Goal: Task Accomplishment & Management: Use online tool/utility

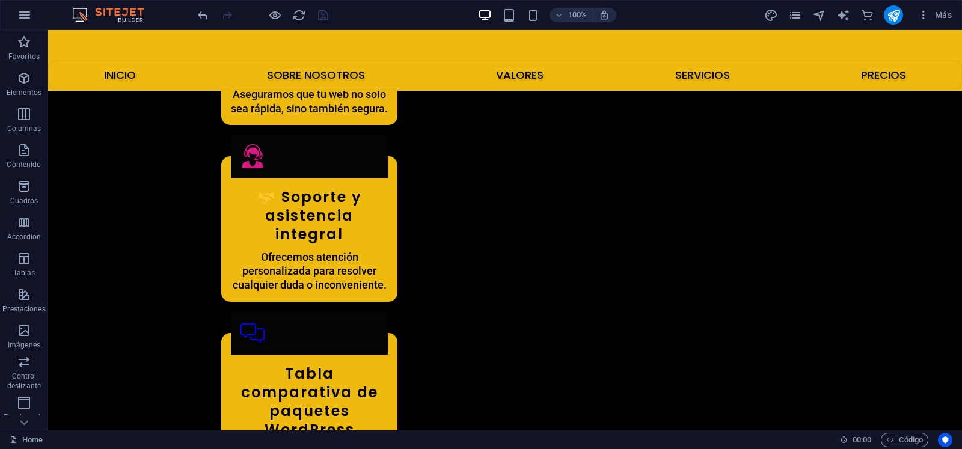
scroll to position [2418, 0]
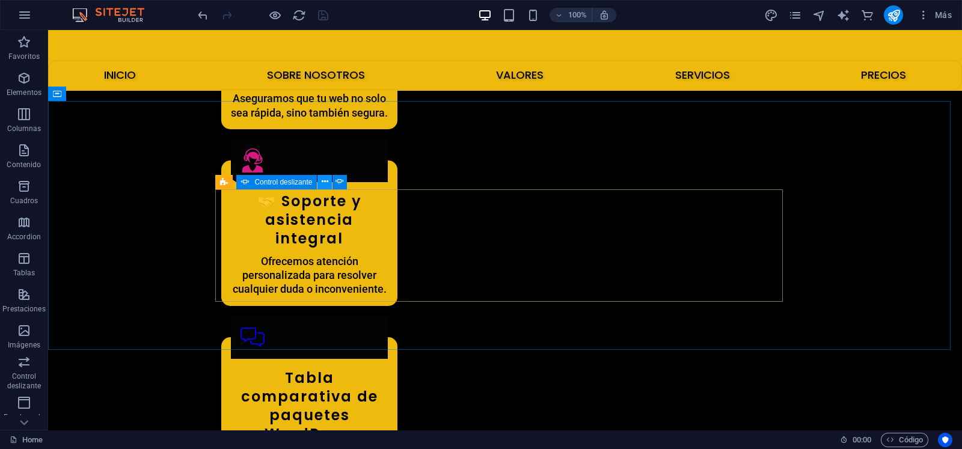
click at [326, 178] on icon at bounding box center [325, 181] width 7 height 13
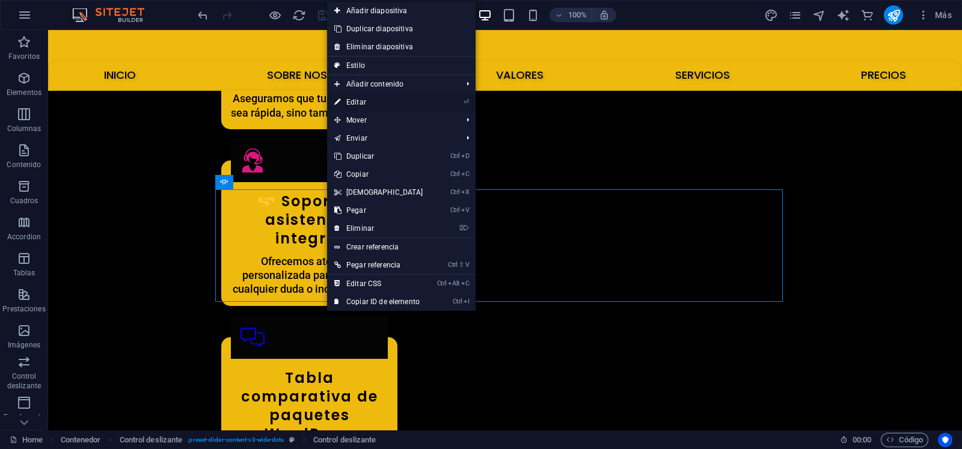
drag, startPoint x: 358, startPoint y: 105, endPoint x: 98, endPoint y: 94, distance: 259.9
click at [358, 105] on link "⏎ Editar" at bounding box center [378, 102] width 103 height 18
select select "ms"
select select "s"
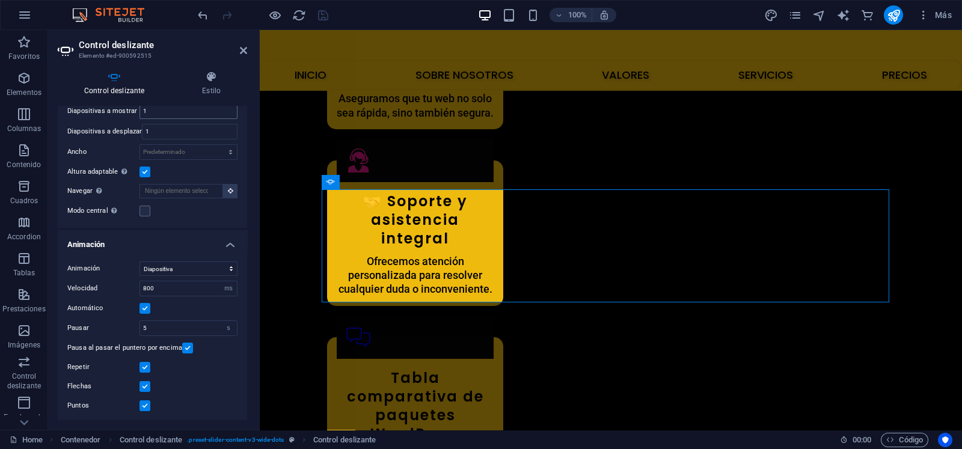
scroll to position [2388, 0]
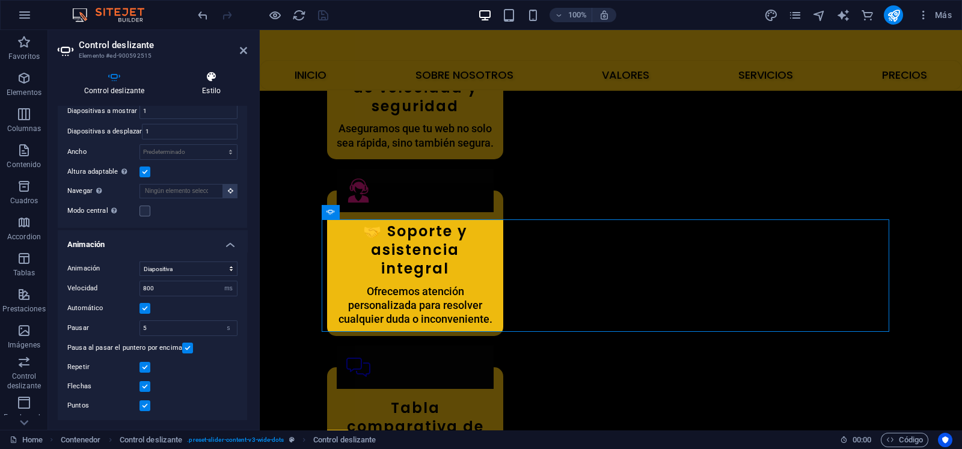
click at [206, 87] on h4 "Estilo" at bounding box center [211, 83] width 72 height 25
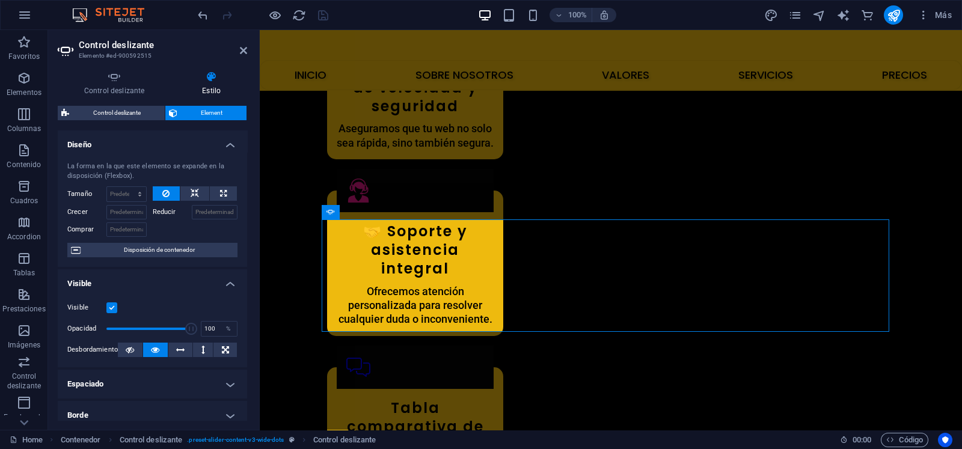
click at [210, 410] on h4 "Borde" at bounding box center [152, 415] width 189 height 29
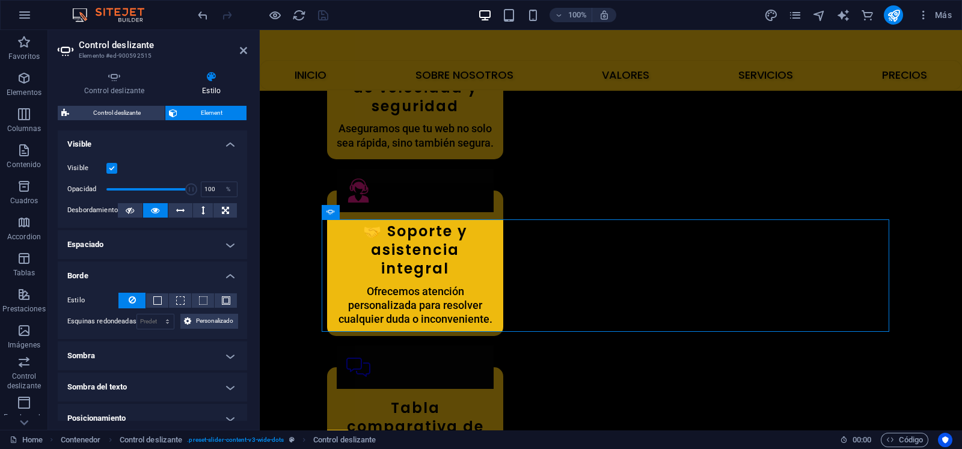
scroll to position [151, 0]
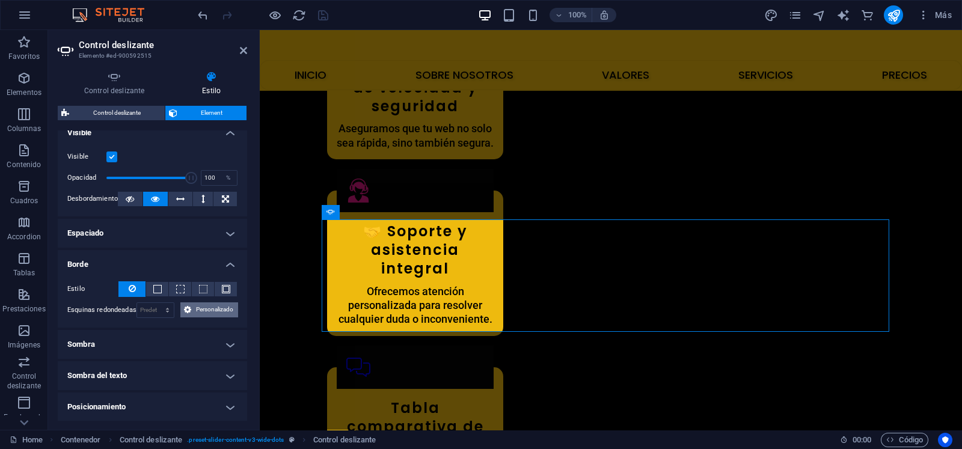
click at [198, 303] on span "Personalizado" at bounding box center [214, 309] width 39 height 14
click at [160, 308] on select "Predeterminado px rem % vh vw Personalizado" at bounding box center [155, 310] width 37 height 14
select select "px"
click at [155, 303] on select "Predeterminado px rem % vh vw Personalizado" at bounding box center [155, 310] width 37 height 14
type input "15"
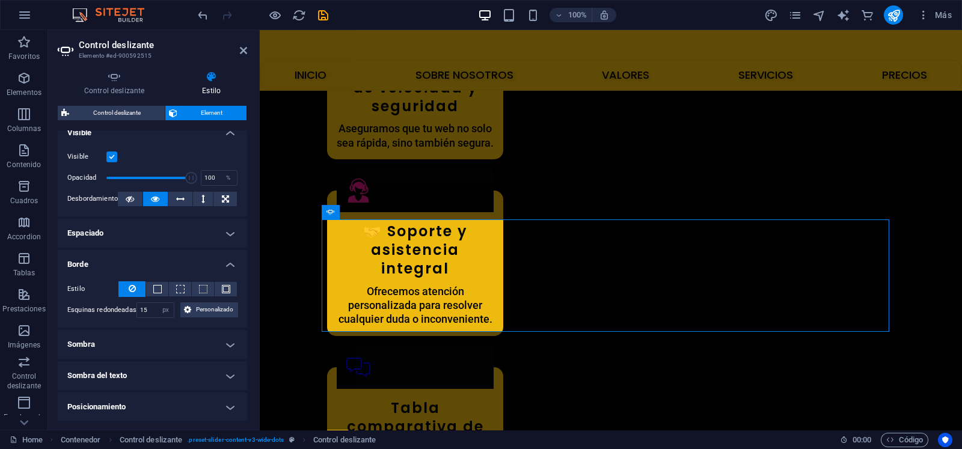
click at [229, 259] on h4 "Borde" at bounding box center [152, 261] width 189 height 22
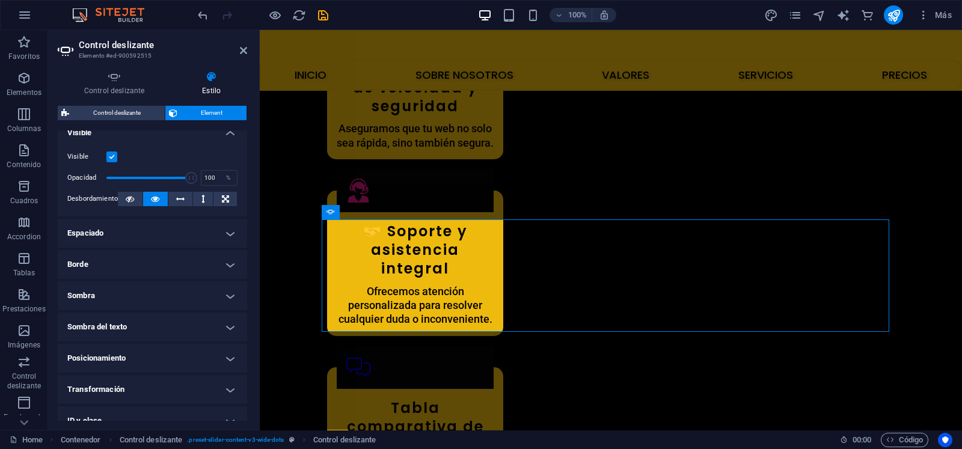
drag, startPoint x: 245, startPoint y: 256, endPoint x: 246, endPoint y: 280, distance: 24.1
click at [246, 280] on div "Diseño La forma en la que este elemento se expande en la disposición (Flexbox).…" at bounding box center [152, 275] width 189 height 290
click at [241, 52] on icon at bounding box center [243, 51] width 7 height 10
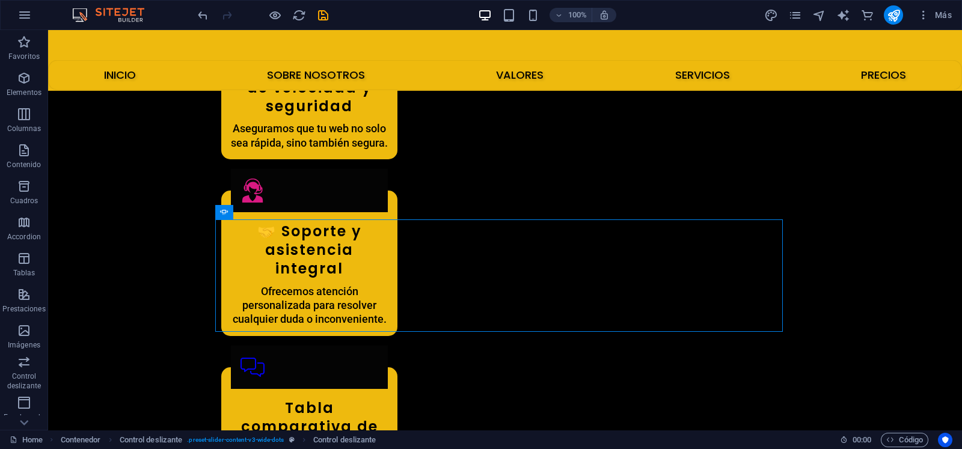
click at [0, 0] on icon "save" at bounding box center [0, 0] width 0 height 0
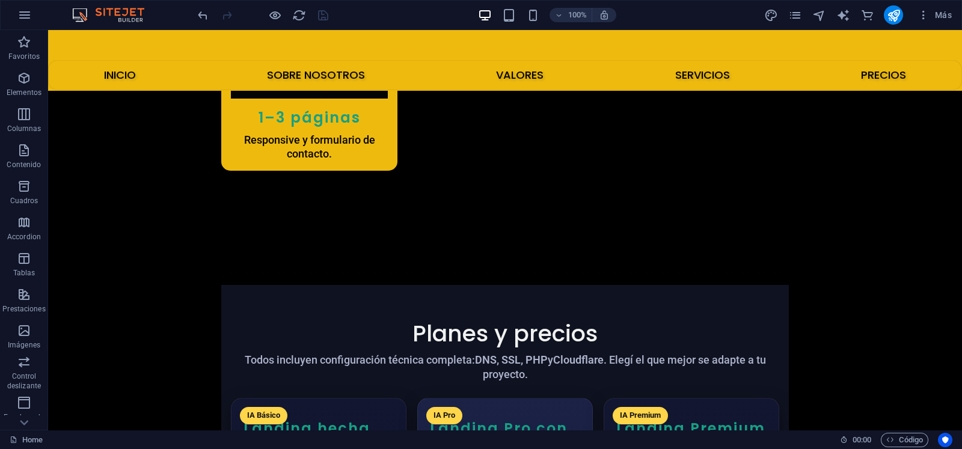
scroll to position [2889, 0]
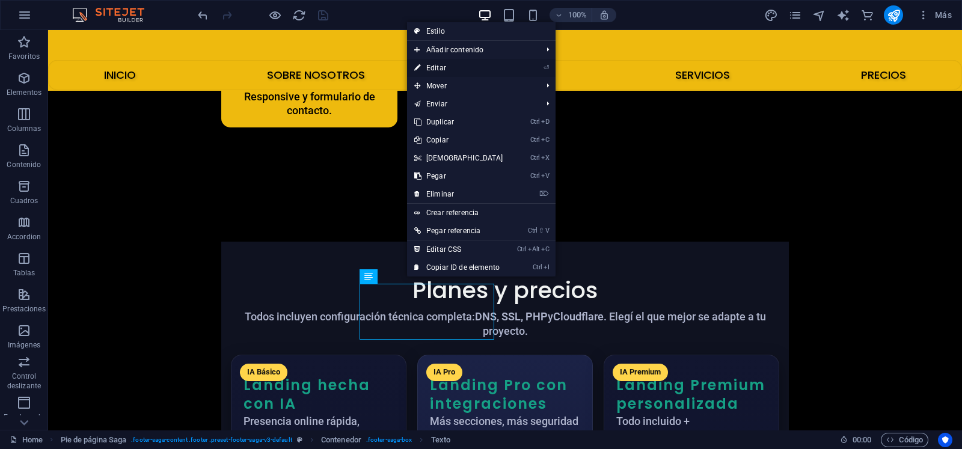
click at [462, 65] on link "⏎ Editar" at bounding box center [458, 68] width 103 height 18
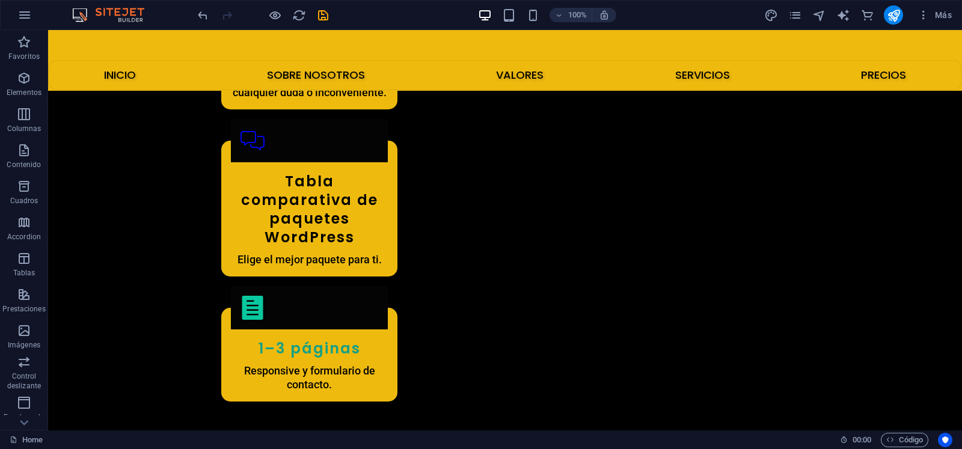
scroll to position [2699, 0]
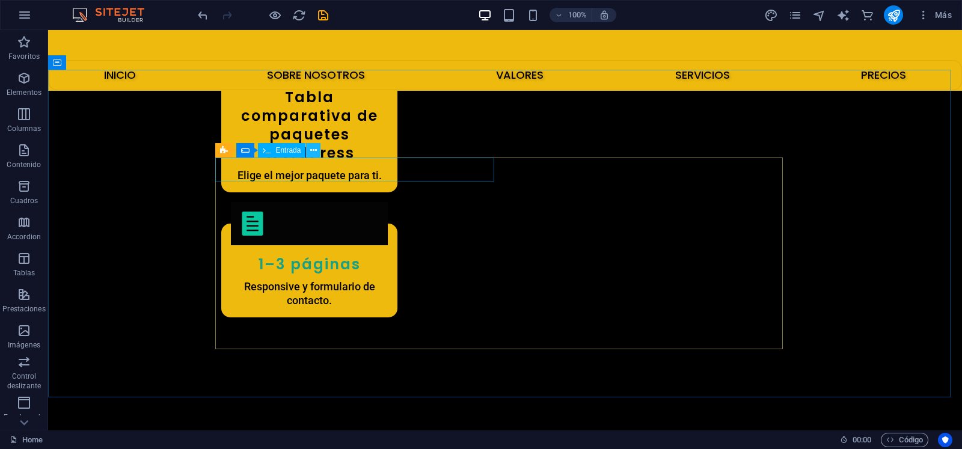
click at [309, 151] on button at bounding box center [313, 150] width 14 height 14
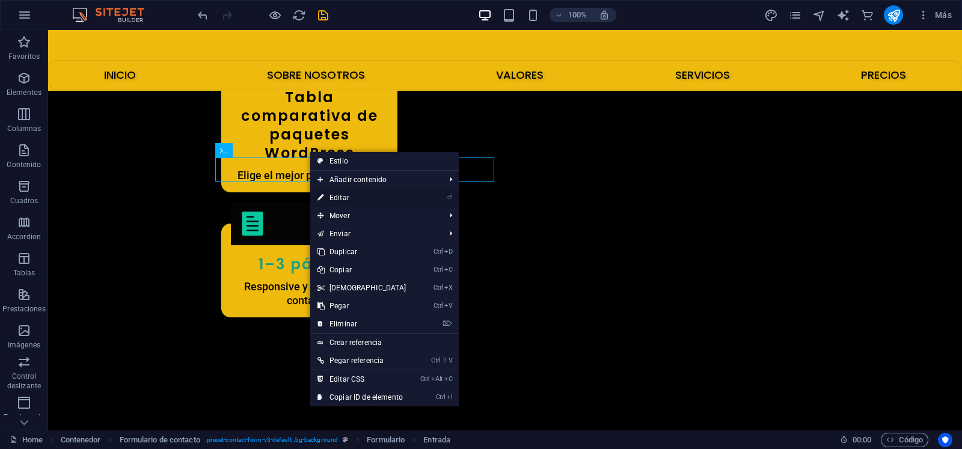
click at [346, 201] on link "⏎ Editar" at bounding box center [361, 198] width 103 height 18
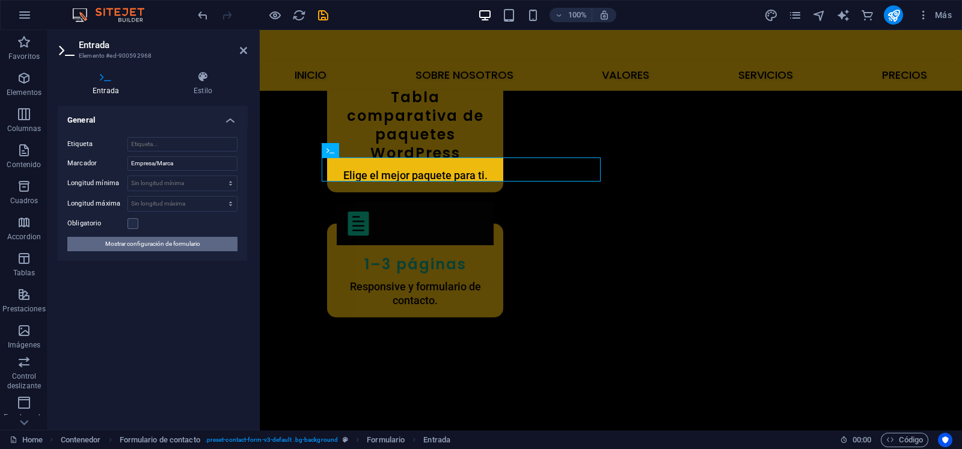
click at [171, 239] on span "Mostrar configuración de formulario" at bounding box center [152, 244] width 95 height 14
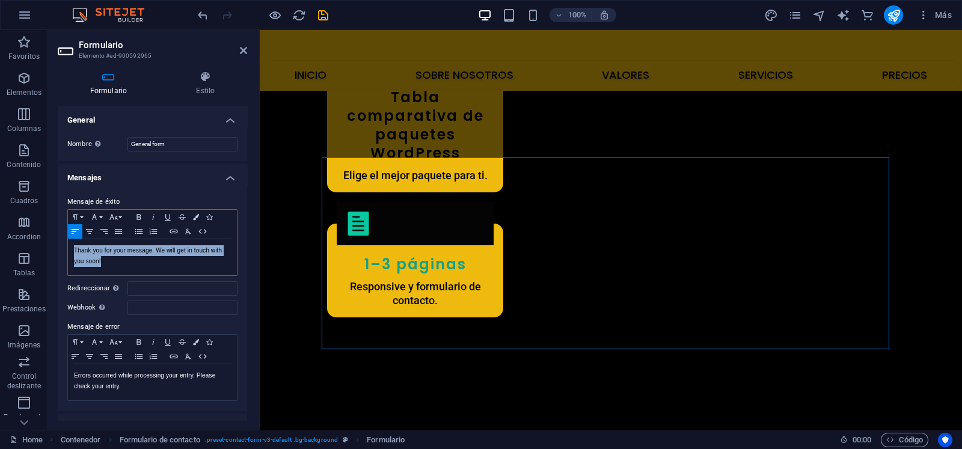
drag, startPoint x: 69, startPoint y: 246, endPoint x: 111, endPoint y: 263, distance: 45.7
click at [111, 263] on div "Thank you for your message. We will get in touch with you soon!" at bounding box center [152, 257] width 169 height 36
copy p "Thank you for your message. We will get in touch with you soon!"
drag, startPoint x: 109, startPoint y: 262, endPoint x: 69, endPoint y: 246, distance: 42.9
click at [69, 246] on div "Thank you for your message. We will get in touch with you soon!" at bounding box center [152, 257] width 169 height 36
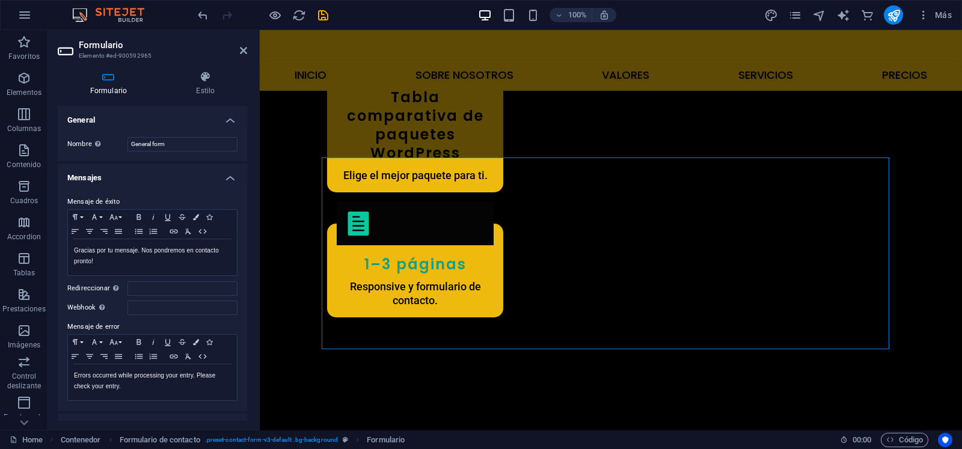
drag, startPoint x: 245, startPoint y: 191, endPoint x: 245, endPoint y: 203, distance: 12.0
click at [245, 203] on div "Mensaje de éxito Paragraph Format Normal Heading 1 Heading 2 Heading 3 Heading …" at bounding box center [152, 298] width 189 height 226
drag, startPoint x: 245, startPoint y: 203, endPoint x: 248, endPoint y: 220, distance: 17.8
click at [248, 220] on div "Formulario Estilo General Nombre Define un nombre para el formulario. General f…" at bounding box center [152, 245] width 209 height 368
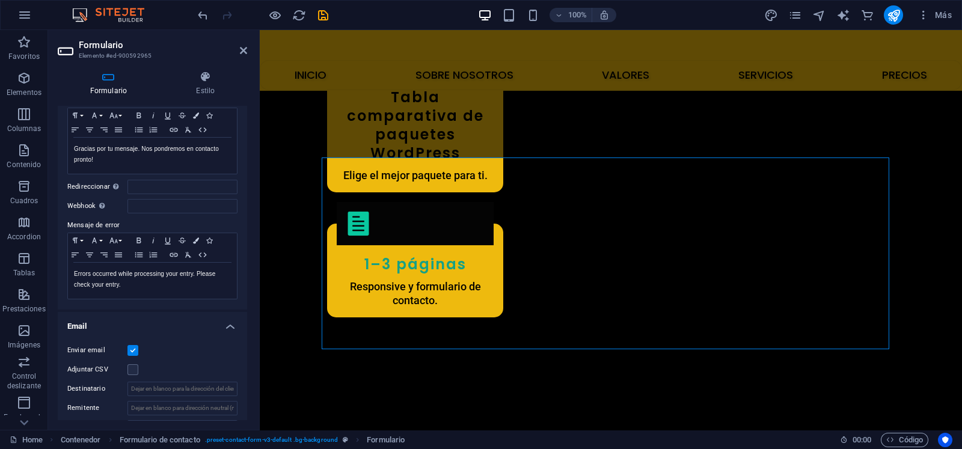
scroll to position [99, 0]
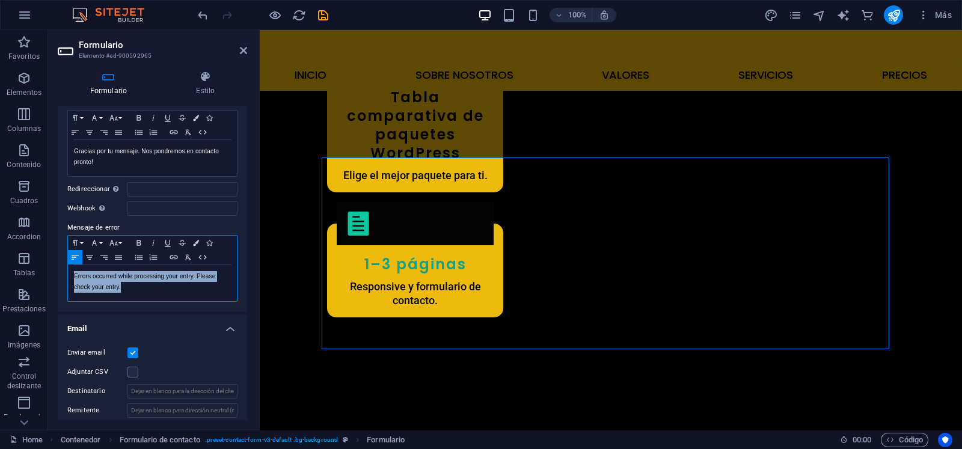
drag, startPoint x: 128, startPoint y: 287, endPoint x: 70, endPoint y: 272, distance: 60.1
click at [70, 272] on div "Errors occurred while processing your entry. Please check your entry." at bounding box center [152, 283] width 169 height 36
copy p "Errors occurred while processing your entry. Please check your entry."
click at [96, 160] on p "Gracias por tu mensaje. Nos pondremos en contacto pronto!" at bounding box center [152, 157] width 157 height 22
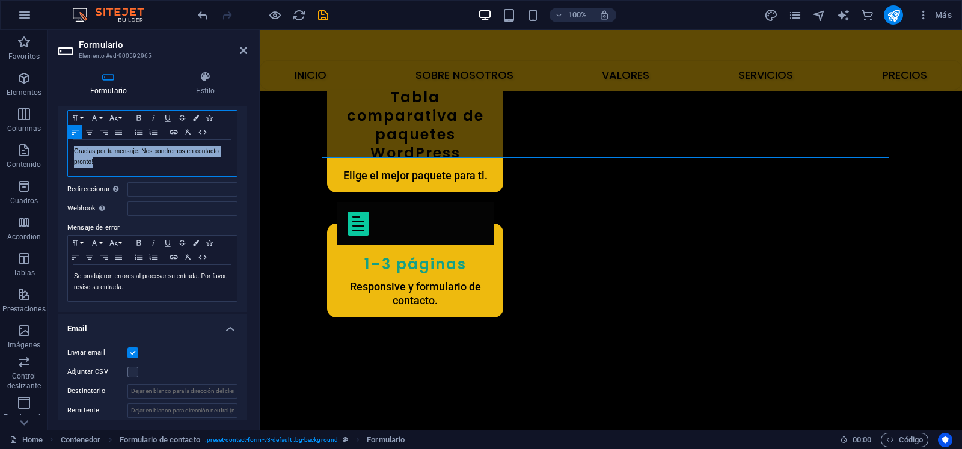
drag, startPoint x: 96, startPoint y: 160, endPoint x: 70, endPoint y: 145, distance: 29.9
click at [70, 145] on div "Gracias por tu mensaje. Nos pondremos en contacto pronto!" at bounding box center [152, 158] width 169 height 36
click at [200, 114] on button "Colors" at bounding box center [195, 118] width 13 height 14
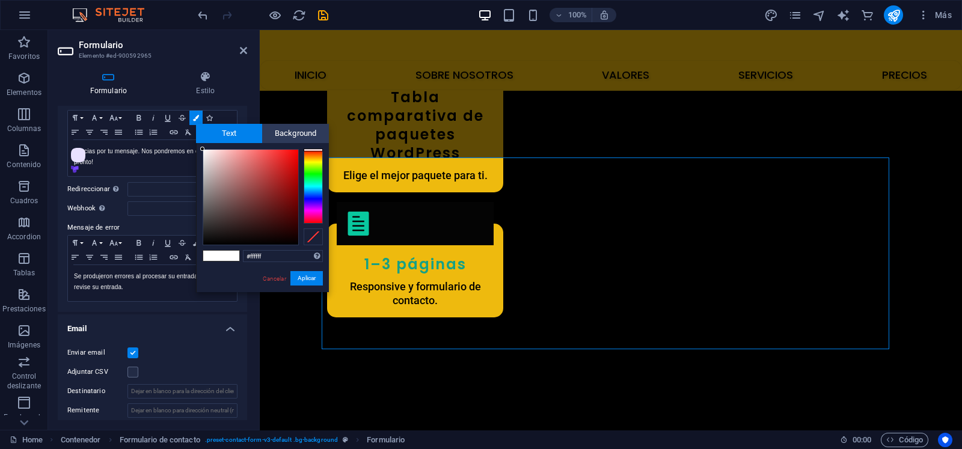
click at [314, 174] on div at bounding box center [312, 186] width 19 height 75
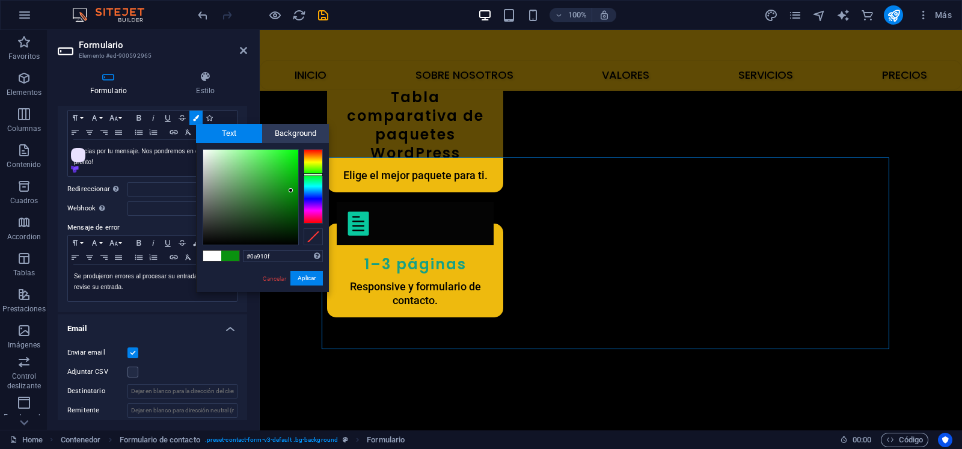
click at [291, 191] on div at bounding box center [250, 197] width 95 height 95
click at [292, 211] on div at bounding box center [250, 197] width 95 height 95
click at [293, 191] on div at bounding box center [250, 197] width 95 height 95
type input "#09bb10"
click at [293, 175] on div at bounding box center [250, 197] width 95 height 95
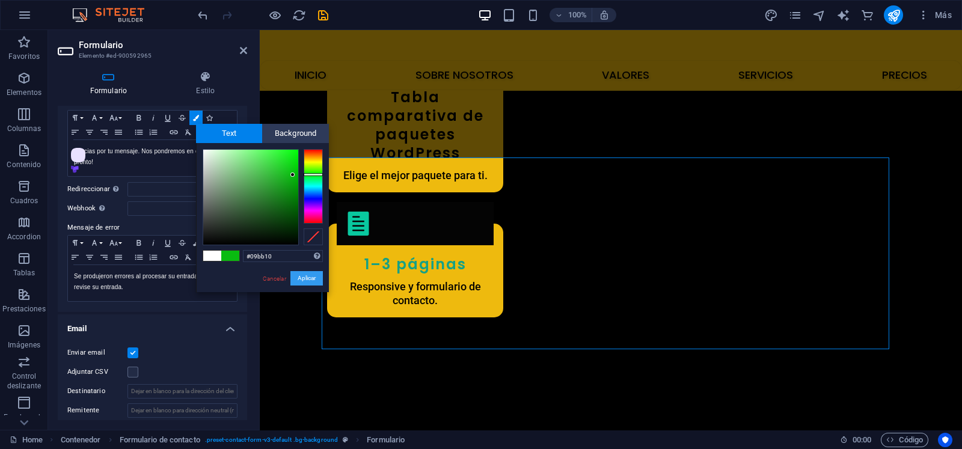
drag, startPoint x: 310, startPoint y: 280, endPoint x: 8, endPoint y: 248, distance: 303.4
click at [310, 280] on button "Aplicar" at bounding box center [306, 278] width 32 height 14
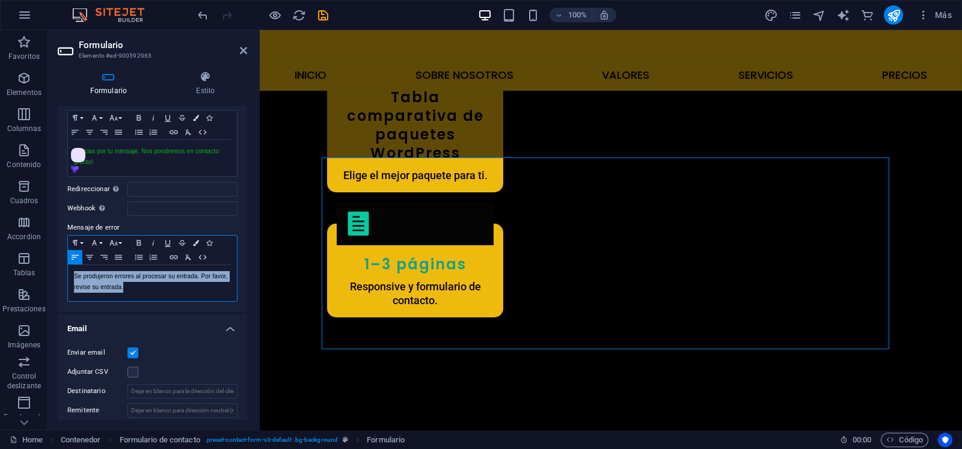
drag, startPoint x: 133, startPoint y: 288, endPoint x: 72, endPoint y: 272, distance: 63.4
click at [72, 272] on div "Se produjeron errores al procesar su entrada. Por favor, revise su entrada." at bounding box center [152, 283] width 169 height 36
click at [197, 243] on icon "button" at bounding box center [196, 243] width 6 height 6
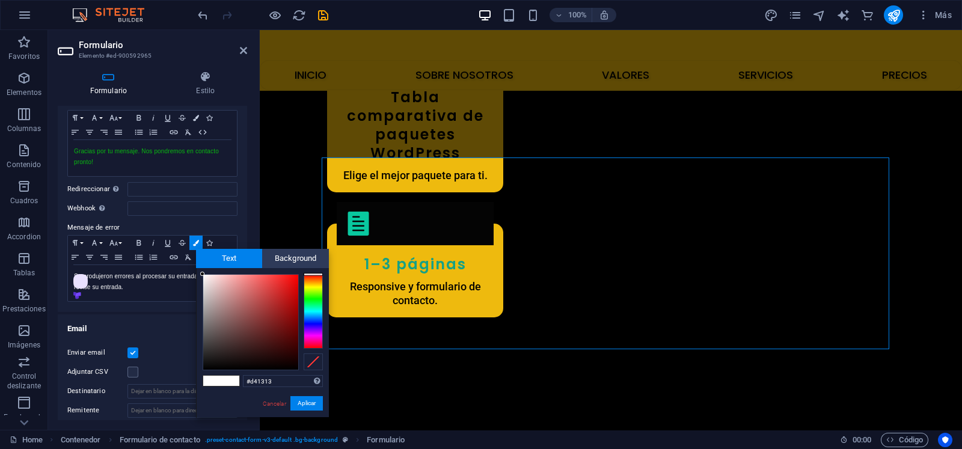
click at [289, 290] on div at bounding box center [250, 322] width 95 height 95
type input "#dd0e0e"
click at [291, 287] on div at bounding box center [250, 322] width 95 height 95
click at [307, 406] on button "Aplicar" at bounding box center [306, 403] width 32 height 14
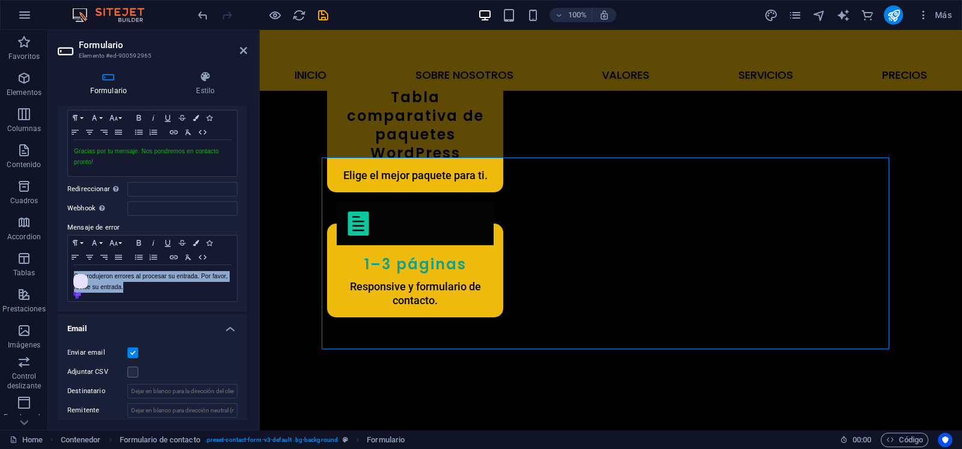
drag, startPoint x: 246, startPoint y: 237, endPoint x: 245, endPoint y: 247, distance: 10.3
click at [245, 247] on div "General Nombre Define un nombre para el formulario. General form Mensajes Mensa…" at bounding box center [152, 263] width 189 height 314
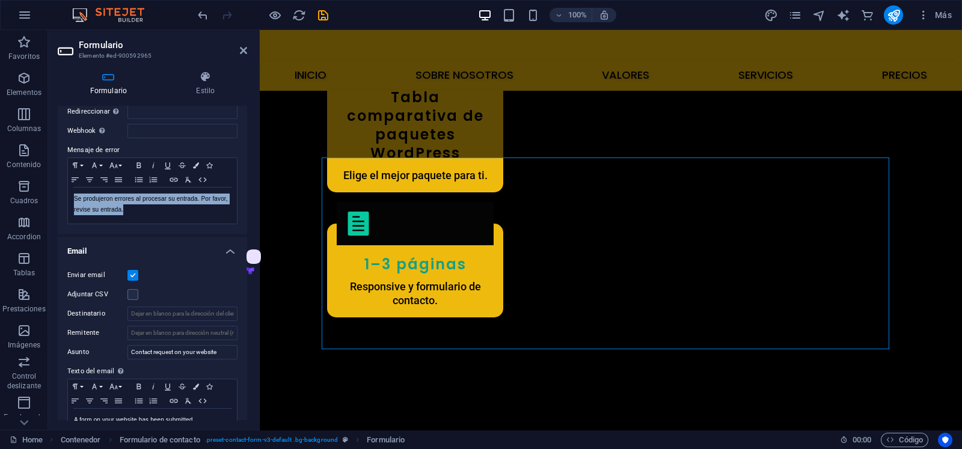
scroll to position [240, 0]
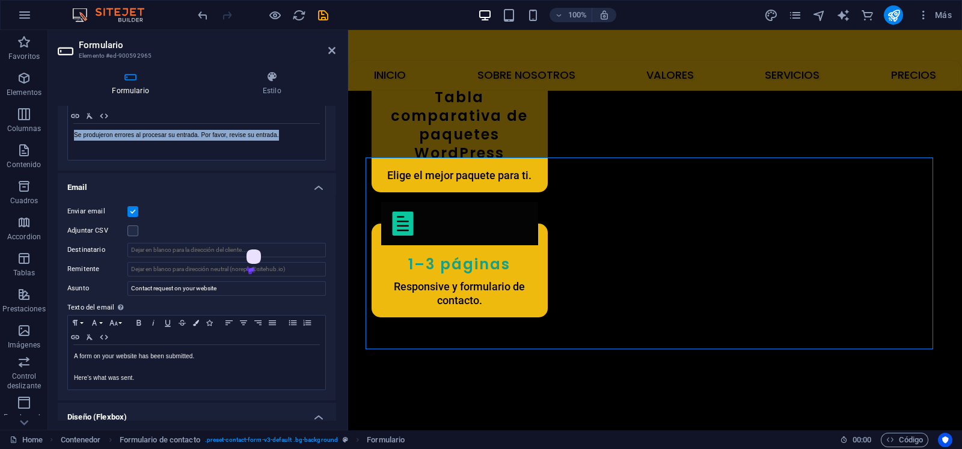
drag, startPoint x: 258, startPoint y: 312, endPoint x: 1, endPoint y: 279, distance: 258.7
click at [349, 309] on div "Formulario Elemento #ed-900592965 Formulario Estilo General Nombre Define un no…" at bounding box center [505, 230] width 914 height 400
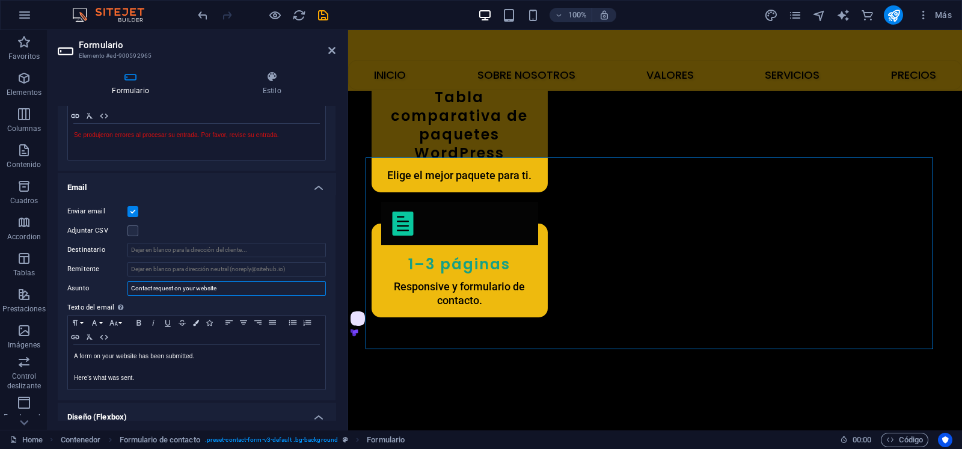
drag, startPoint x: 224, startPoint y: 288, endPoint x: 131, endPoint y: 287, distance: 92.6
click at [131, 287] on input "Contact request on your website" at bounding box center [226, 288] width 198 height 14
paste input "Solicitud de contacto en su sitio web"
type input "Solicitud de contacto en su sitio web"
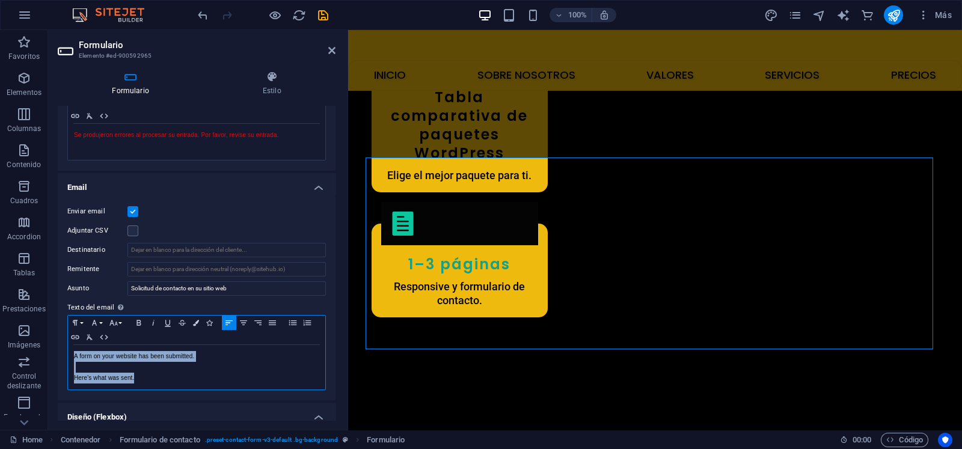
drag, startPoint x: 138, startPoint y: 380, endPoint x: 75, endPoint y: 356, distance: 67.0
click at [75, 356] on div "A form on your website has been submitted. Here's what was sent." at bounding box center [196, 367] width 257 height 44
copy div "A form on your website has been submitted. Here's what was sent."
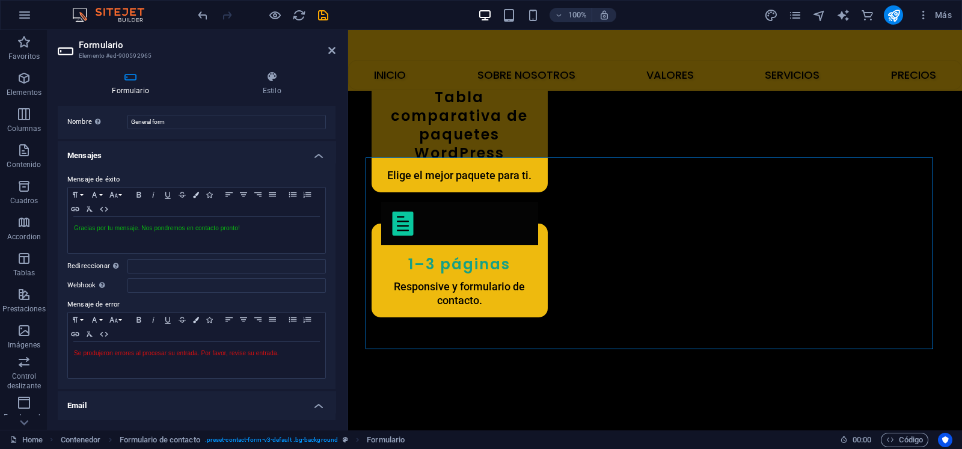
scroll to position [0, 0]
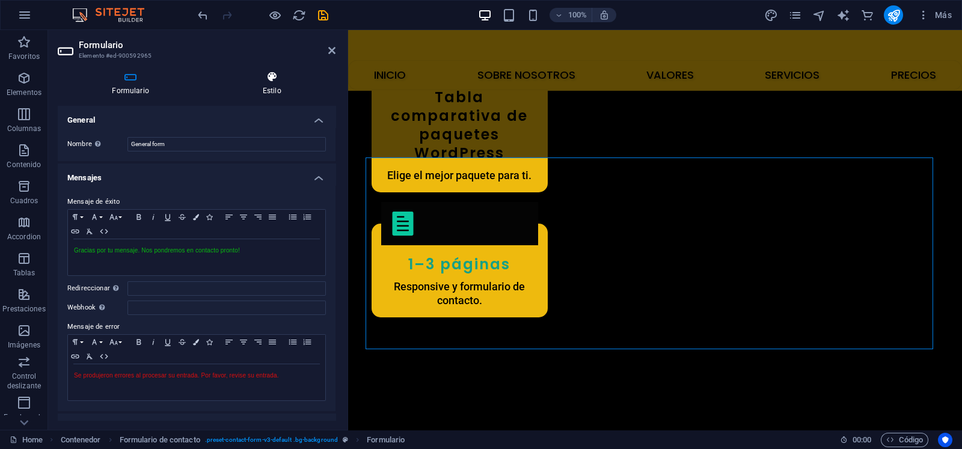
click at [271, 91] on h4 "Estilo" at bounding box center [271, 83] width 127 height 25
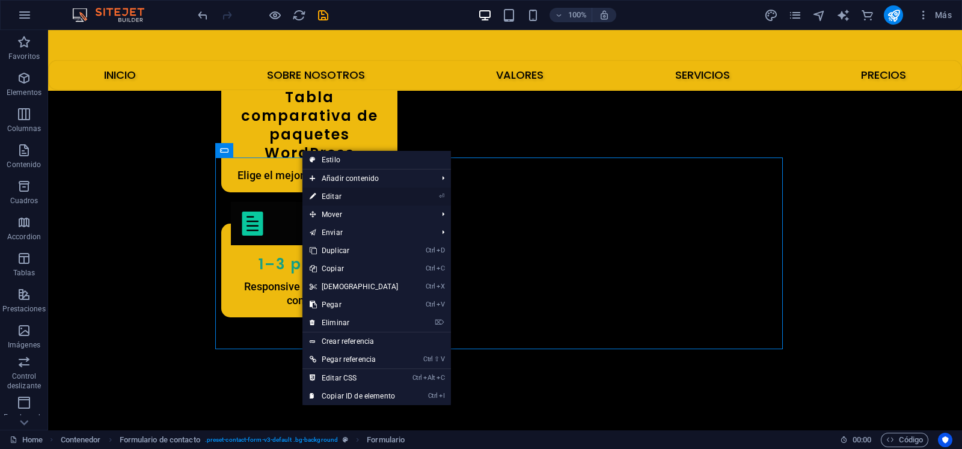
click at [317, 192] on link "⏎ Editar" at bounding box center [353, 197] width 103 height 18
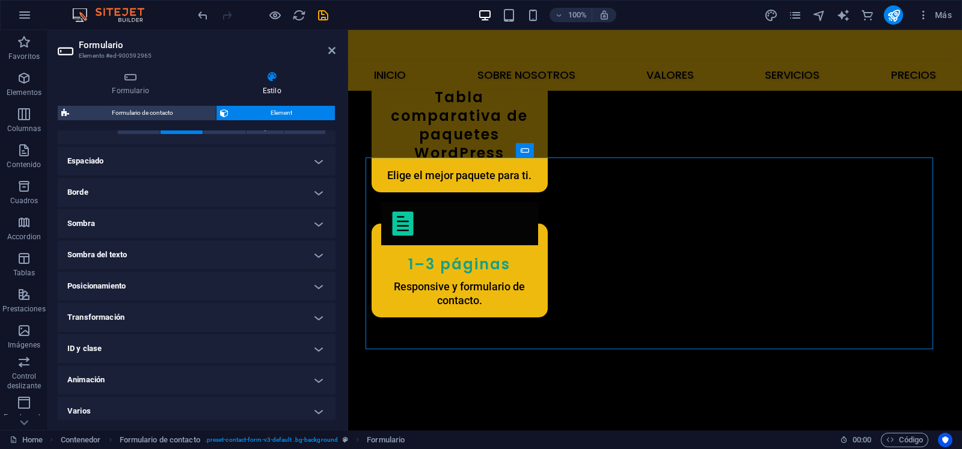
scroll to position [217, 0]
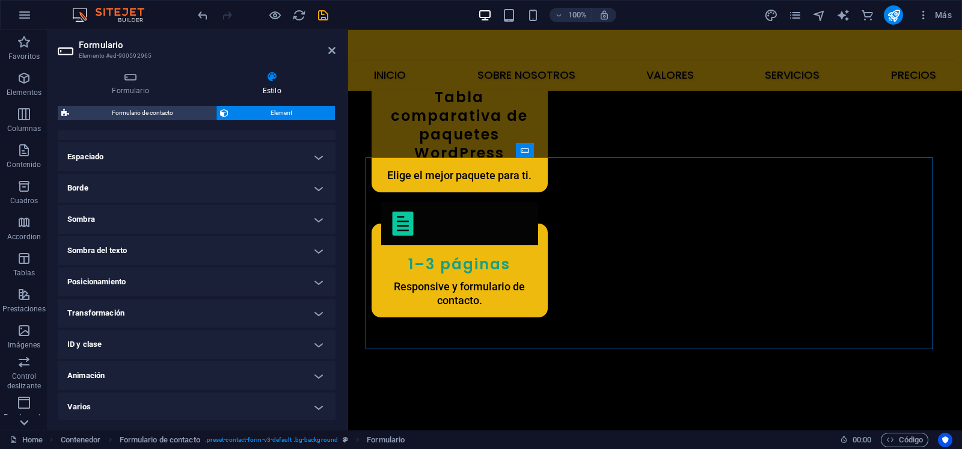
click at [26, 424] on icon at bounding box center [24, 422] width 17 height 17
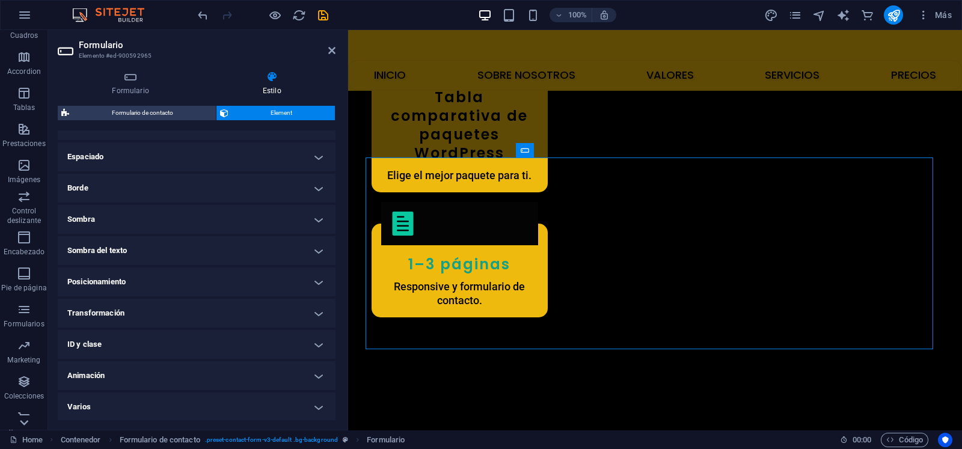
scroll to position [177, 0]
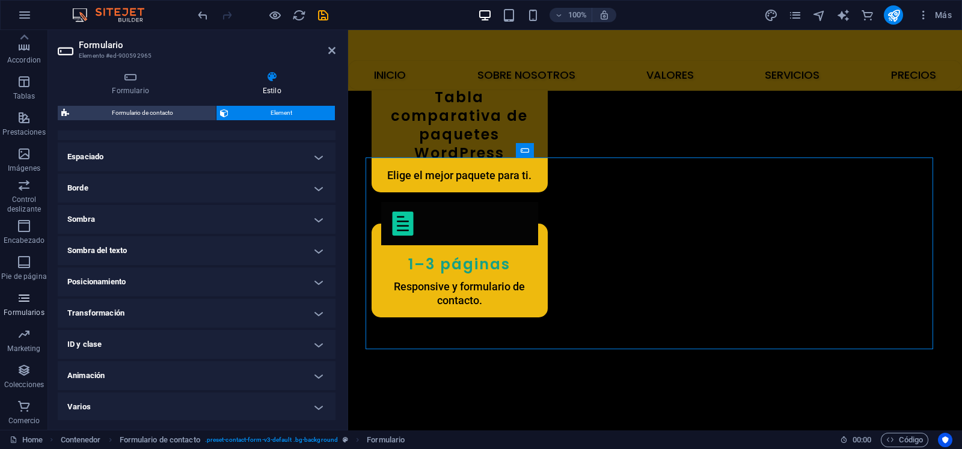
click at [23, 295] on icon "button" at bounding box center [24, 298] width 14 height 14
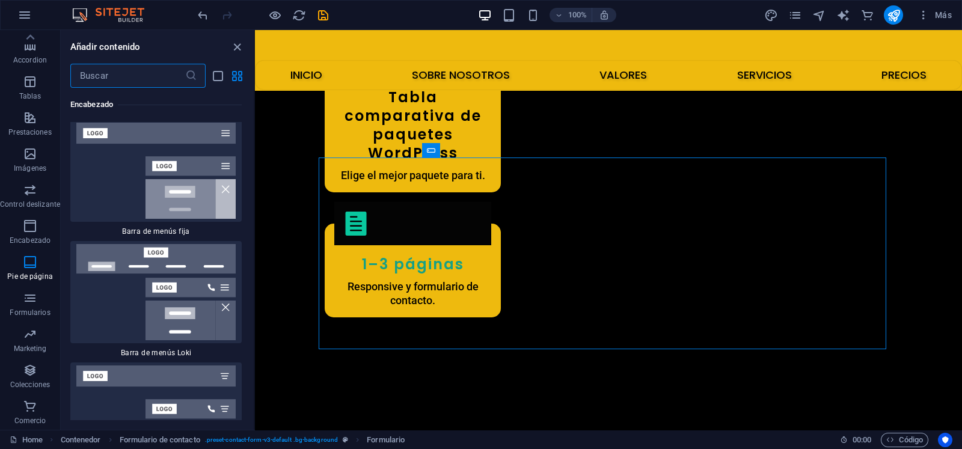
scroll to position [0, 0]
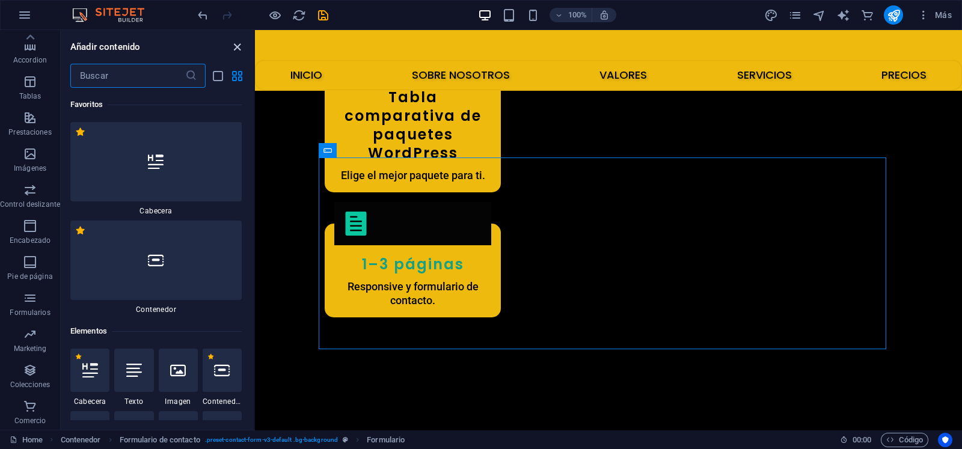
click at [239, 45] on icon "close panel" at bounding box center [237, 47] width 14 height 14
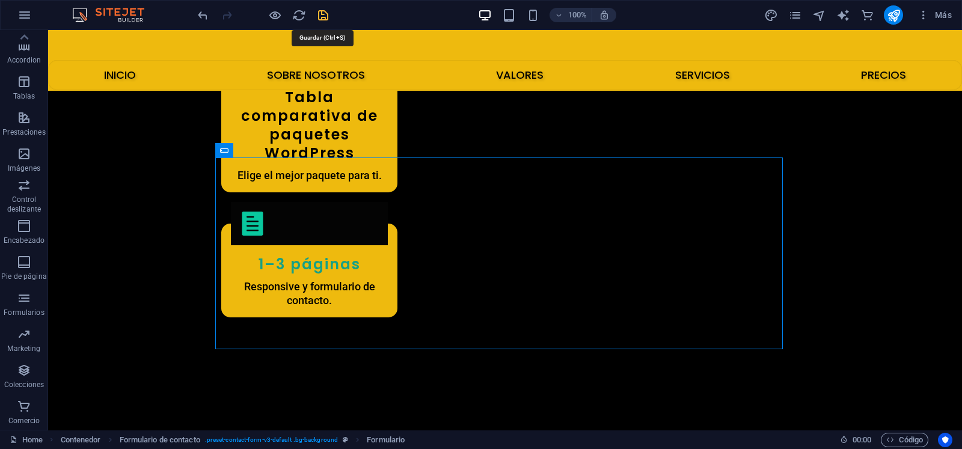
click at [318, 19] on icon "save" at bounding box center [323, 15] width 14 height 14
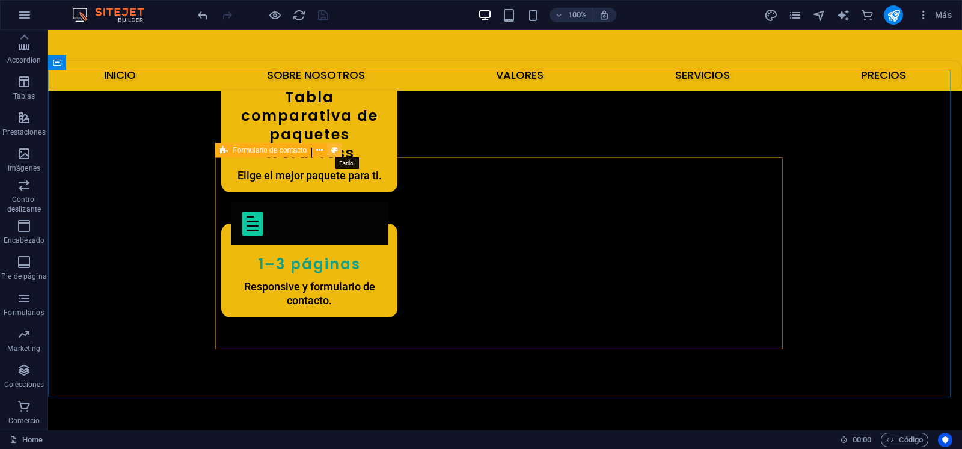
click at [333, 148] on icon at bounding box center [334, 150] width 7 height 13
select select "rem"
select select "preset-contact-form-v3-default"
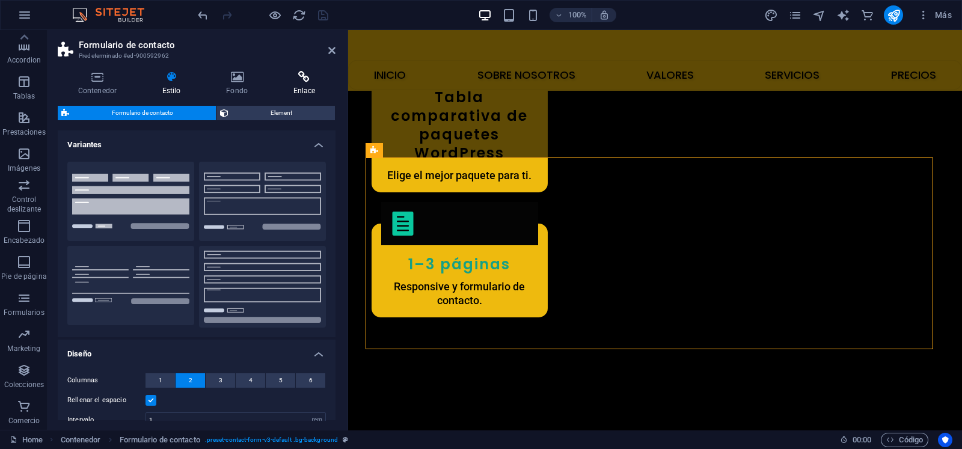
click at [298, 87] on h4 "Enlace" at bounding box center [304, 83] width 63 height 25
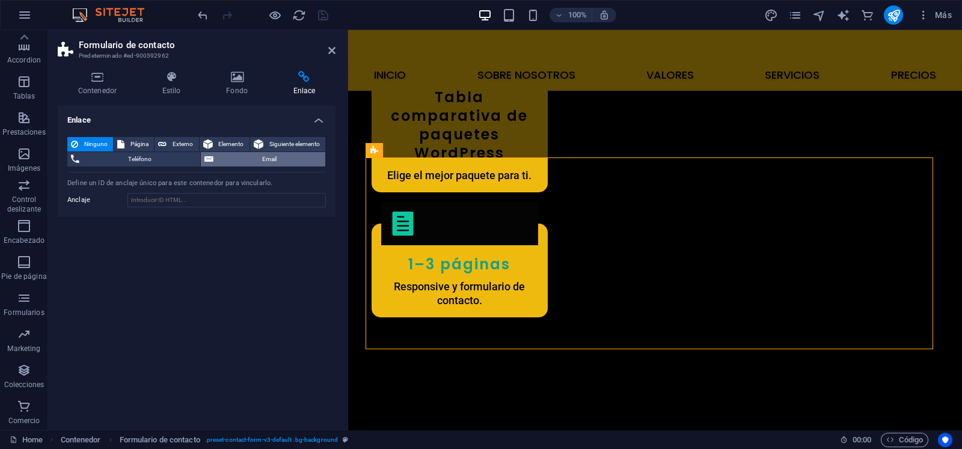
click at [244, 156] on span "Email" at bounding box center [269, 159] width 105 height 14
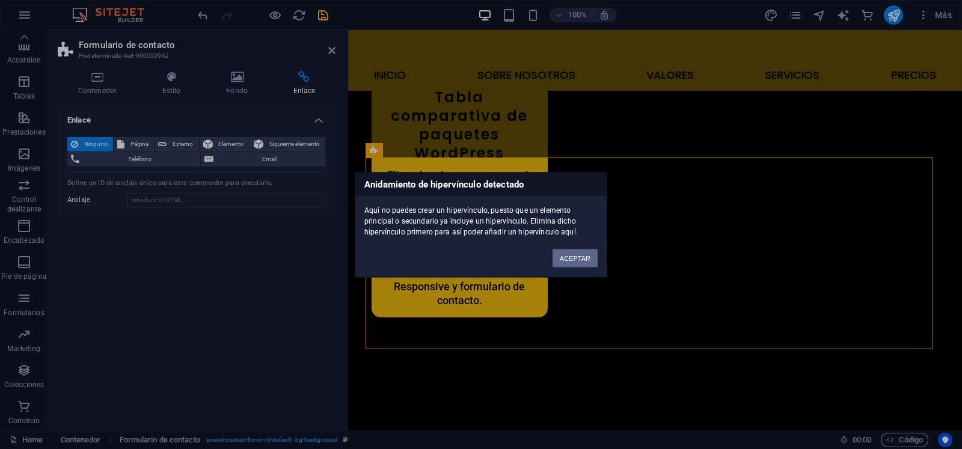
click at [574, 255] on button "ACEPTAR" at bounding box center [574, 258] width 45 height 18
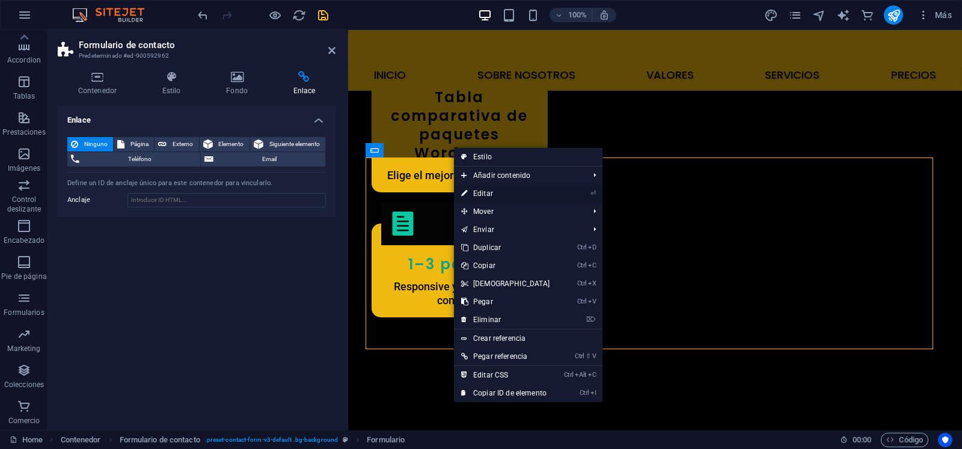
click at [463, 192] on icon at bounding box center [464, 194] width 6 height 18
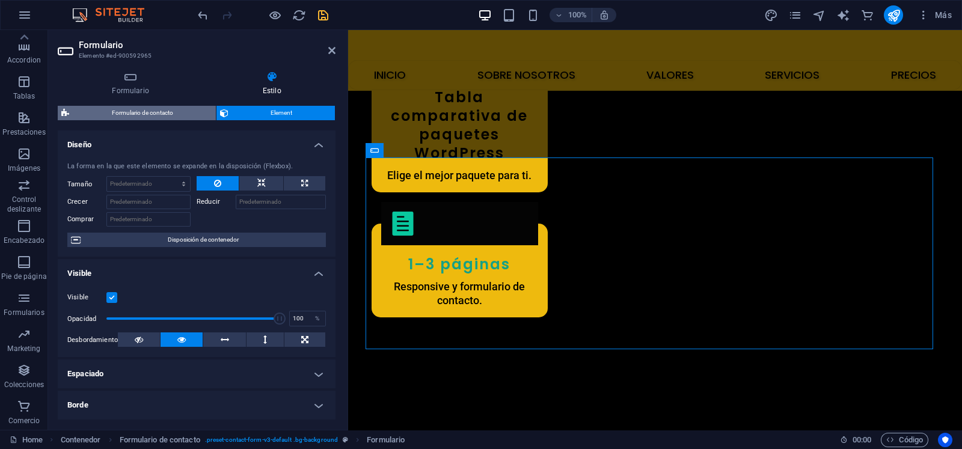
click at [182, 108] on span "Formulario de contacto" at bounding box center [142, 113] width 139 height 14
select select "rem"
select select "preset-contact-form-v3-default"
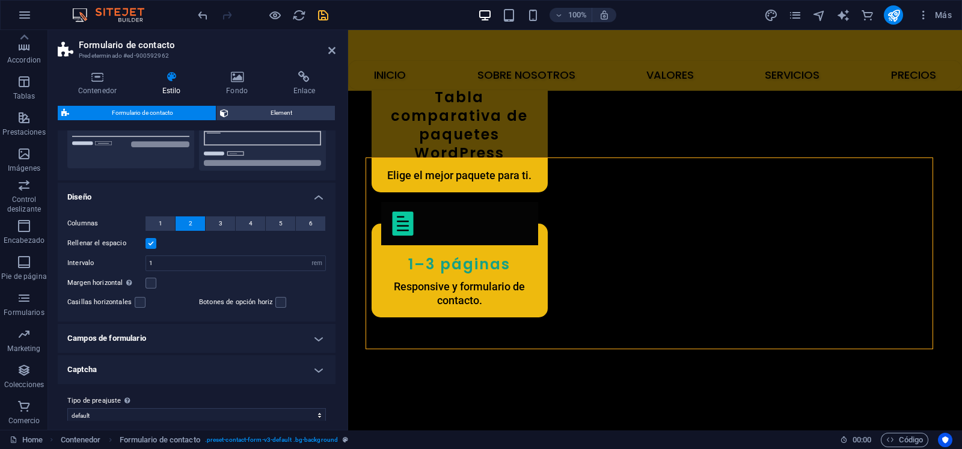
scroll to position [167, 0]
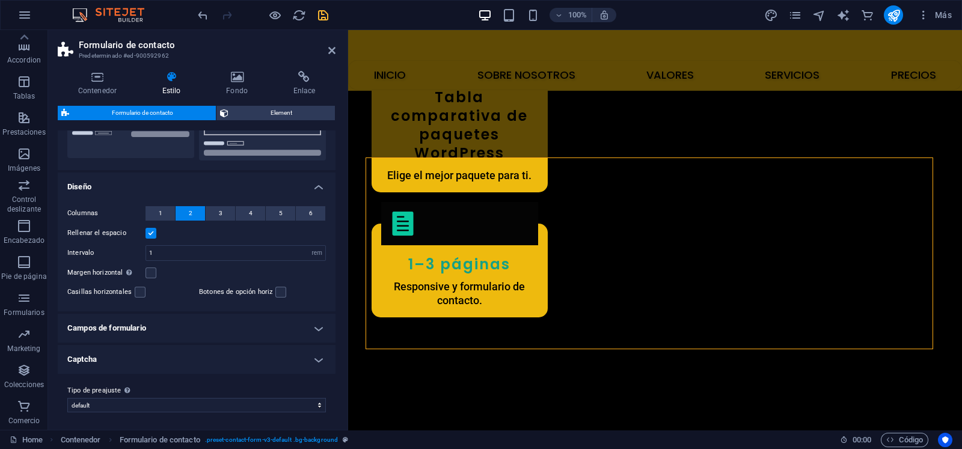
click at [320, 325] on h4 "Campos de formulario" at bounding box center [197, 328] width 278 height 29
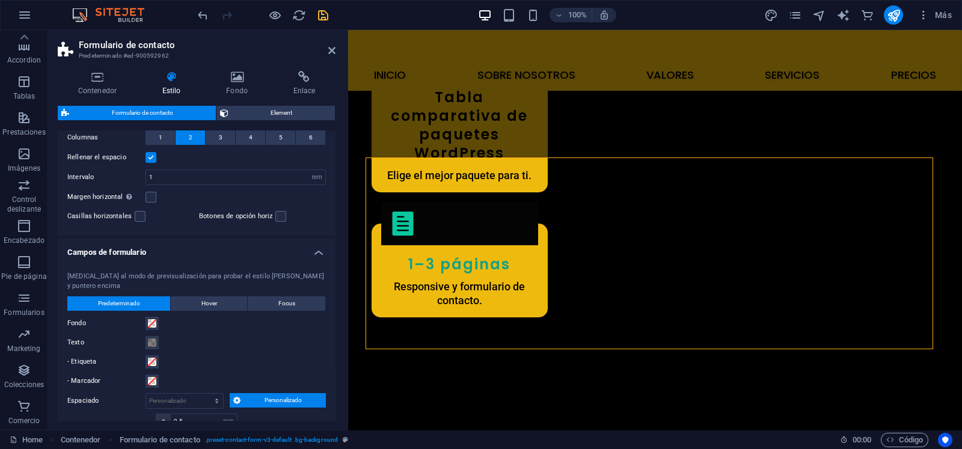
scroll to position [231, 0]
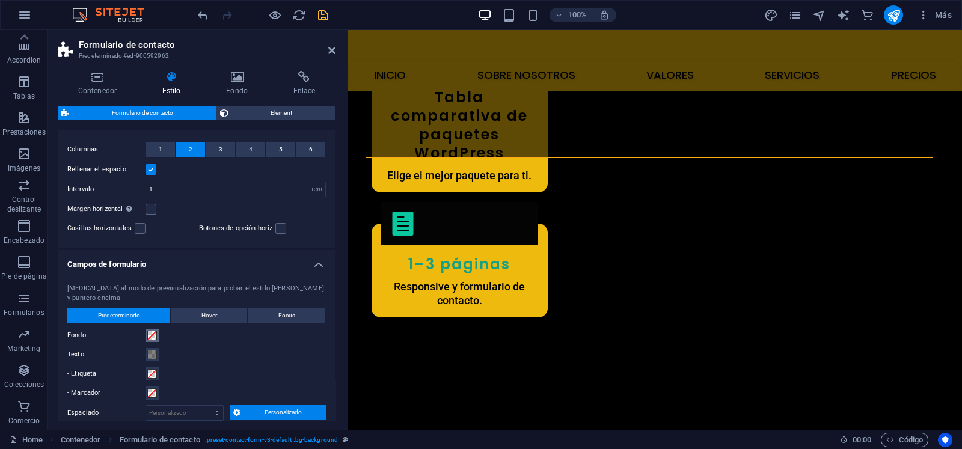
click at [148, 331] on span at bounding box center [152, 336] width 10 height 10
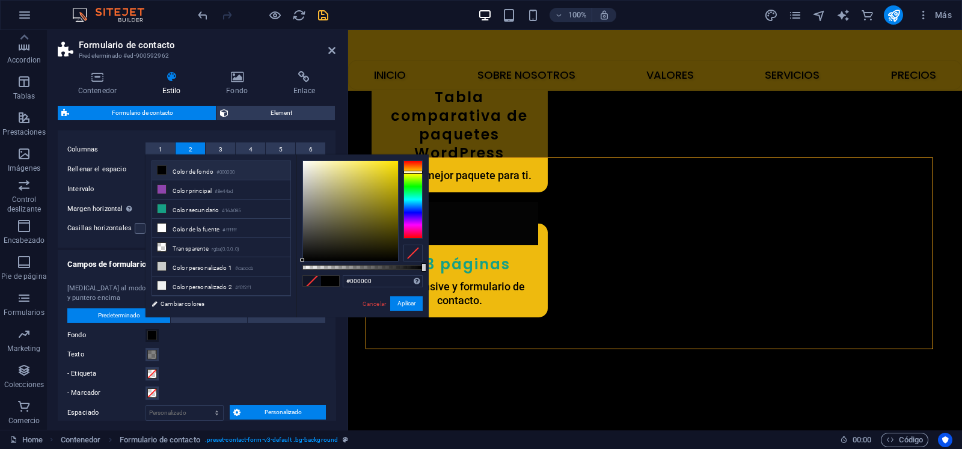
click at [413, 172] on div at bounding box center [412, 199] width 19 height 78
click at [337, 197] on div at bounding box center [350, 211] width 95 height 100
drag, startPoint x: 337, startPoint y: 195, endPoint x: 385, endPoint y: 163, distance: 57.2
click at [385, 163] on div at bounding box center [384, 162] width 4 height 4
type input "rgba(249, 226, 33, 0.701)"
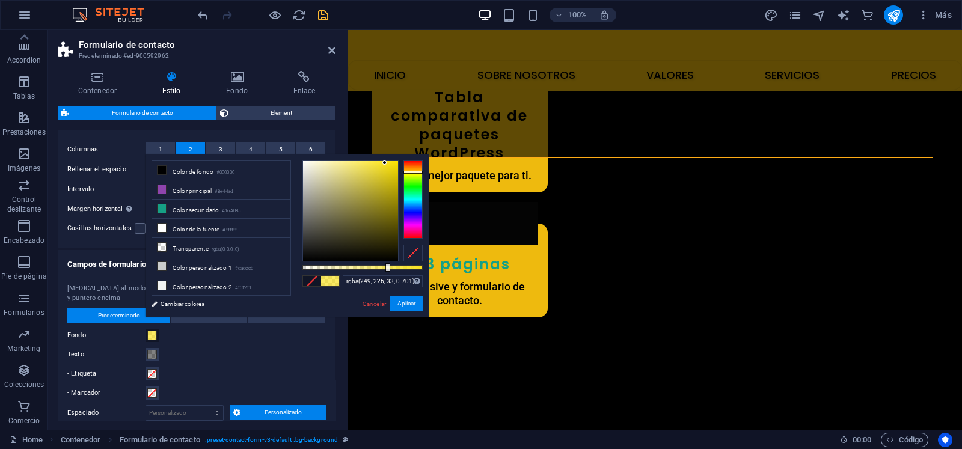
drag, startPoint x: 421, startPoint y: 266, endPoint x: 386, endPoint y: 272, distance: 35.4
click at [386, 272] on div "rgba(249, 226, 33, 0.701) Formatos soportados #0852ed rgb(8, 82, 237) rgba(8, 8…" at bounding box center [362, 322] width 133 height 337
click at [405, 307] on button "Aplicar" at bounding box center [406, 303] width 32 height 14
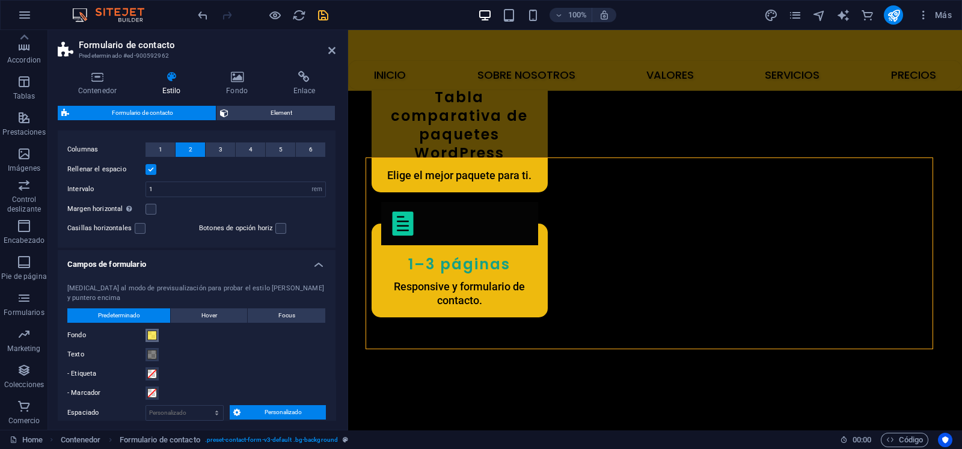
click at [150, 331] on span at bounding box center [152, 336] width 10 height 10
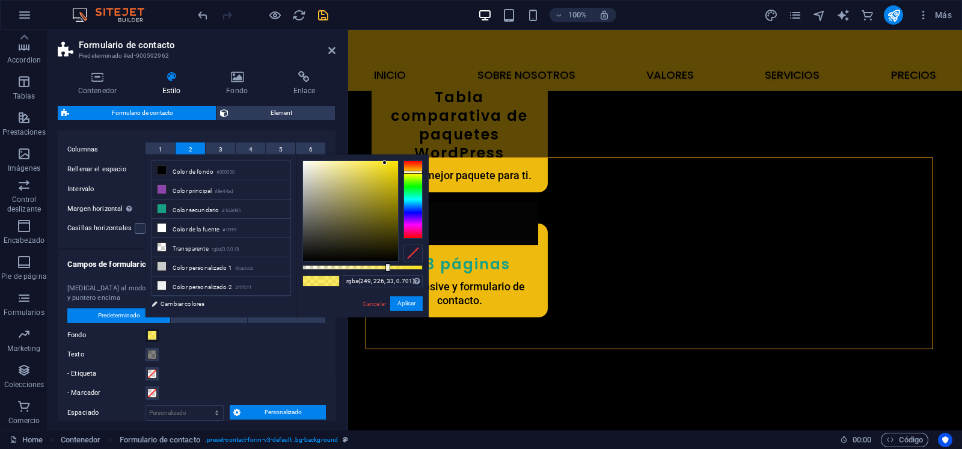
click at [407, 256] on div at bounding box center [412, 253] width 19 height 17
click at [280, 350] on div "Texto" at bounding box center [196, 354] width 258 height 14
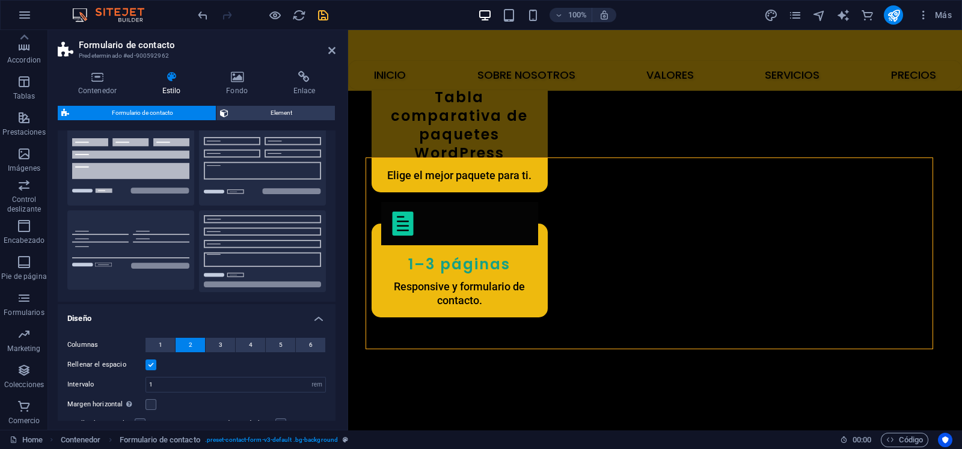
scroll to position [0, 0]
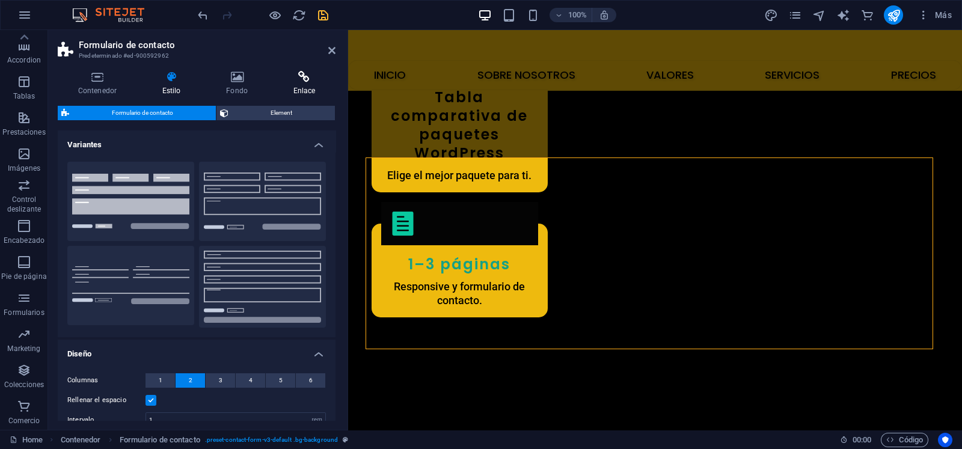
click at [299, 77] on icon at bounding box center [304, 77] width 63 height 12
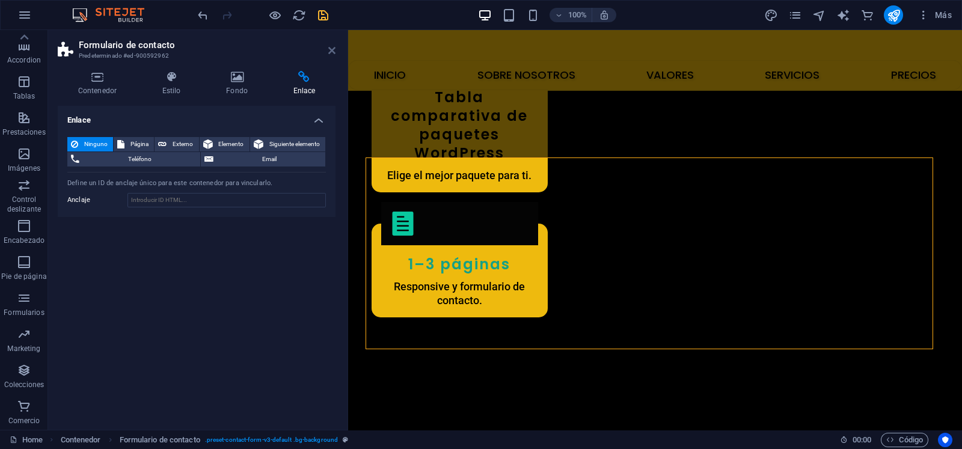
click at [331, 46] on icon at bounding box center [331, 51] width 7 height 10
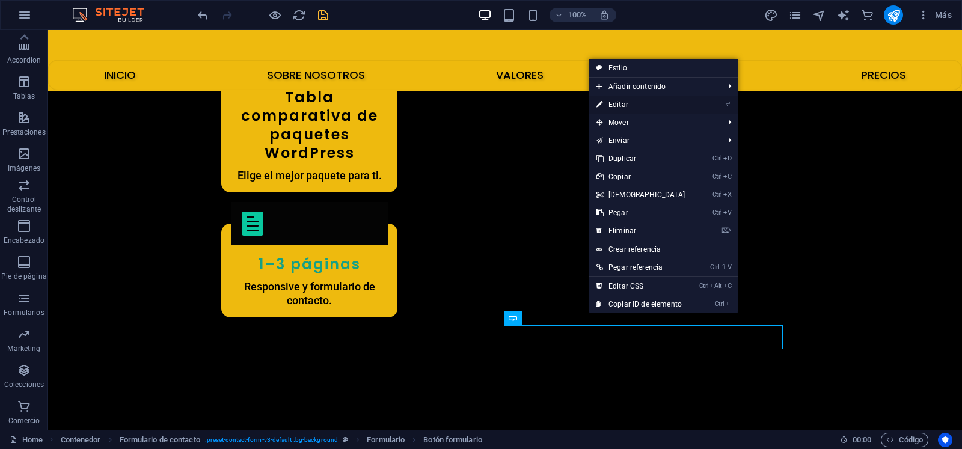
click at [658, 105] on link "⏎ Editar" at bounding box center [640, 105] width 103 height 18
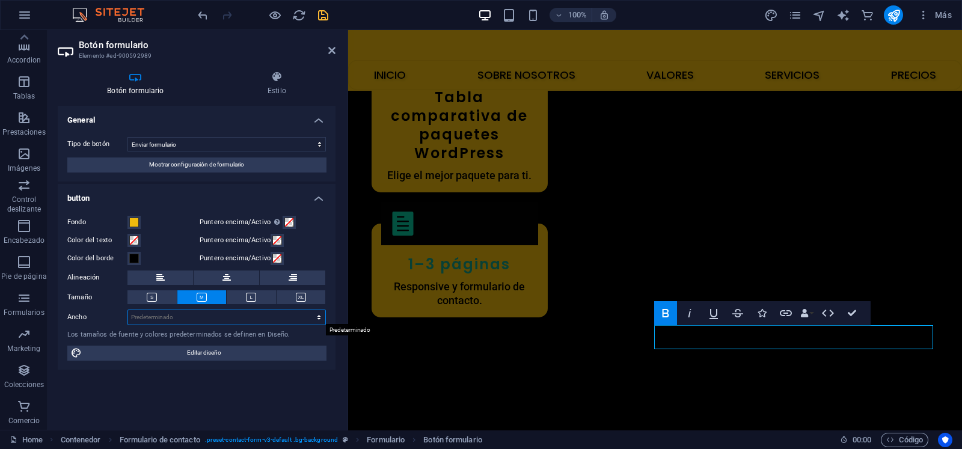
click at [227, 313] on select "Predeterminado px rem % em vh vw" at bounding box center [226, 317] width 197 height 14
click at [782, 305] on button "Link" at bounding box center [785, 313] width 23 height 24
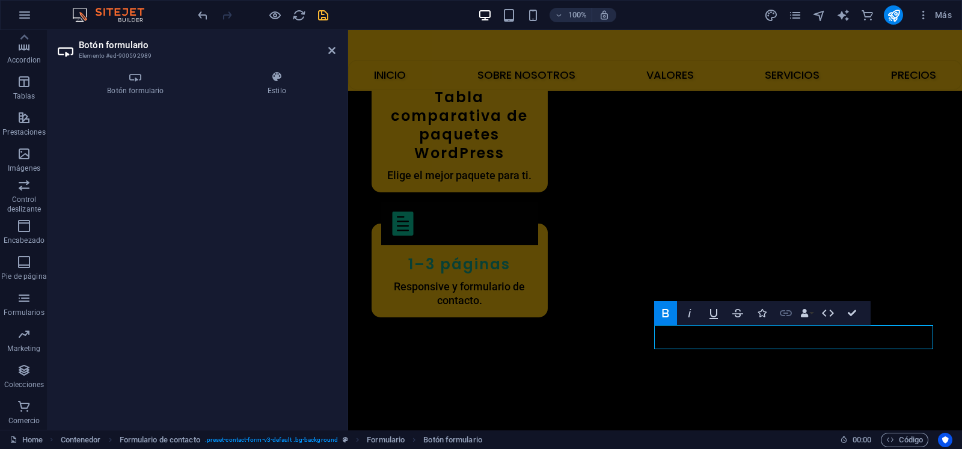
click at [789, 311] on icon "button" at bounding box center [785, 313] width 12 height 6
click at [156, 85] on h4 "Botón formulario" at bounding box center [138, 83] width 160 height 25
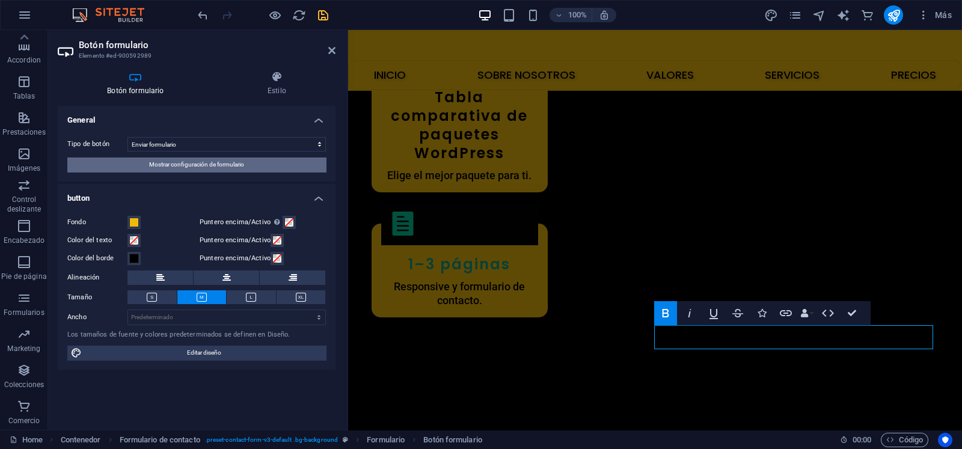
click at [234, 169] on span "Mostrar configuración de formulario" at bounding box center [196, 164] width 95 height 14
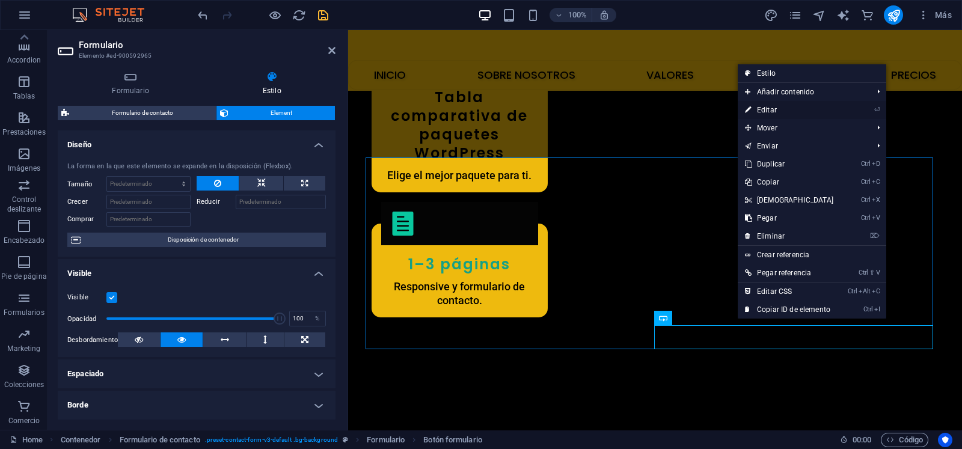
click at [764, 108] on link "⏎ Editar" at bounding box center [788, 110] width 103 height 18
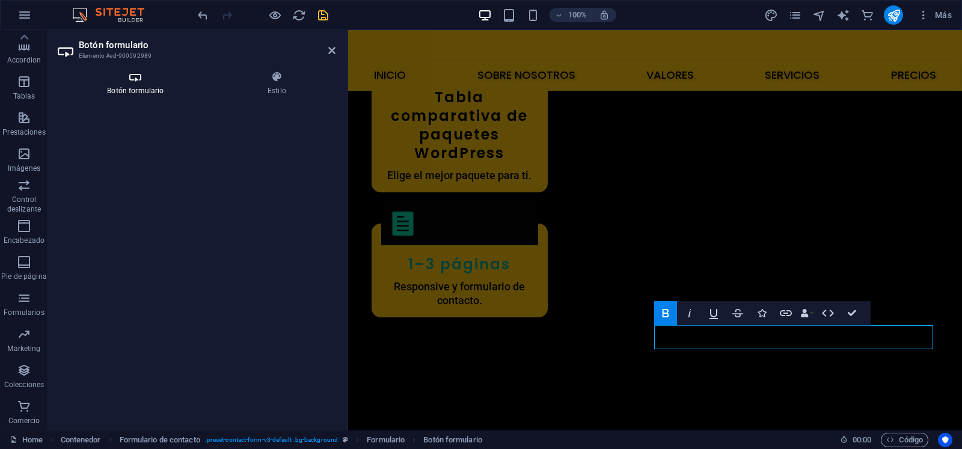
click at [137, 89] on h4 "Botón formulario" at bounding box center [138, 83] width 160 height 25
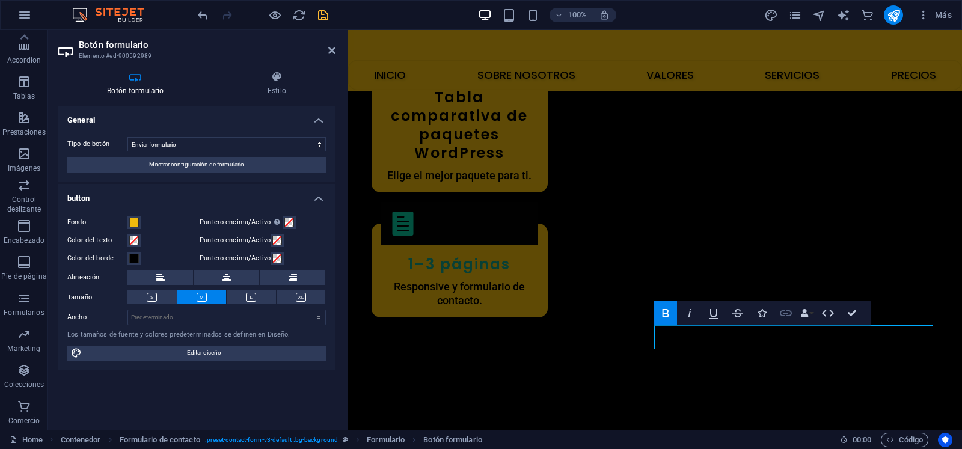
click at [784, 317] on icon "button" at bounding box center [785, 313] width 14 height 14
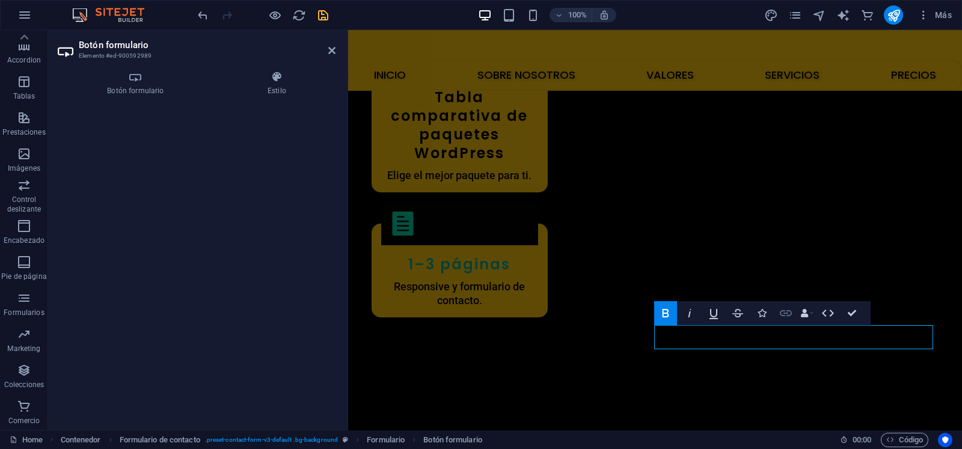
click at [784, 317] on icon "button" at bounding box center [785, 313] width 14 height 14
click at [270, 88] on h4 "Estilo" at bounding box center [276, 83] width 117 height 25
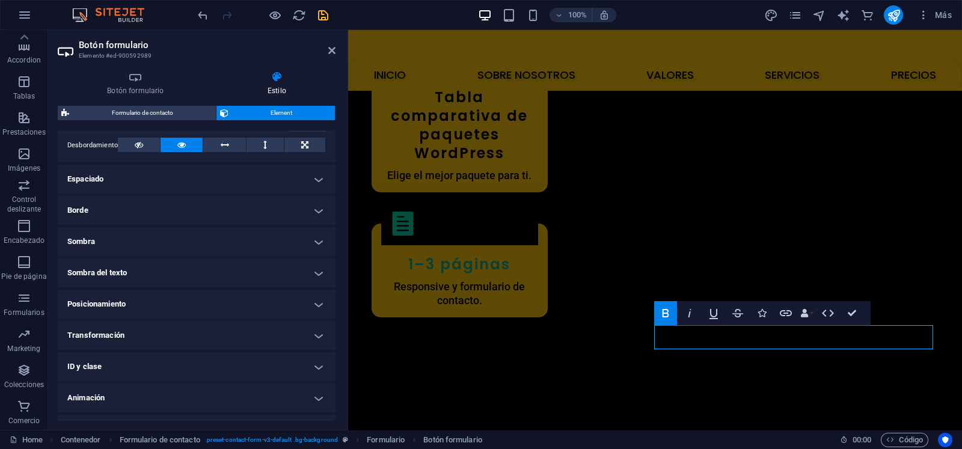
scroll to position [217, 0]
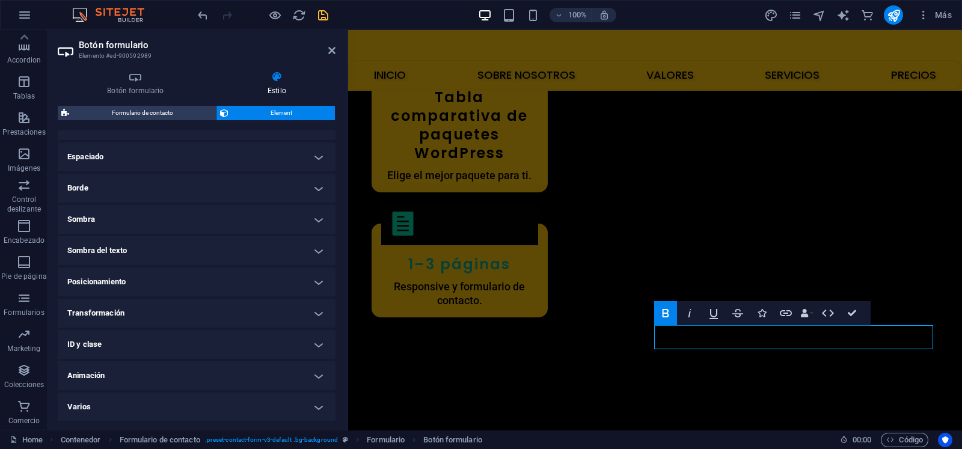
click at [320, 403] on h4 "Varios" at bounding box center [197, 406] width 278 height 29
drag, startPoint x: 335, startPoint y: 380, endPoint x: 334, endPoint y: 357, distance: 22.8
click at [334, 357] on div "Botón formulario Estilo General Tipo de botón Enviar formulario Restablecer for…" at bounding box center [196, 245] width 297 height 368
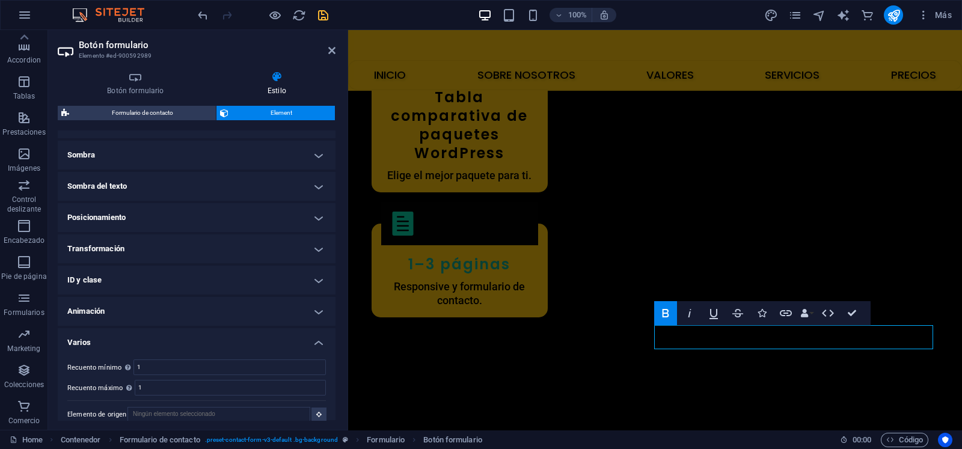
scroll to position [291, 0]
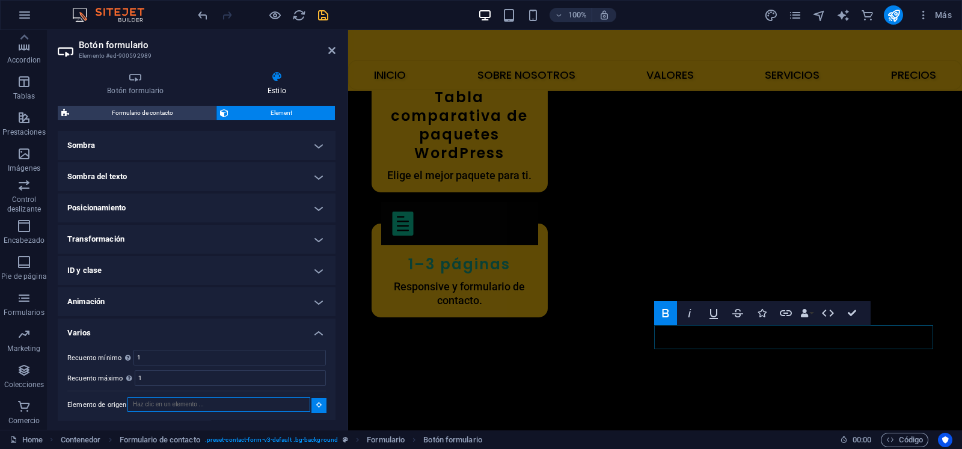
click at [267, 404] on input "Elemento de origen" at bounding box center [218, 404] width 183 height 14
type input "e"
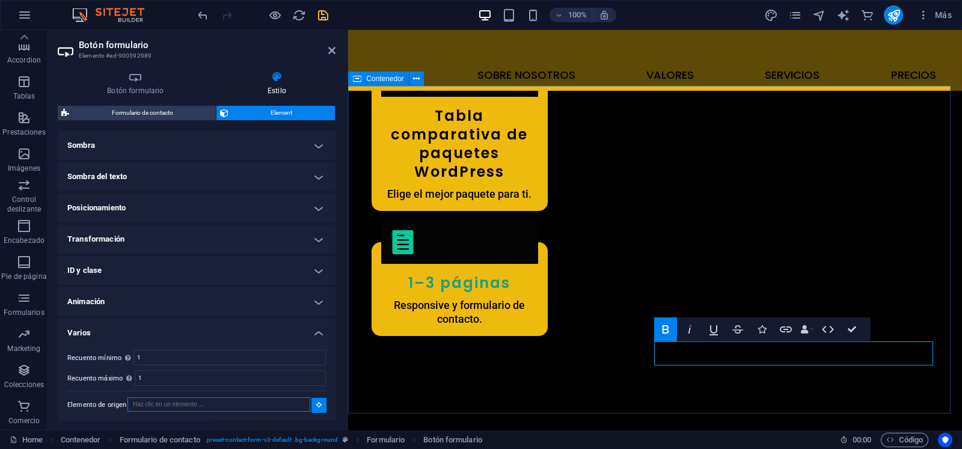
scroll to position [2669, 0]
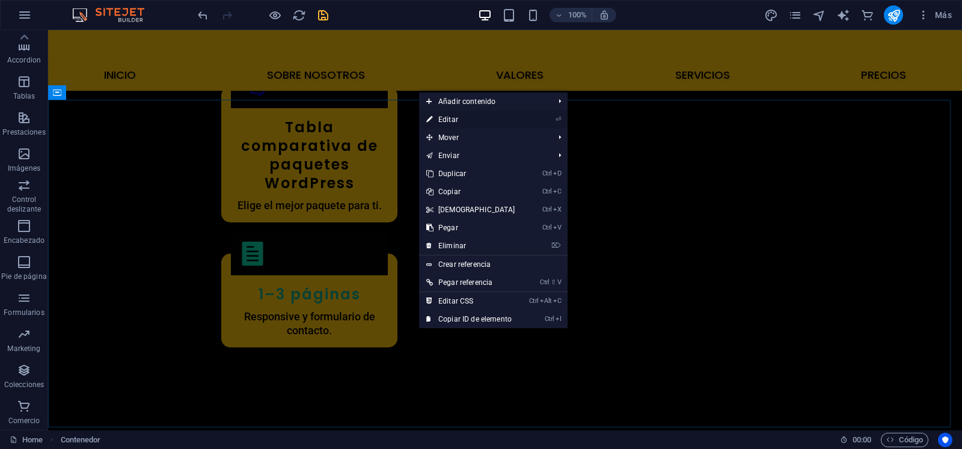
click at [465, 120] on link "⏎ Editar" at bounding box center [470, 120] width 103 height 18
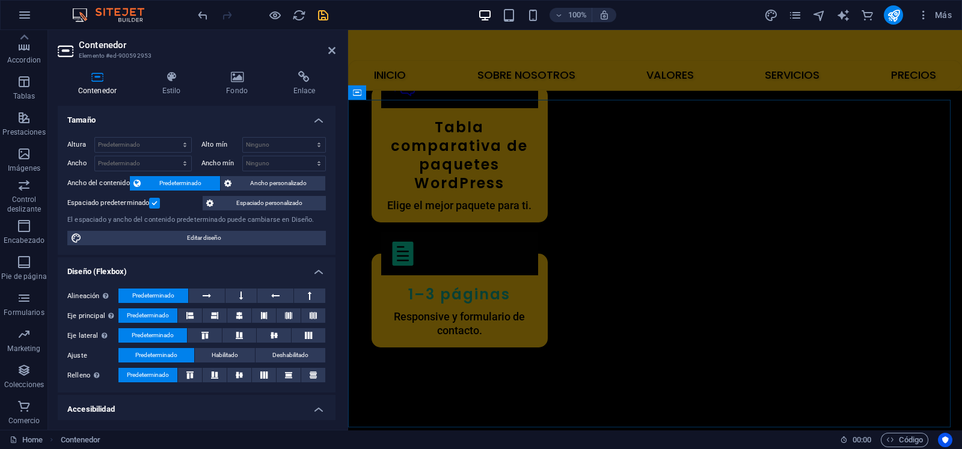
drag, startPoint x: 333, startPoint y: 135, endPoint x: 338, endPoint y: 191, distance: 56.2
click at [338, 191] on div "Contenedor Estilo Fondo Enlace Tamaño Altura Predeterminado px rem % vh vw Alto…" at bounding box center [196, 245] width 297 height 368
drag, startPoint x: 333, startPoint y: 183, endPoint x: 334, endPoint y: 203, distance: 19.3
click at [334, 202] on div "Tamaño Altura Predeterminado px rem % vh vw Alto mín Ninguno px rem % vh vw Anc…" at bounding box center [197, 263] width 278 height 314
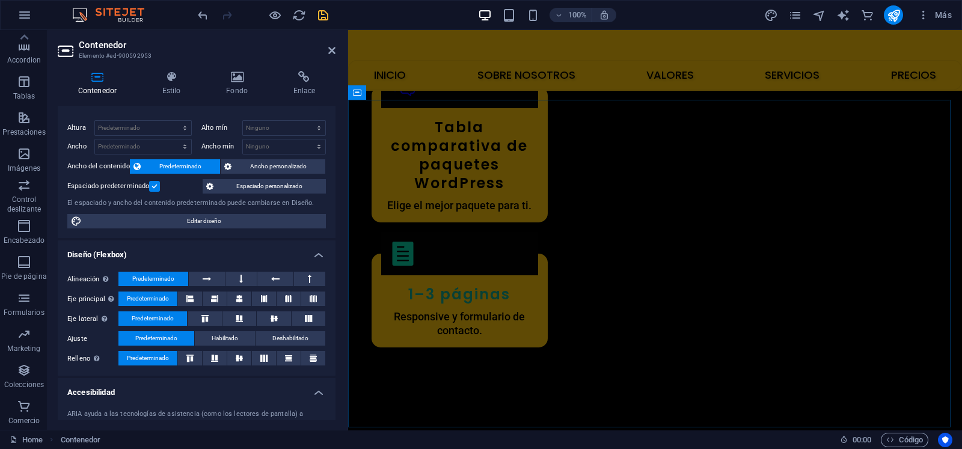
scroll to position [0, 0]
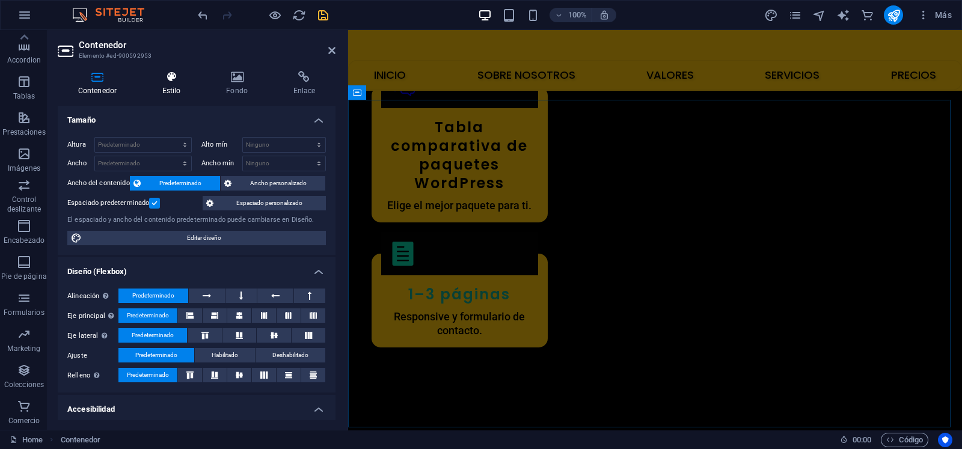
click at [170, 82] on icon at bounding box center [171, 77] width 59 height 12
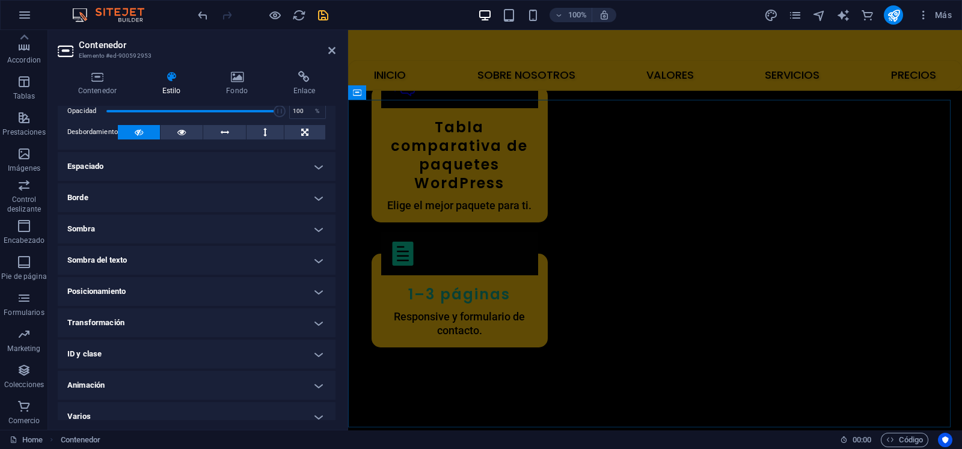
scroll to position [55, 0]
drag, startPoint x: 336, startPoint y: 394, endPoint x: 336, endPoint y: 415, distance: 20.4
click at [336, 415] on div "Contenedor Estilo Fondo Enlace Tamaño Altura Predeterminado px rem % vh vw Alto…" at bounding box center [196, 245] width 297 height 368
click at [314, 347] on h4 "ID y clase" at bounding box center [197, 353] width 278 height 29
click at [296, 83] on h4 "Enlace" at bounding box center [304, 83] width 63 height 25
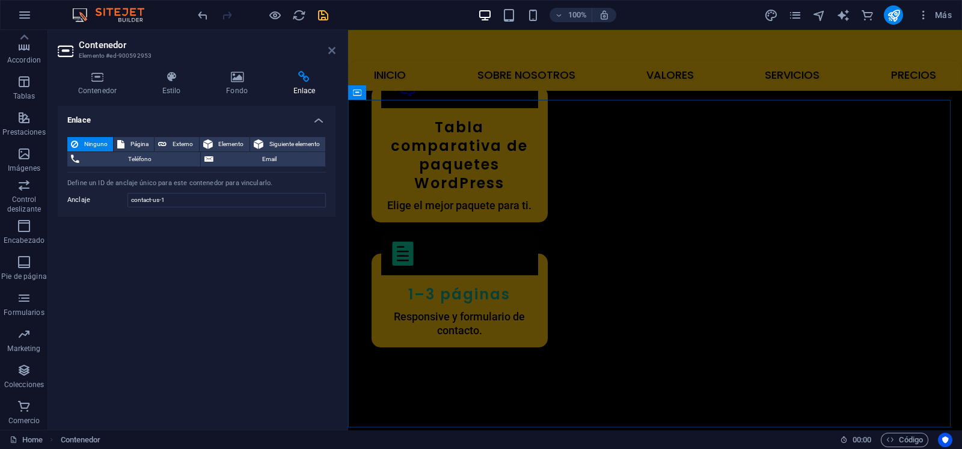
click at [331, 49] on icon at bounding box center [331, 51] width 7 height 10
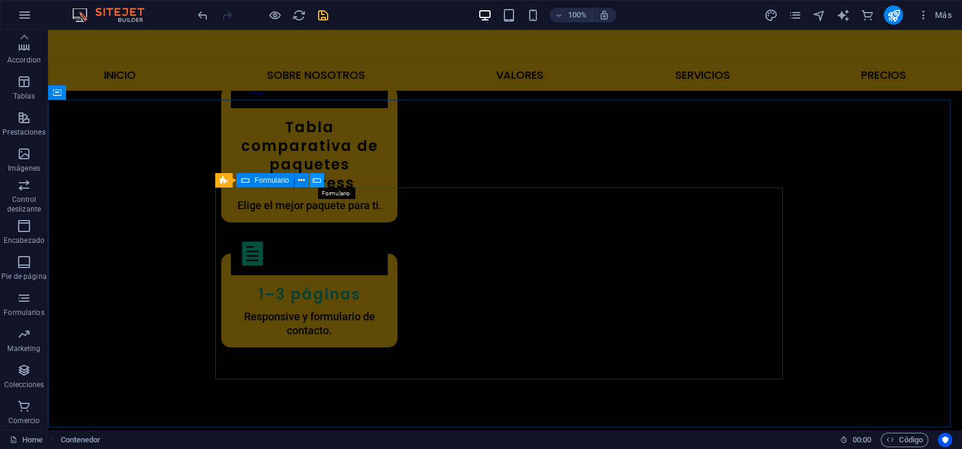
click at [311, 181] on button at bounding box center [317, 180] width 14 height 14
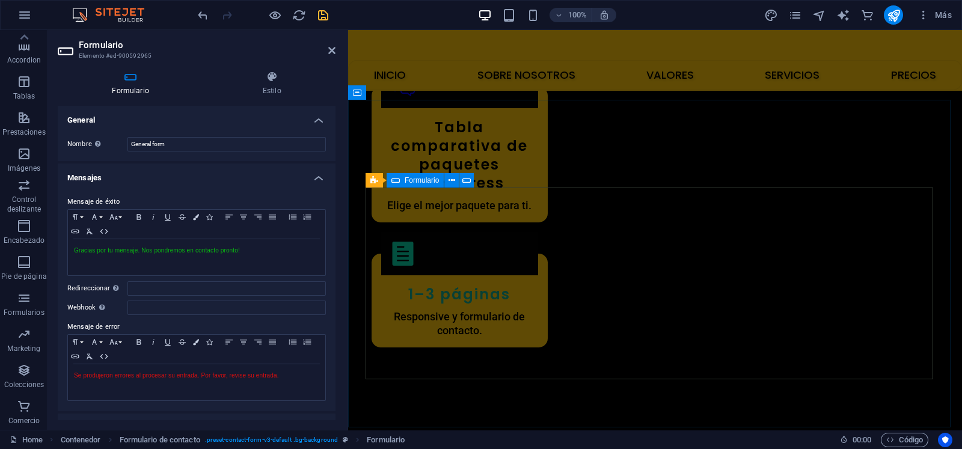
click at [400, 178] on div "Formulario" at bounding box center [414, 180] width 57 height 14
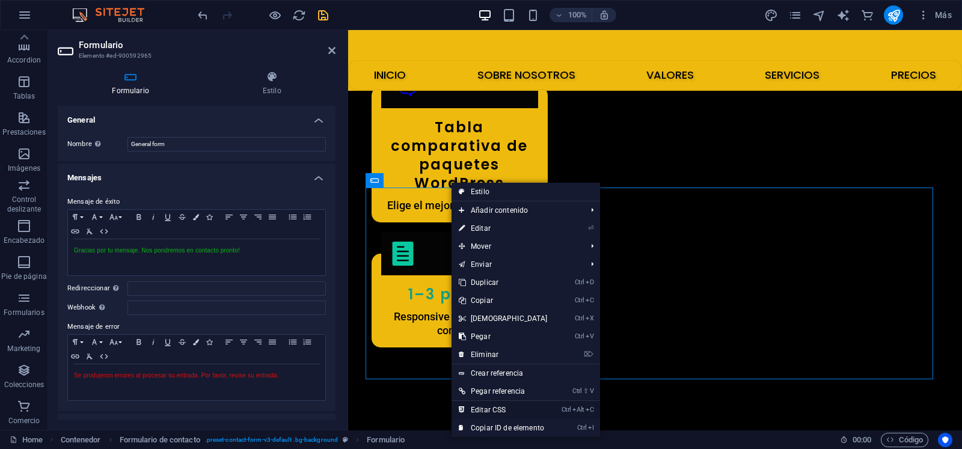
click at [487, 406] on link "Ctrl Alt C Editar CSS" at bounding box center [502, 410] width 103 height 18
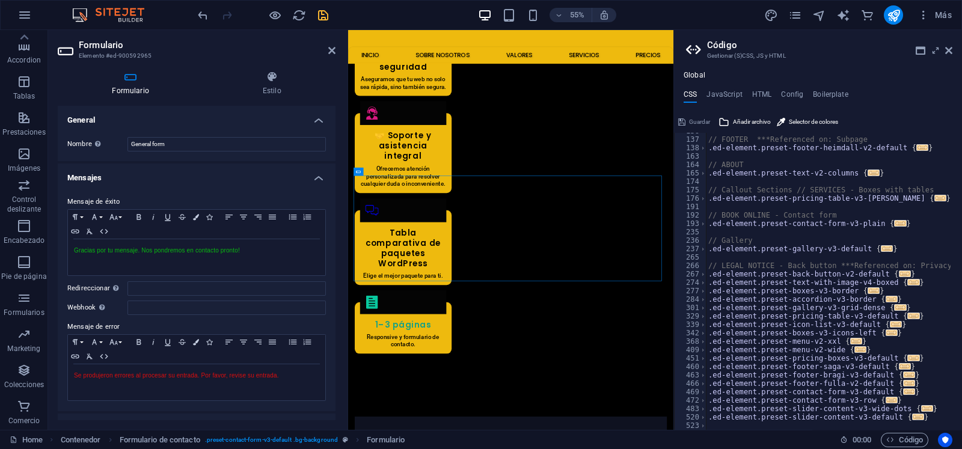
scroll to position [0, 0]
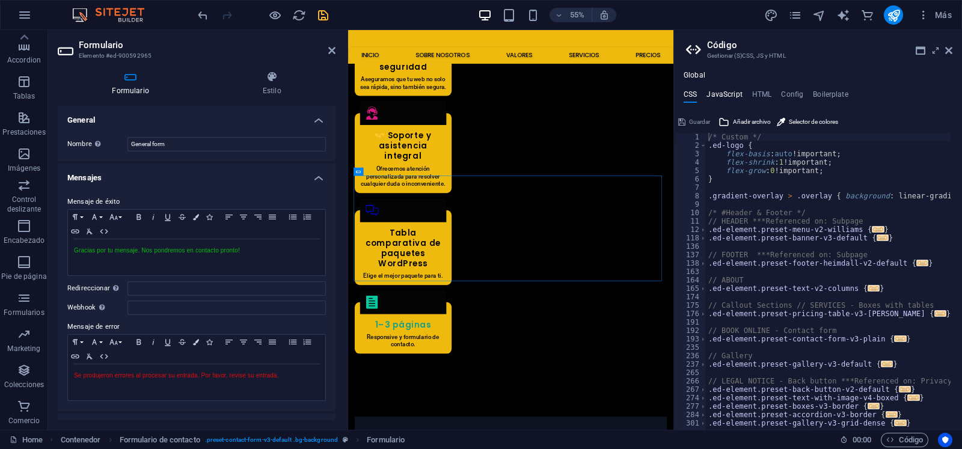
click at [723, 91] on h4 "JavaScript" at bounding box center [723, 96] width 35 height 13
type textarea "/* JS for preset "Menu V2" */"
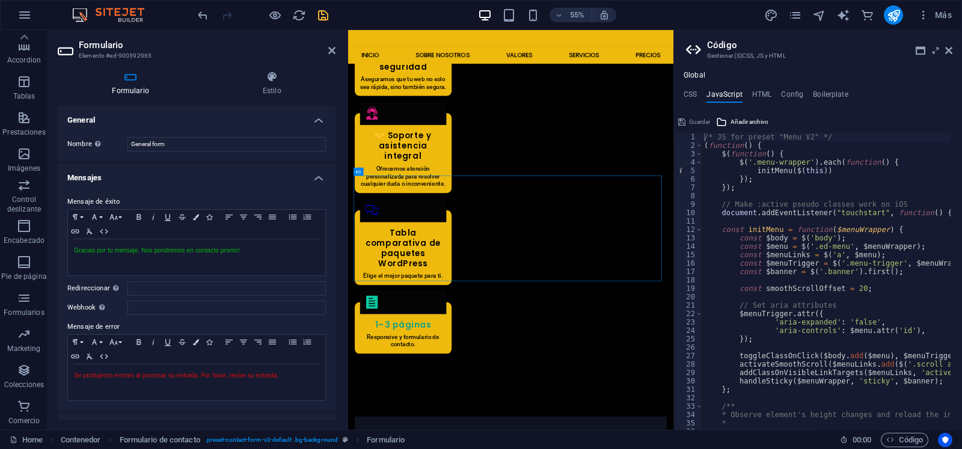
click at [751, 88] on div "Global CSS JavaScript HTML Config Boilerplate /* Custom */ 1 2 3 4 5 6 7 8 9 10…" at bounding box center [818, 250] width 288 height 359
click at [751, 89] on div "Global CSS JavaScript HTML Config Boilerplate /* Custom */ 1 2 3 4 5 6 7 8 9 10…" at bounding box center [818, 250] width 288 height 359
click at [757, 95] on h4 "HTML" at bounding box center [762, 96] width 20 height 13
type textarea "<a href="#main-content" class="wv-link-content button">Skip to main content</a>"
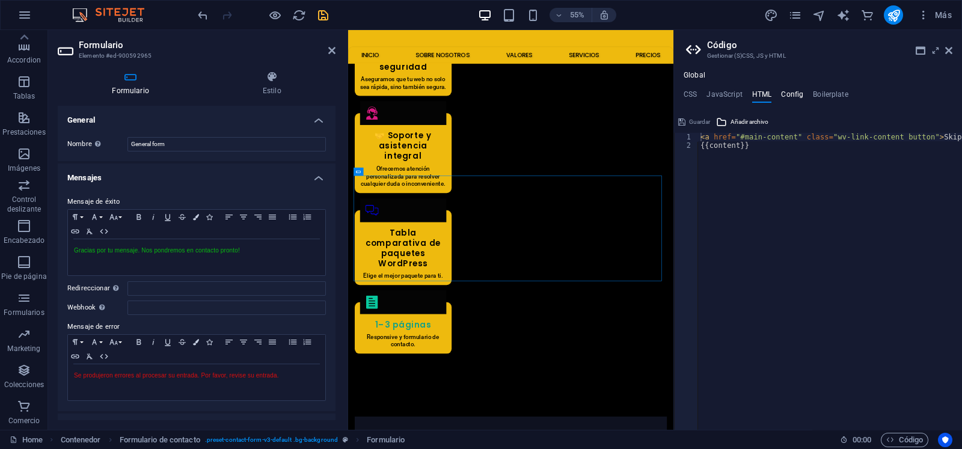
click at [784, 96] on h4 "Config" at bounding box center [792, 96] width 22 height 13
type textarea "$color-background: #000000;"
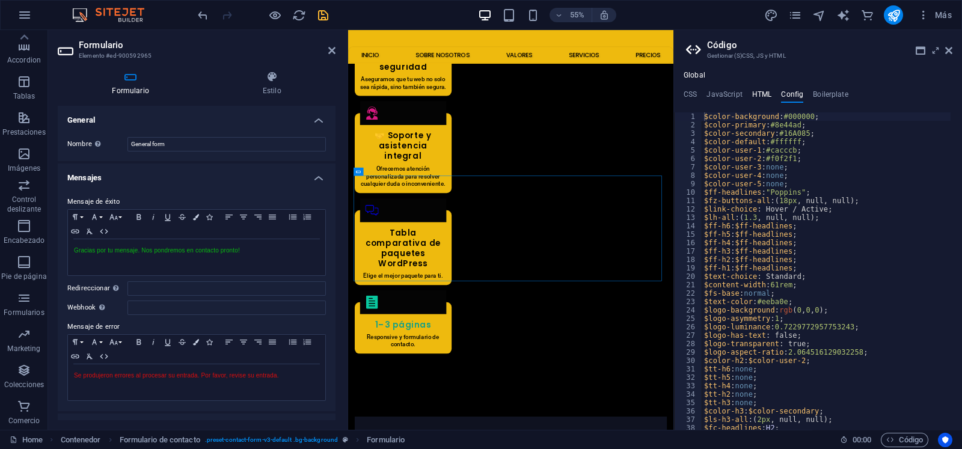
click at [760, 94] on h4 "HTML" at bounding box center [762, 96] width 20 height 13
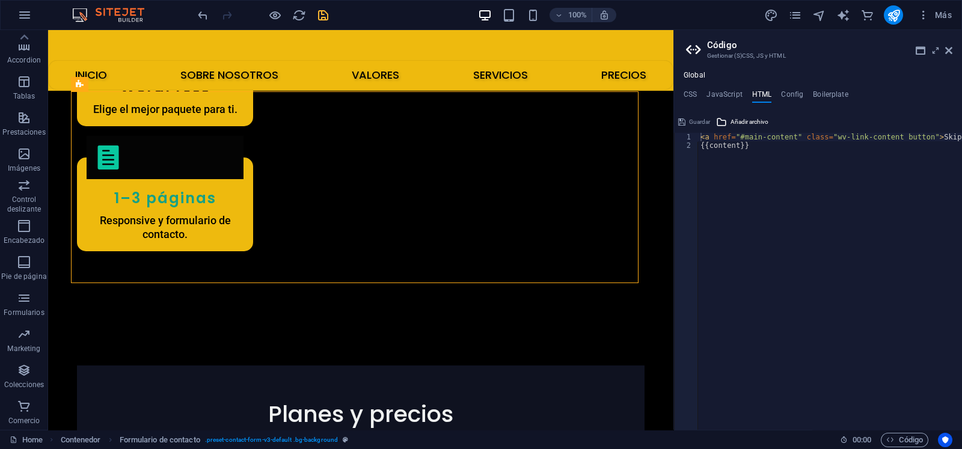
scroll to position [2690, 0]
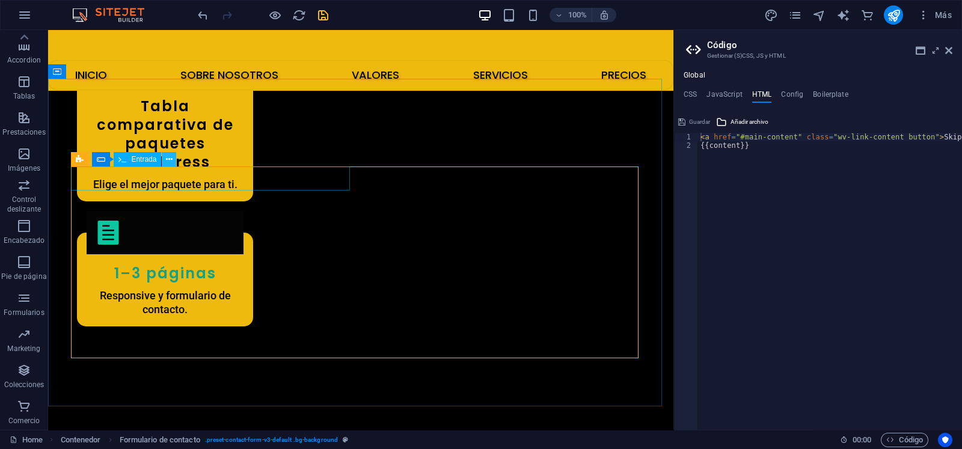
click at [169, 160] on icon at bounding box center [169, 159] width 7 height 13
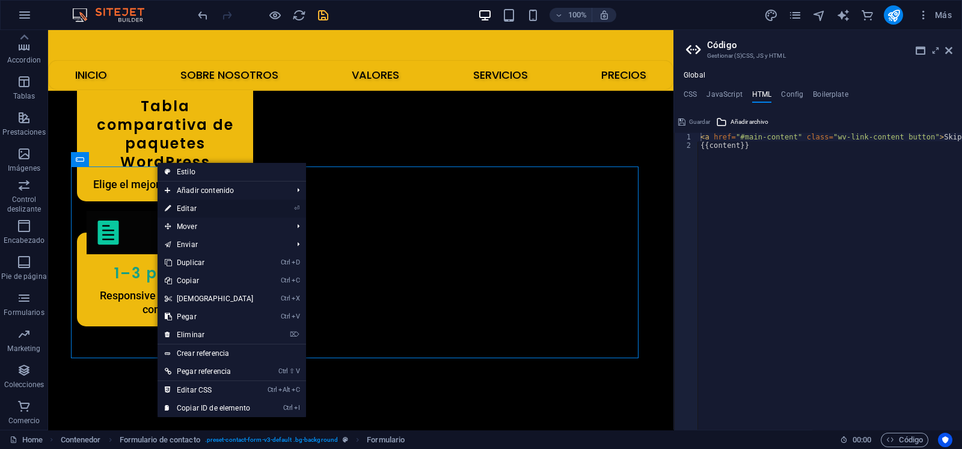
click at [194, 207] on link "⏎ Editar" at bounding box center [208, 209] width 103 height 18
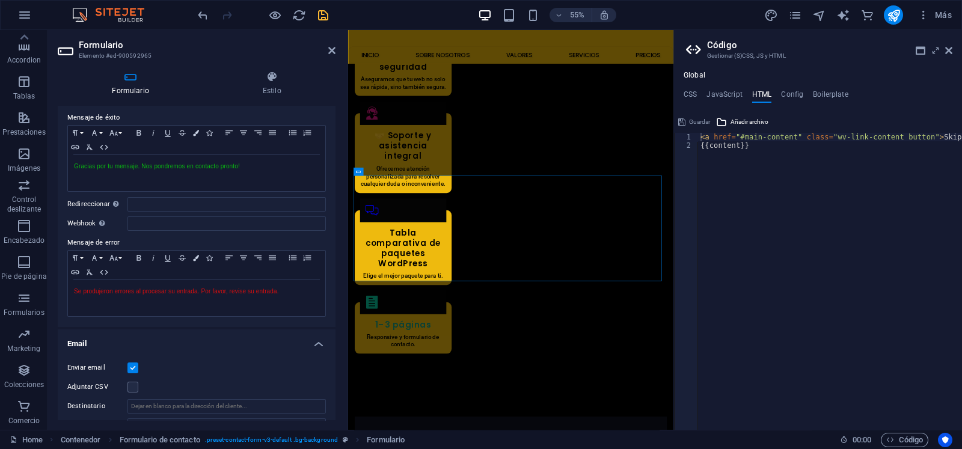
scroll to position [0, 0]
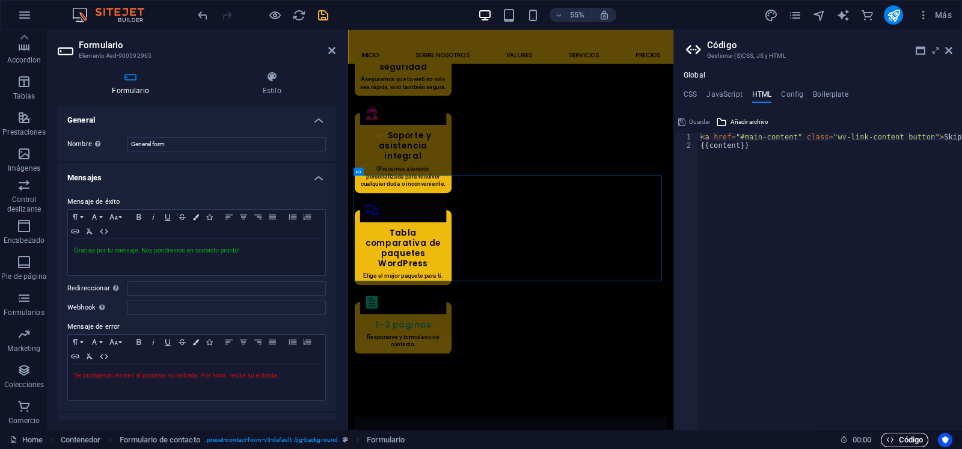
click at [890, 437] on icon "button" at bounding box center [890, 440] width 8 height 8
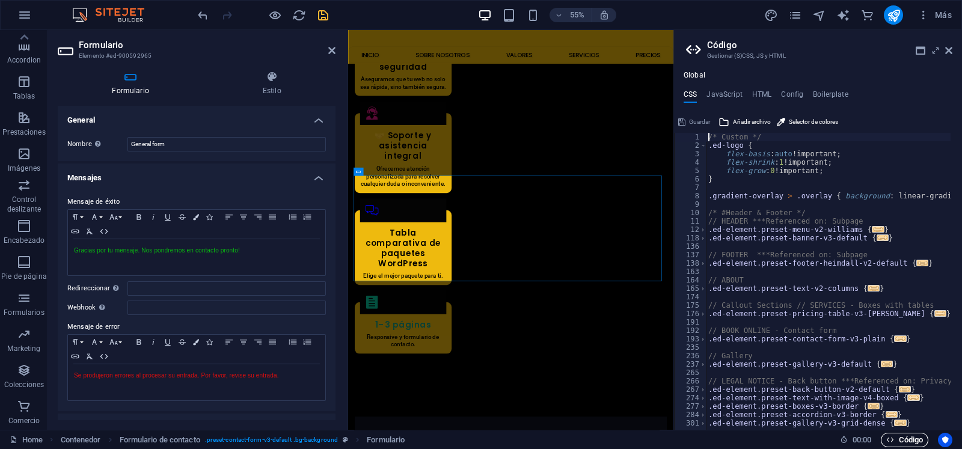
click at [890, 437] on icon "button" at bounding box center [890, 440] width 8 height 8
click at [947, 46] on icon at bounding box center [948, 51] width 7 height 10
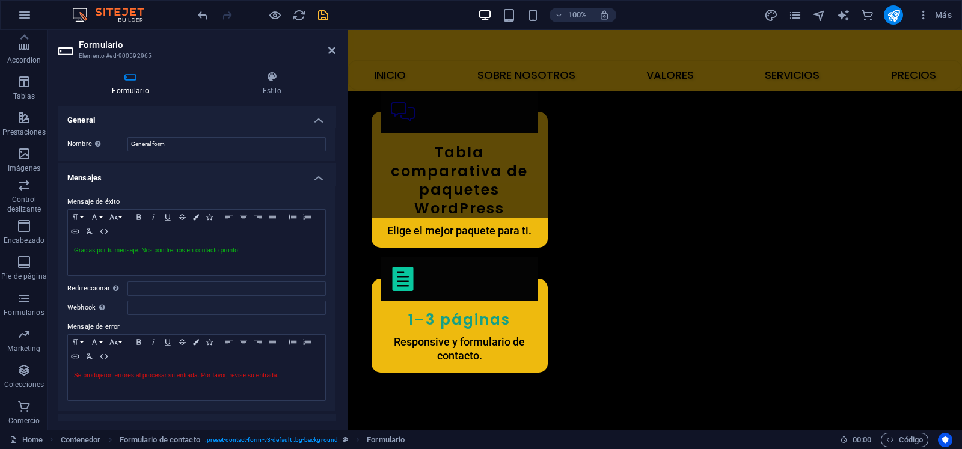
scroll to position [2723, 0]
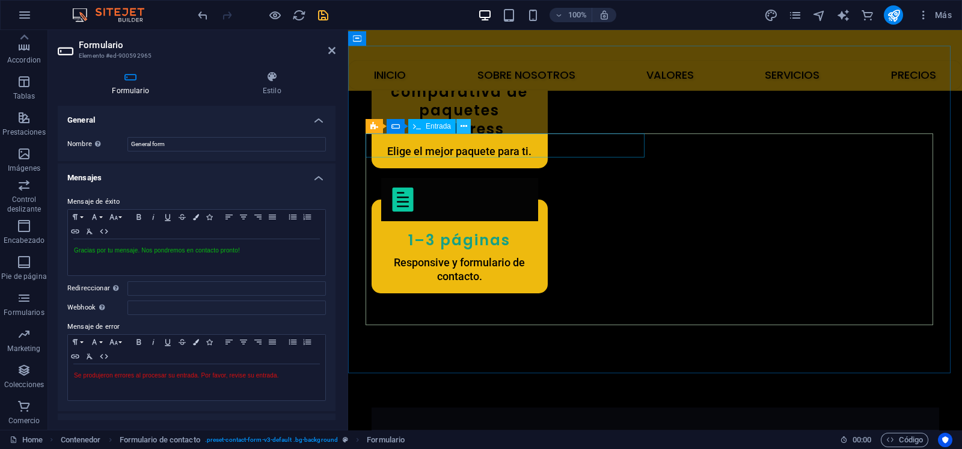
click at [460, 128] on icon at bounding box center [463, 126] width 7 height 13
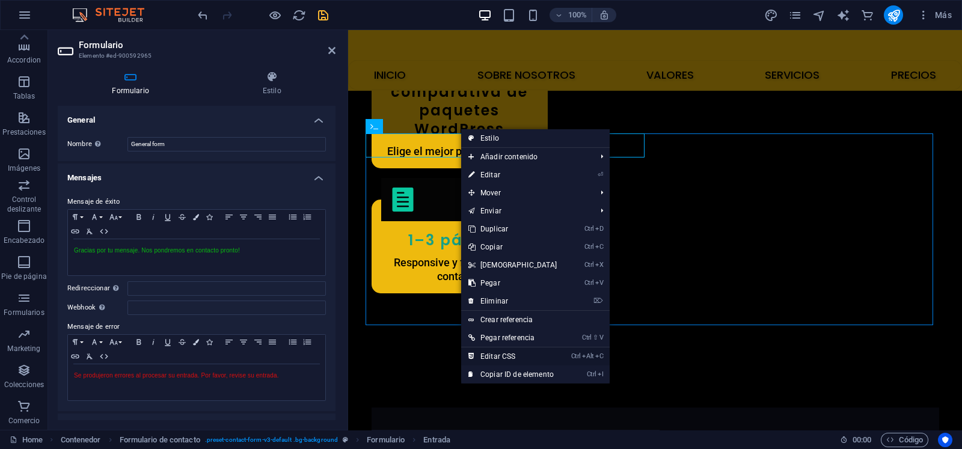
click at [514, 353] on link "Ctrl Alt C Editar CSS" at bounding box center [512, 356] width 103 height 18
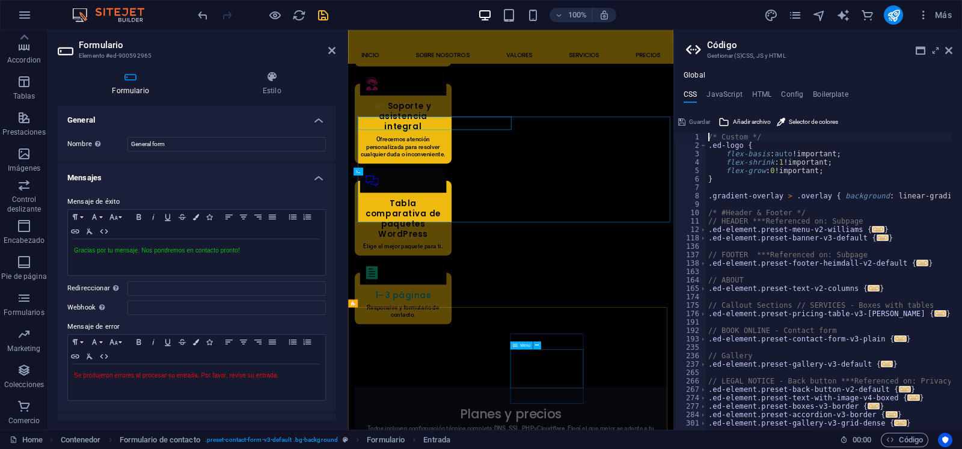
scroll to position [2669, 0]
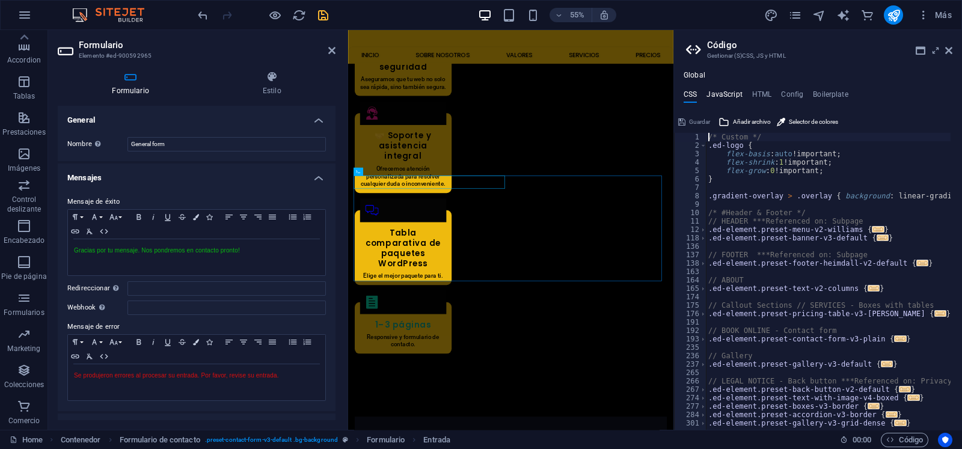
click at [731, 90] on h4 "JavaScript" at bounding box center [723, 96] width 35 height 13
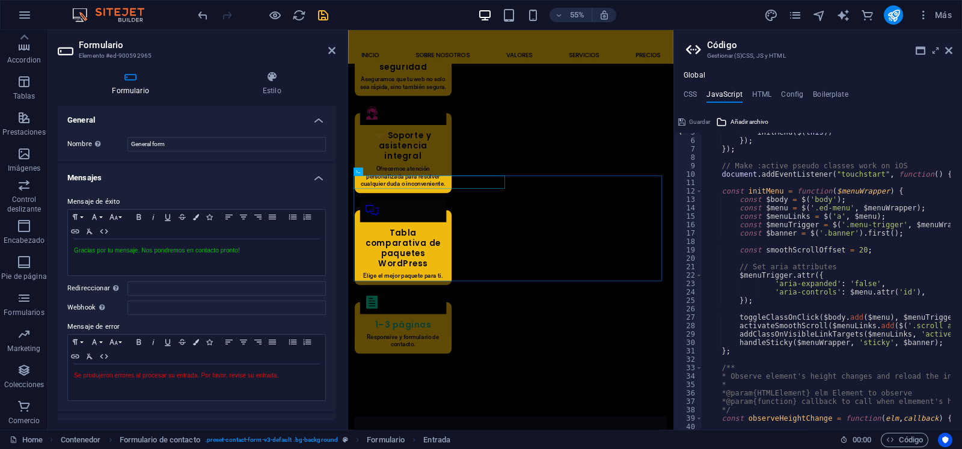
scroll to position [110, 0]
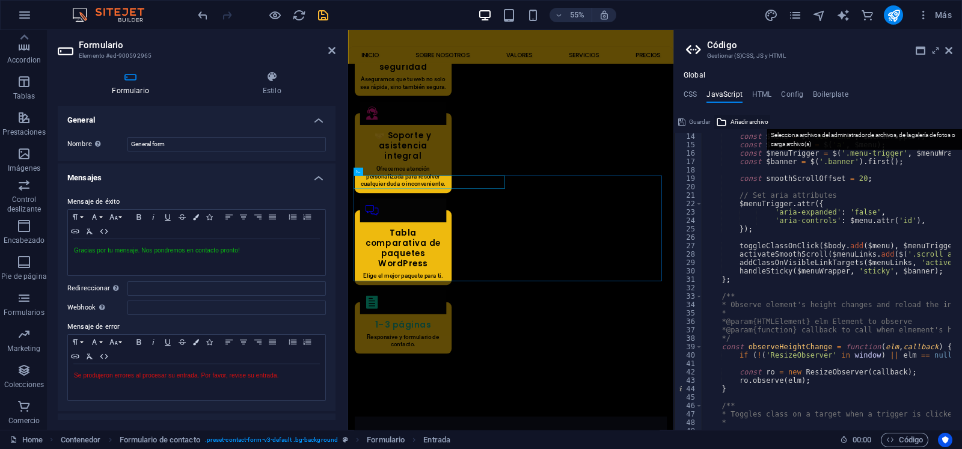
click at [736, 120] on span "Añadir archivo" at bounding box center [749, 122] width 38 height 14
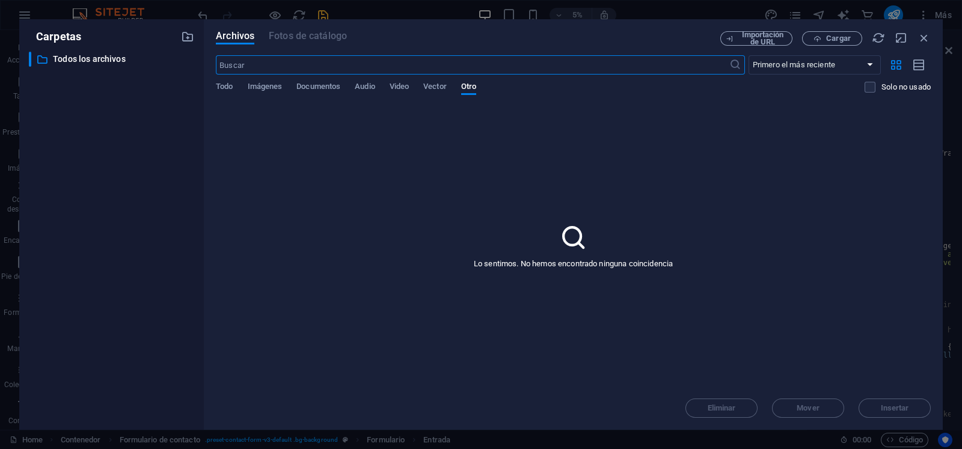
scroll to position [0, 0]
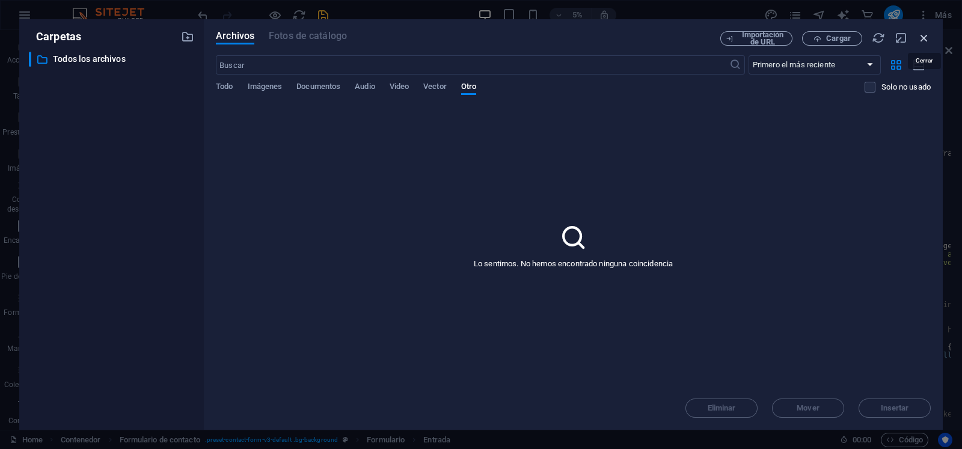
click at [920, 40] on icon "button" at bounding box center [923, 37] width 13 height 13
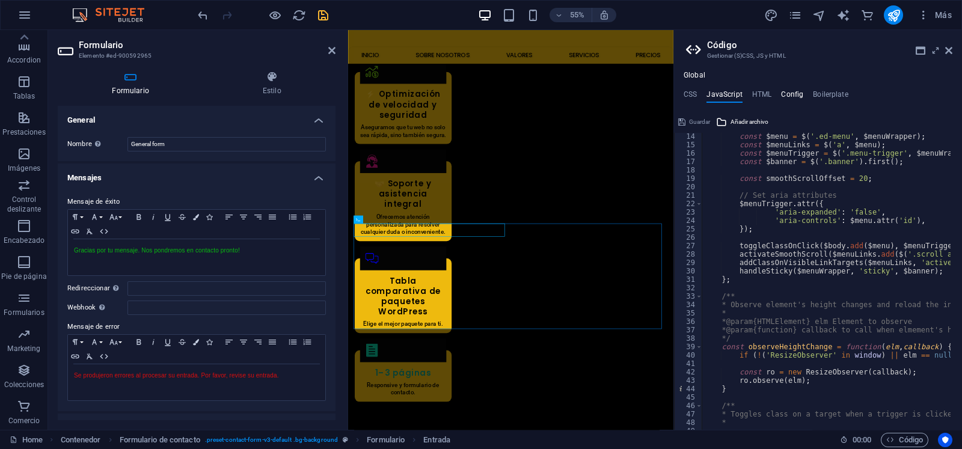
click at [796, 91] on h4 "Config" at bounding box center [792, 96] width 22 height 13
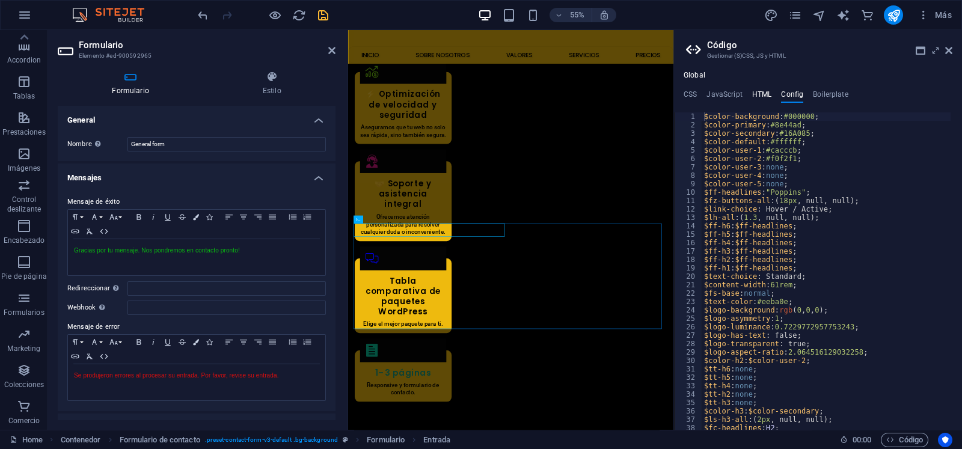
click at [754, 94] on h4 "HTML" at bounding box center [762, 96] width 20 height 13
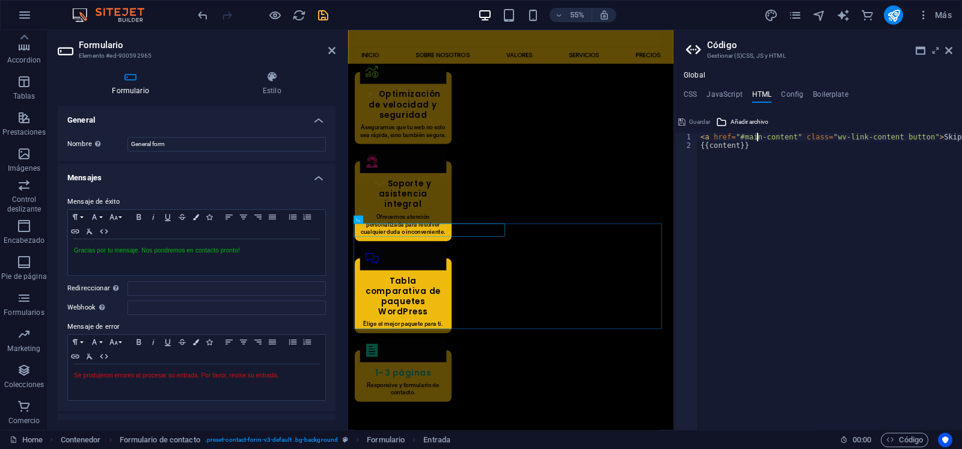
click at [757, 139] on div "< a href = "#main-content" class = "wv-link-content button" > Skip to main cont…" at bounding box center [860, 284] width 325 height 303
click at [752, 150] on div "< a href = "#main-content" class = "wv-link-content button" > Skip to main cont…" at bounding box center [860, 284] width 325 height 303
type textarea "{{content}}"
click at [329, 49] on icon at bounding box center [331, 51] width 7 height 10
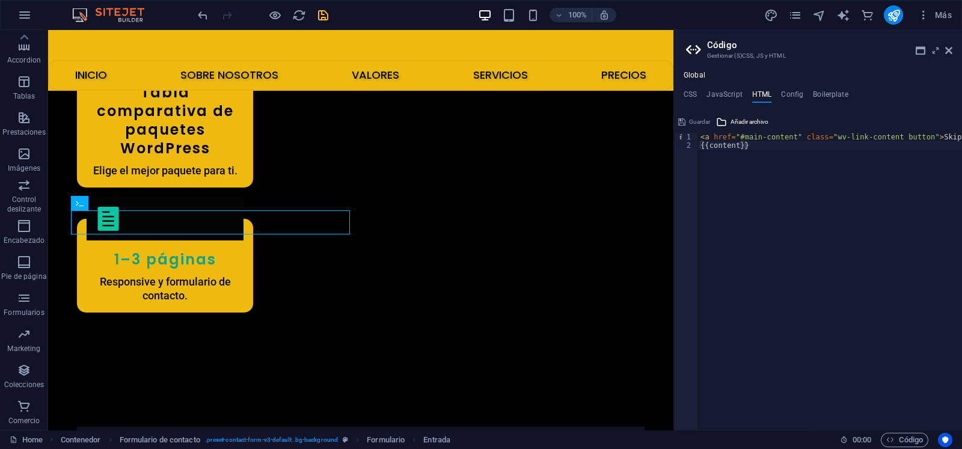
scroll to position [2707, 0]
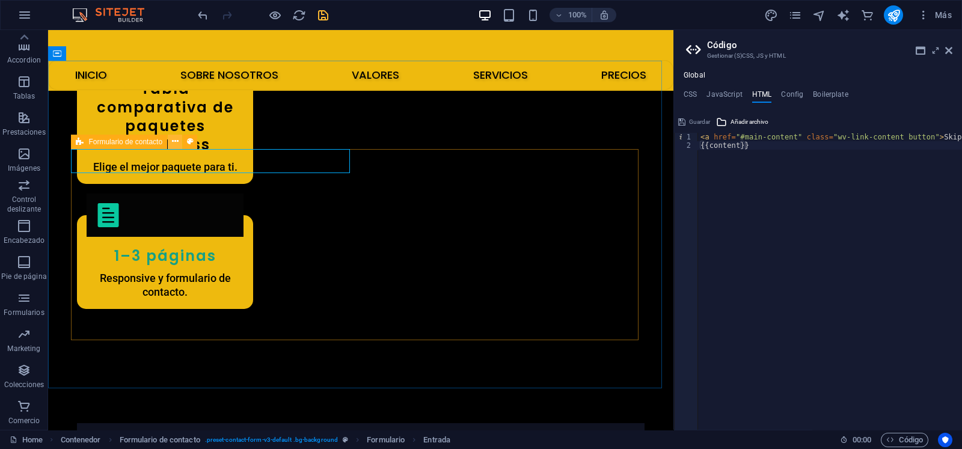
click at [172, 142] on icon at bounding box center [175, 141] width 7 height 13
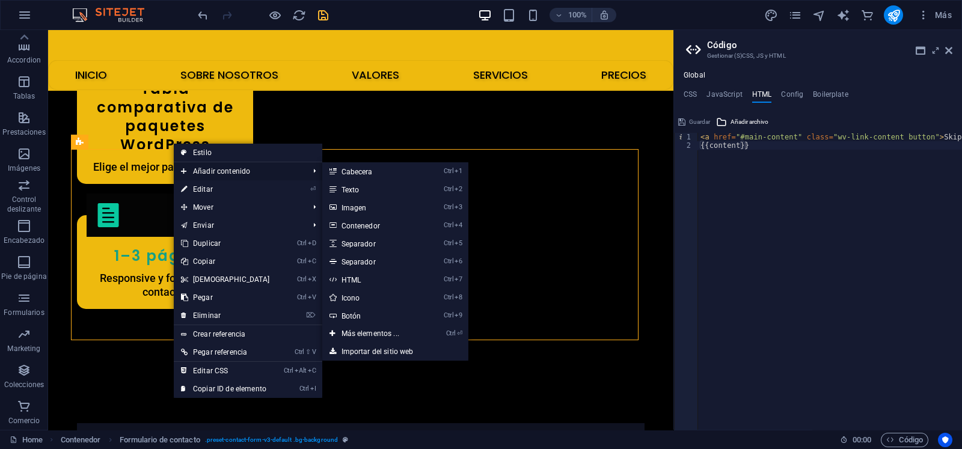
click at [222, 178] on span "Añadir contenido" at bounding box center [239, 171] width 130 height 18
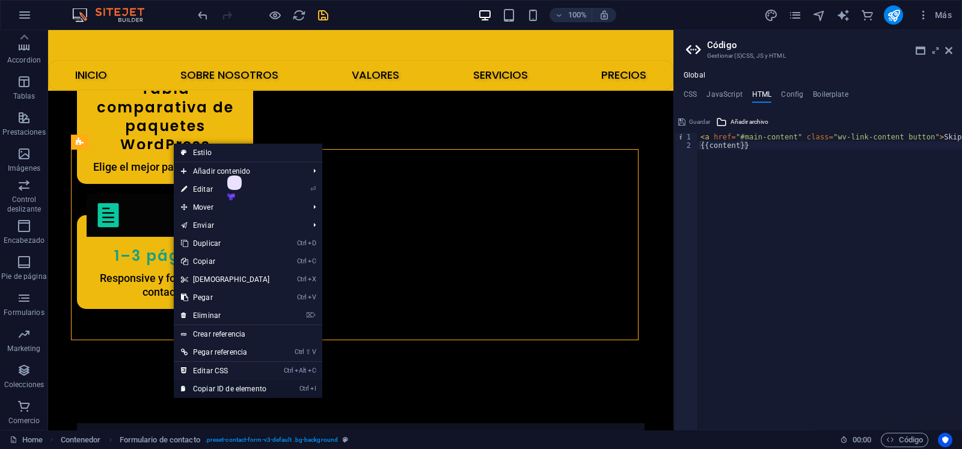
click at [235, 381] on link "Ctrl I Copiar ID de elemento" at bounding box center [225, 389] width 103 height 18
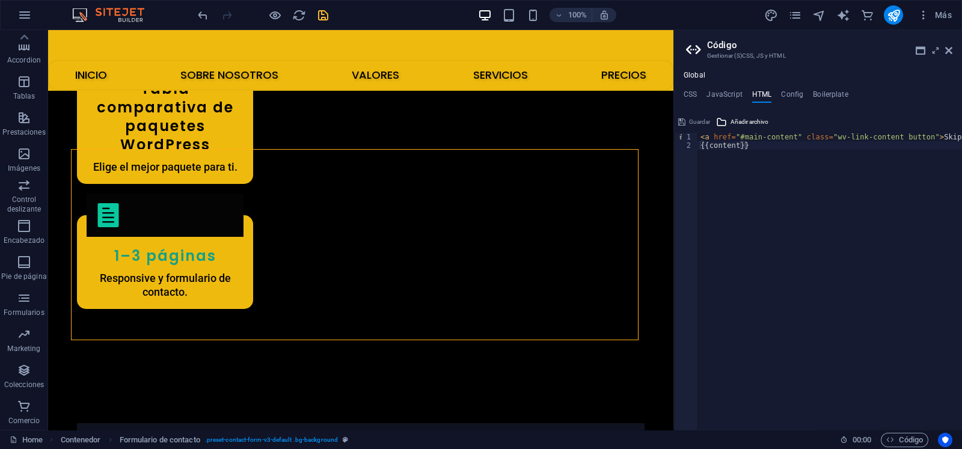
click at [721, 85] on div "Global CSS JavaScript HTML Config Boilerplate /* Custom */ 1 2 3 4 5 6 7 8 9 10…" at bounding box center [818, 250] width 288 height 359
click at [721, 91] on h4 "JavaScript" at bounding box center [723, 96] width 35 height 13
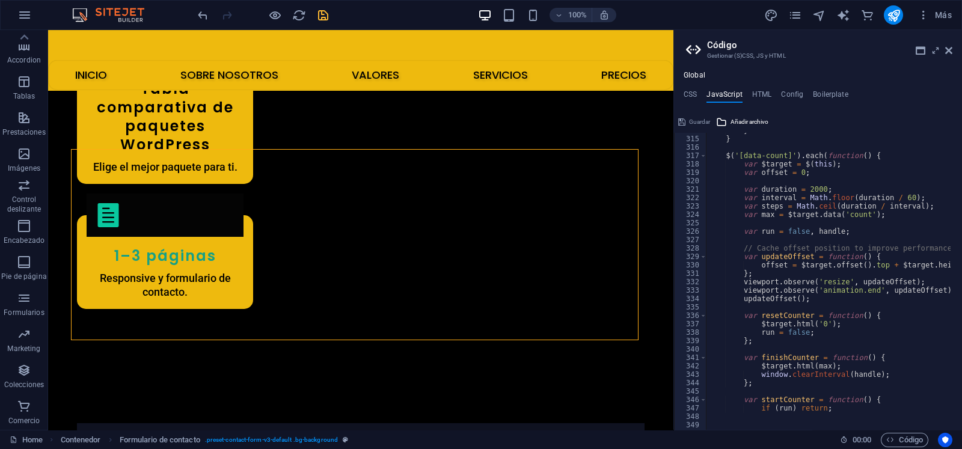
scroll to position [2861, 0]
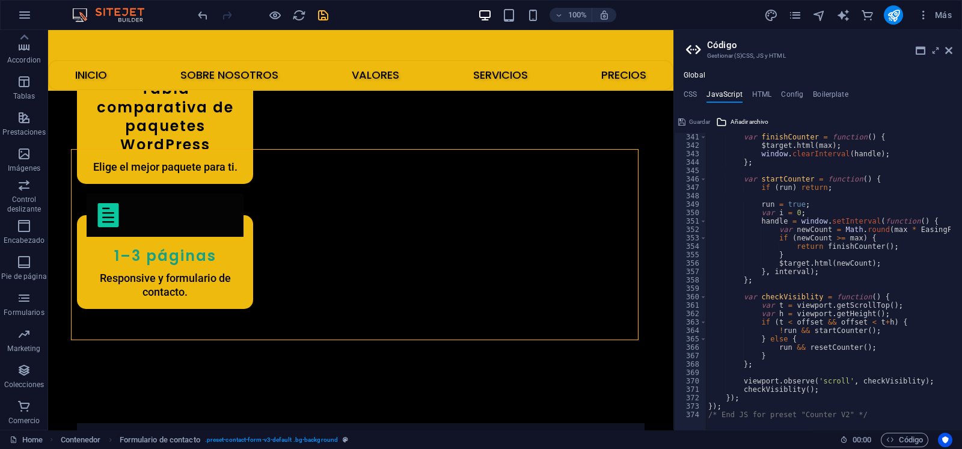
click at [868, 414] on div "var finishCounter = function ( ) { $target . html ( max ) ; window . clearInter…" at bounding box center [982, 284] width 552 height 303
type textarea "/* End JS for preset "Counter V2" */"
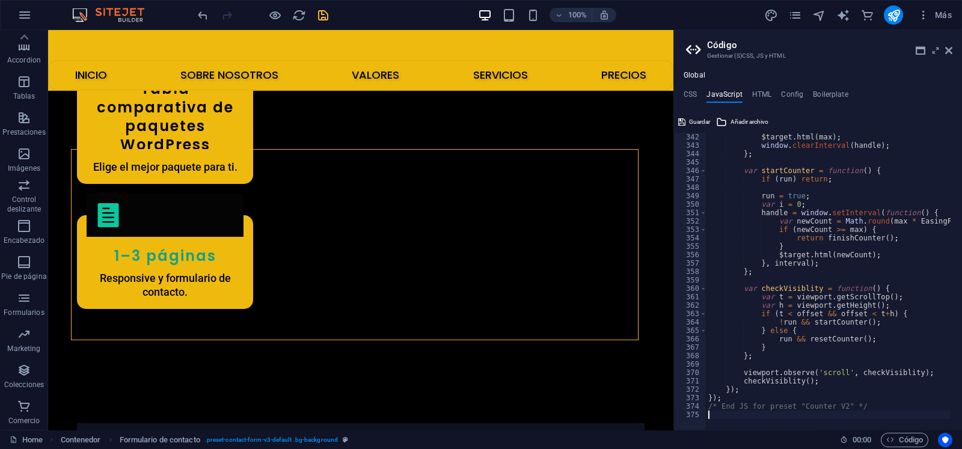
scroll to position [2869, 0]
click at [804, 90] on ul "CSS JavaScript HTML Config Boilerplate" at bounding box center [818, 96] width 288 height 13
click at [798, 93] on h4 "Config" at bounding box center [792, 96] width 22 height 13
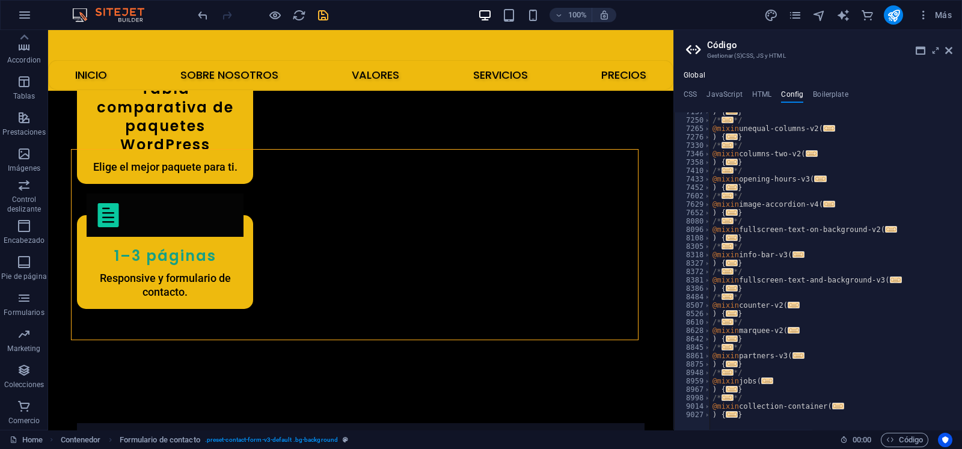
scroll to position [1317, 0]
click at [828, 102] on h4 "Boilerplate" at bounding box center [830, 96] width 35 height 13
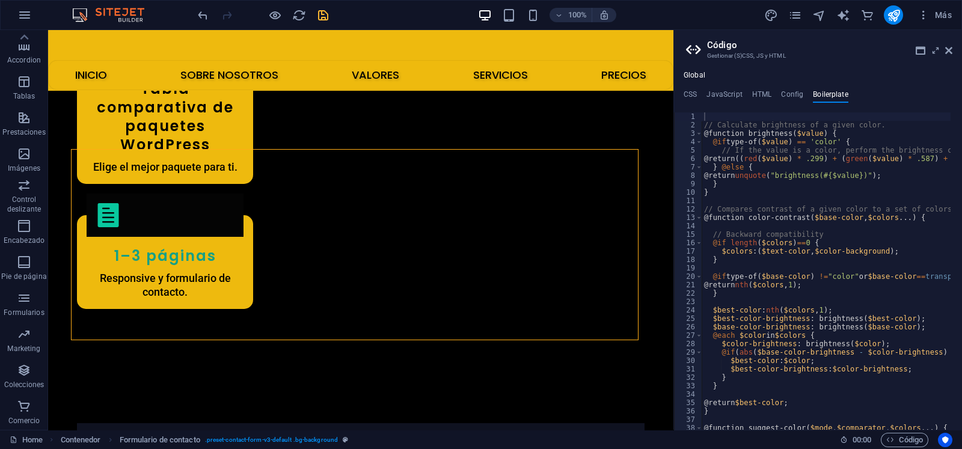
click at [808, 97] on ul "CSS JavaScript HTML Config Boilerplate" at bounding box center [818, 96] width 288 height 13
click at [772, 91] on ul "CSS JavaScript HTML Config Boilerplate" at bounding box center [818, 96] width 288 height 13
click at [763, 93] on h4 "HTML" at bounding box center [762, 96] width 20 height 13
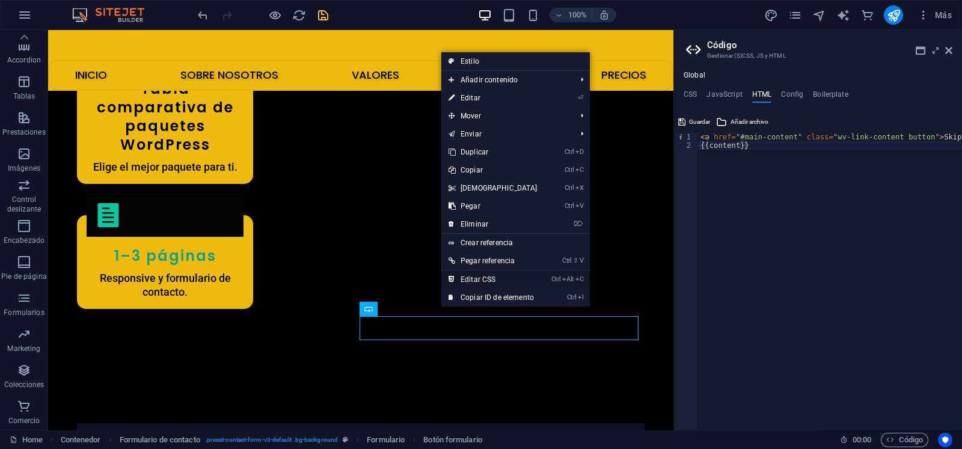
click at [477, 284] on link "Ctrl Alt C Editar CSS" at bounding box center [492, 279] width 103 height 18
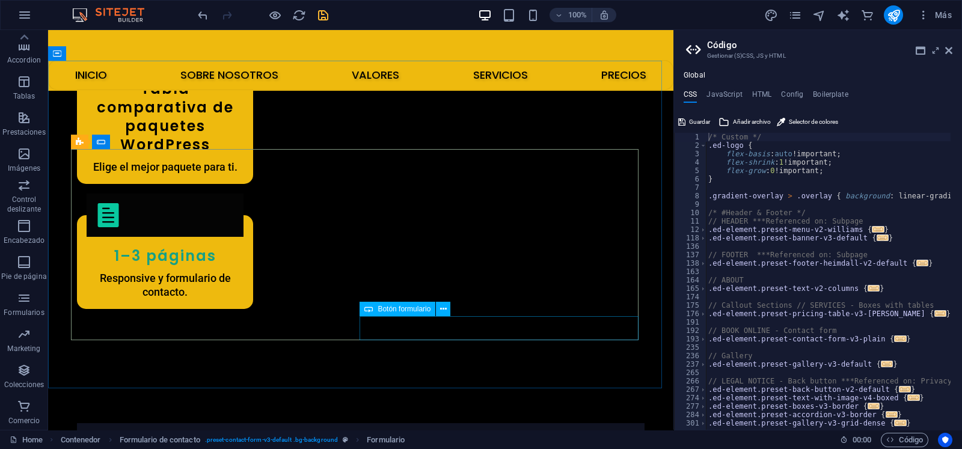
click at [416, 310] on span "Botón formulario" at bounding box center [403, 308] width 53 height 7
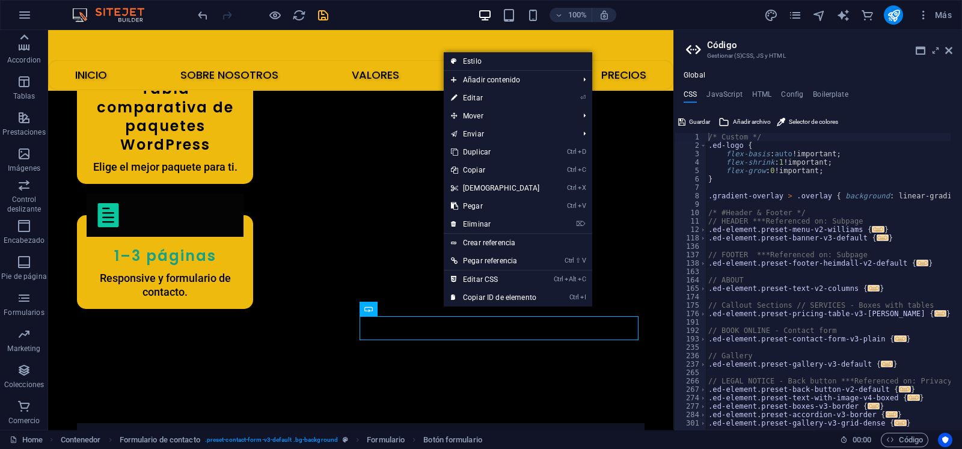
click at [22, 38] on icon at bounding box center [24, 37] width 17 height 17
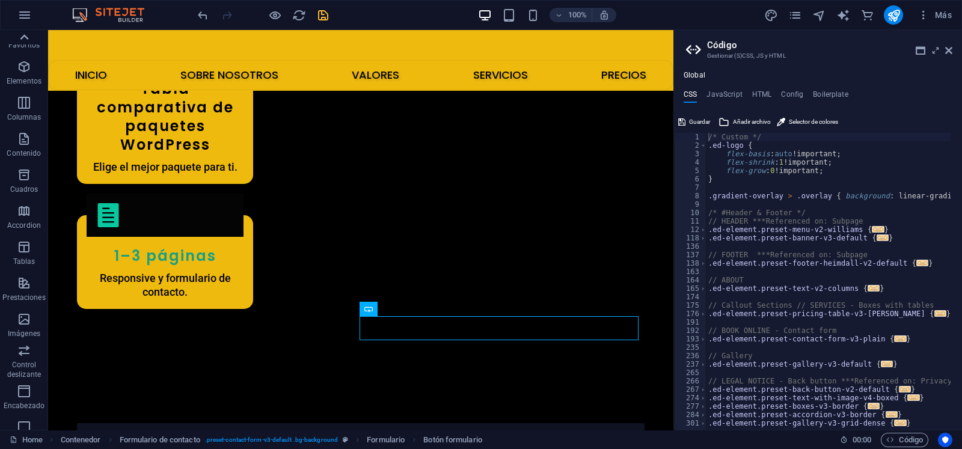
scroll to position [0, 0]
click at [25, 73] on icon "button" at bounding box center [24, 78] width 14 height 14
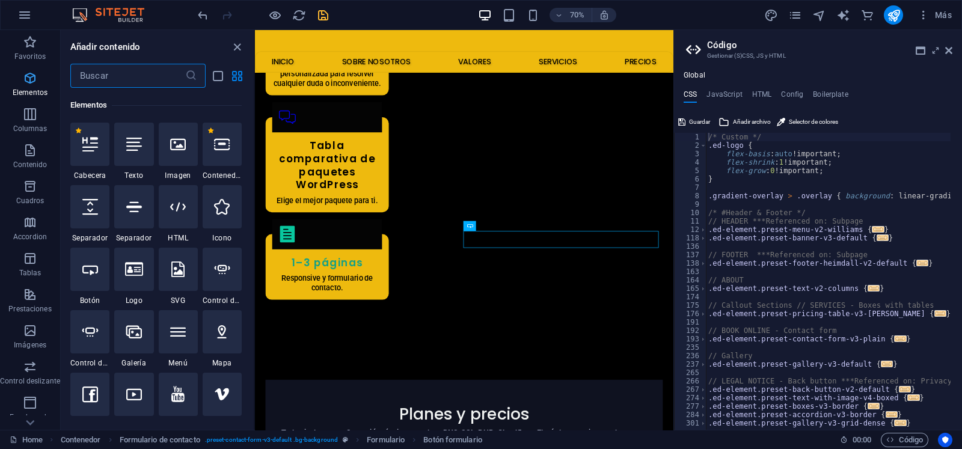
scroll to position [226, 0]
click at [22, 19] on icon "button" at bounding box center [24, 15] width 14 height 14
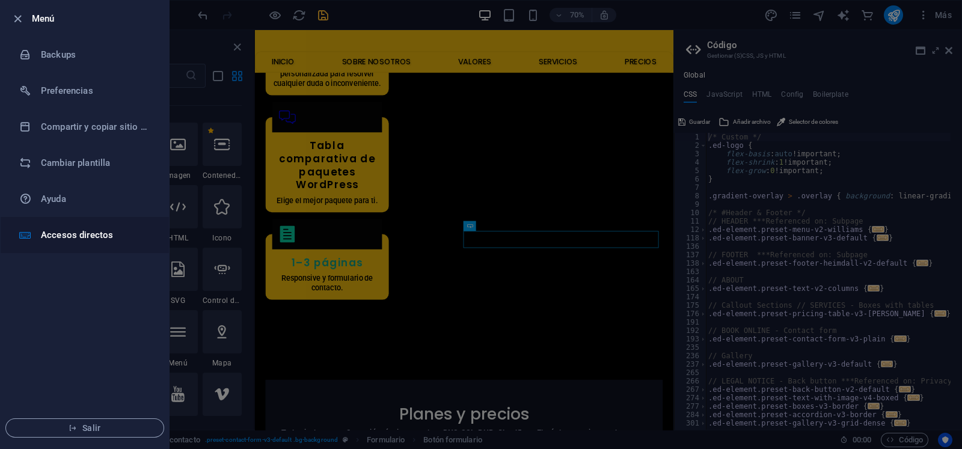
click at [78, 225] on li "Accesos directos" at bounding box center [85, 235] width 168 height 36
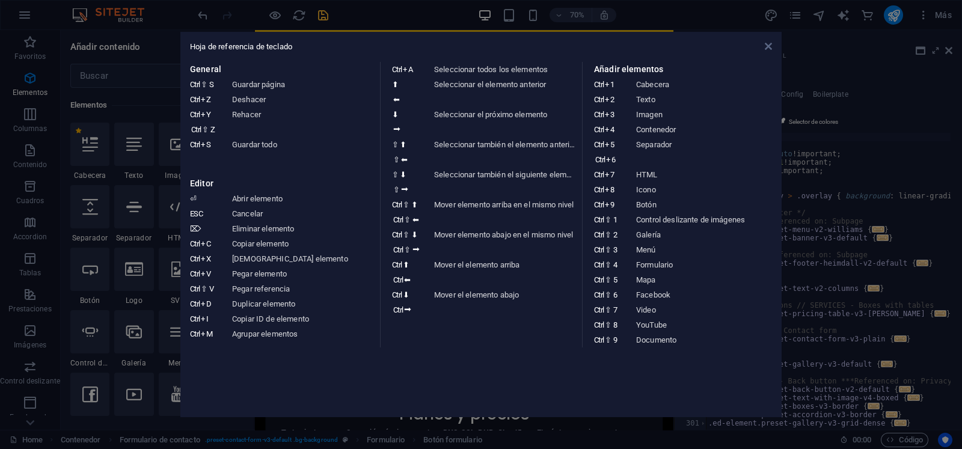
click at [769, 48] on icon at bounding box center [767, 46] width 7 height 10
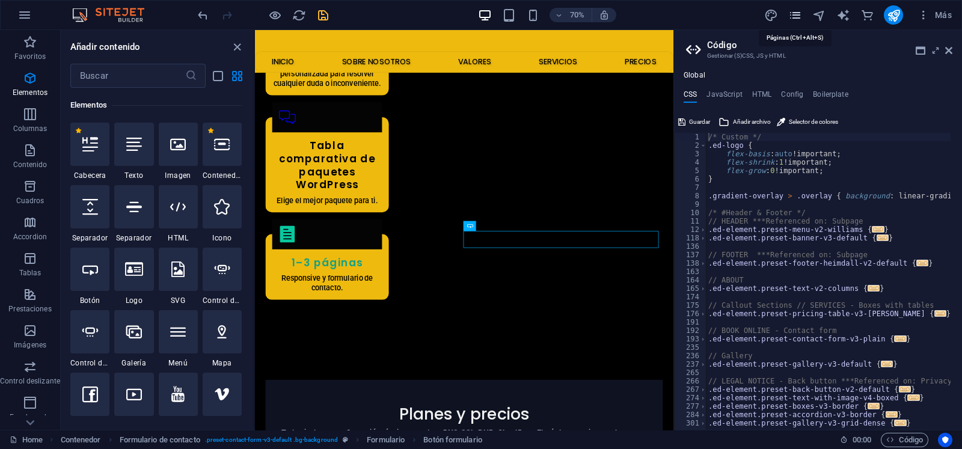
click at [793, 14] on icon "pages" at bounding box center [795, 15] width 14 height 14
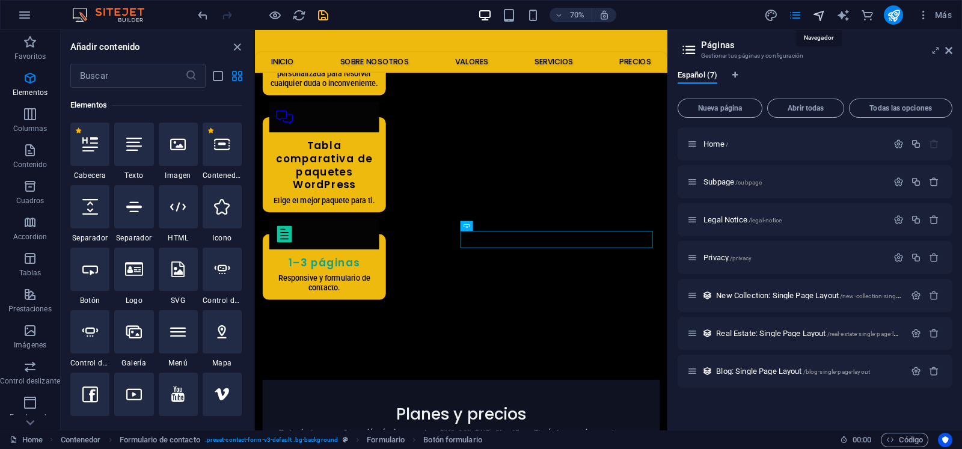
click at [819, 13] on icon "navigator" at bounding box center [819, 15] width 14 height 14
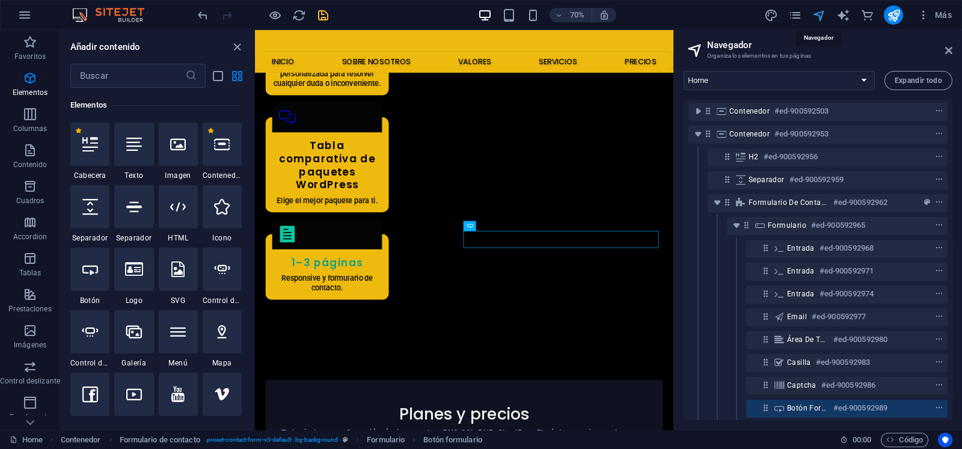
scroll to position [198, 0]
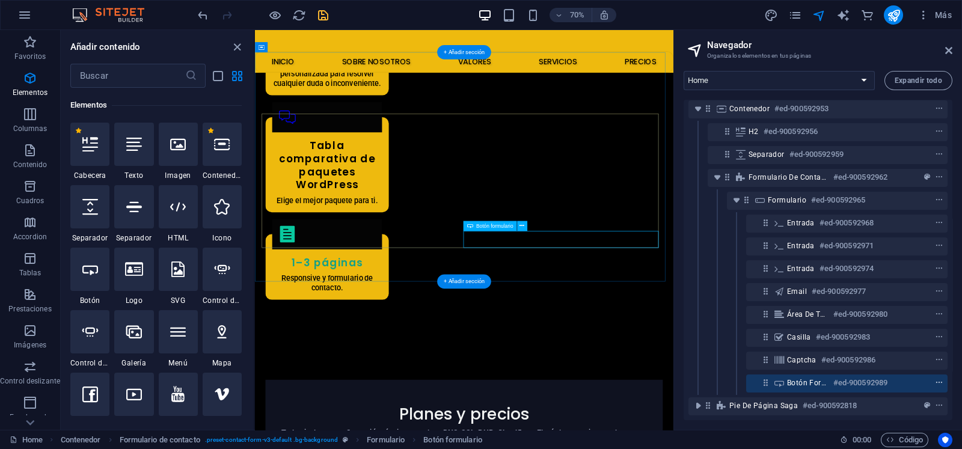
click at [935, 379] on icon "context-menu" at bounding box center [939, 383] width 8 height 8
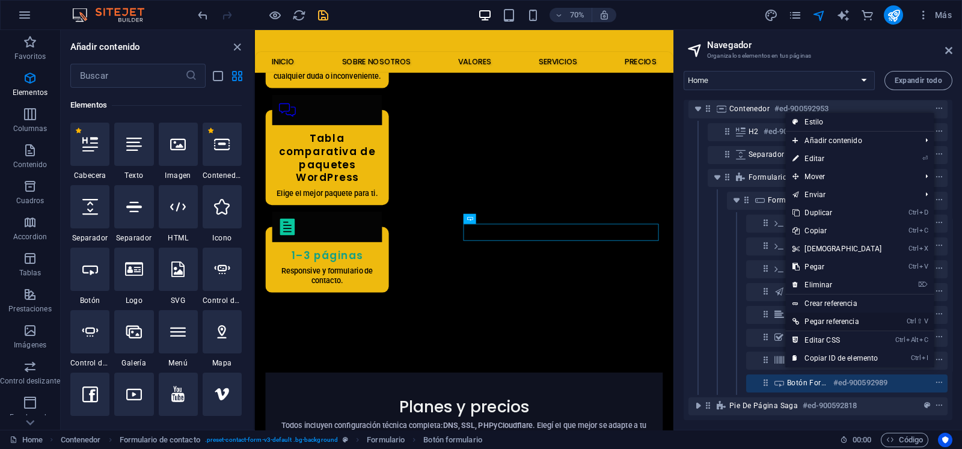
click at [819, 321] on link "Ctrl ⇧ V Pegar referencia" at bounding box center [836, 322] width 103 height 18
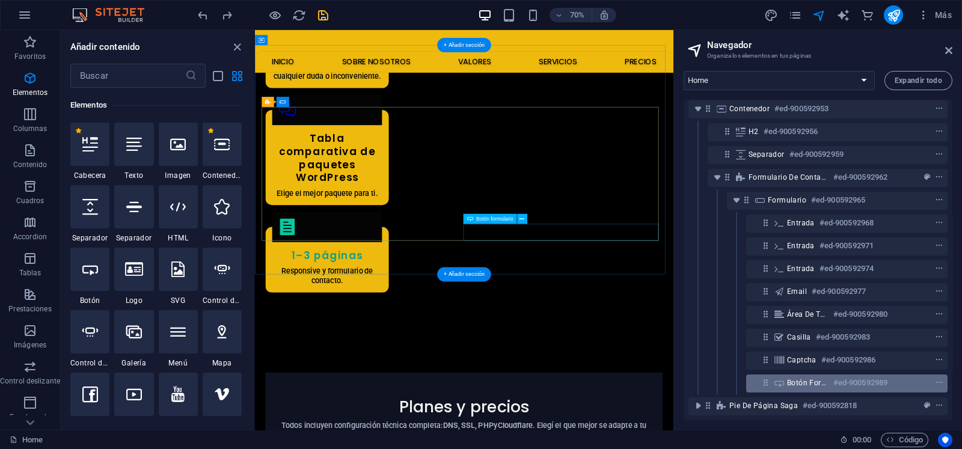
click at [833, 376] on h6 "#ed-900592989" at bounding box center [860, 383] width 54 height 14
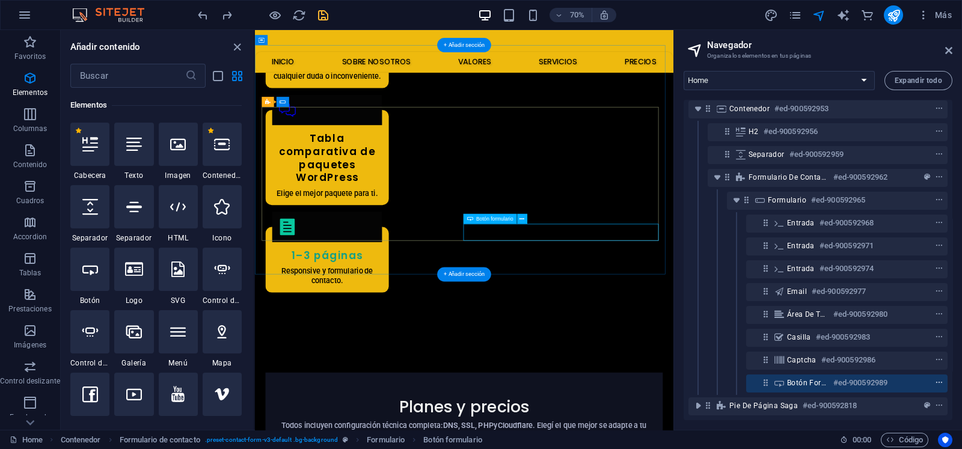
click at [938, 379] on icon "context-menu" at bounding box center [939, 383] width 8 height 8
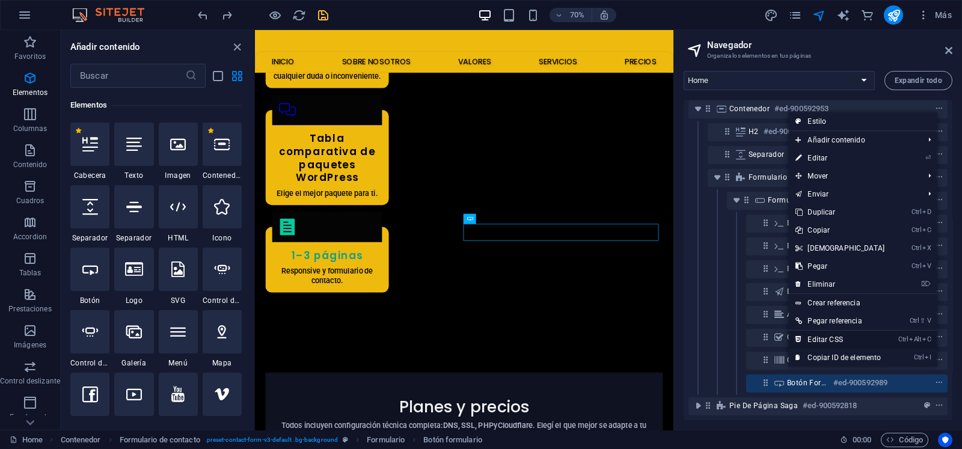
click at [837, 341] on link "Ctrl Alt C Editar CSS" at bounding box center [839, 340] width 103 height 18
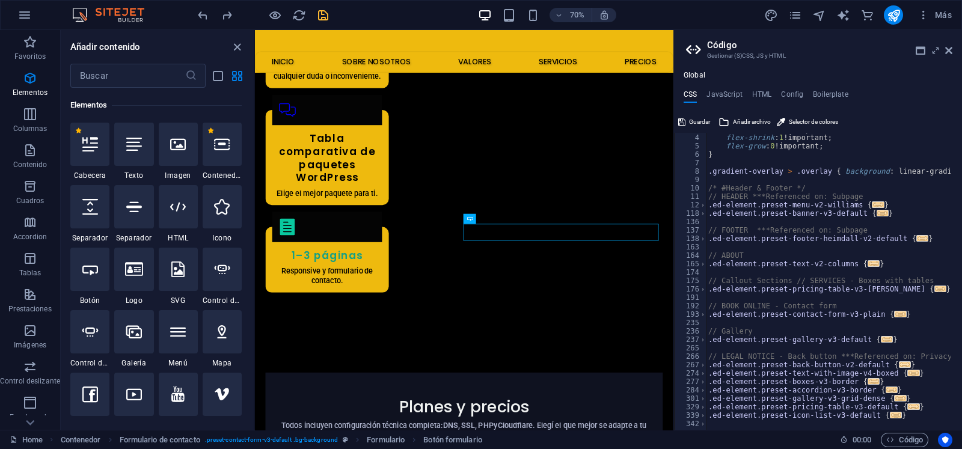
scroll to position [0, 0]
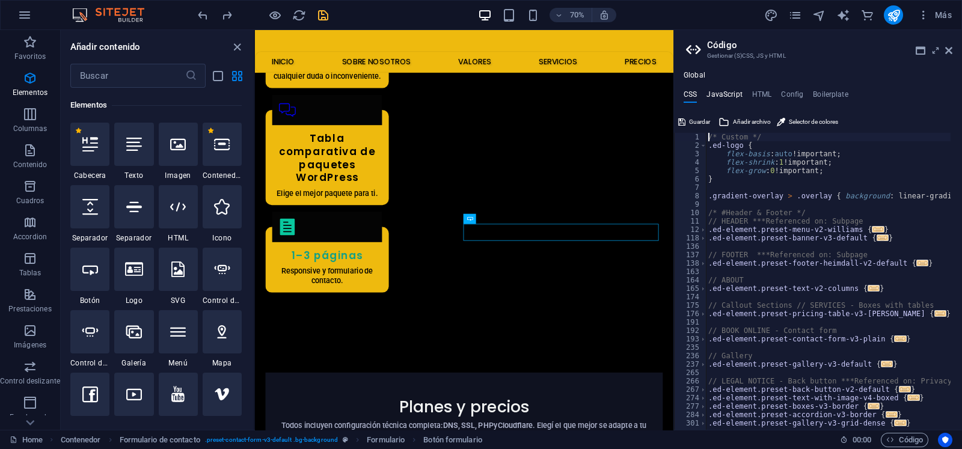
click at [728, 96] on h4 "JavaScript" at bounding box center [723, 96] width 35 height 13
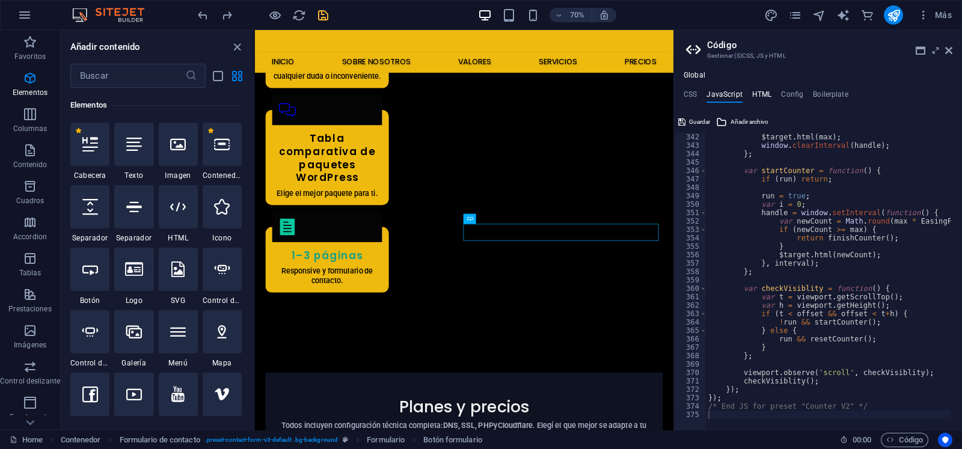
click at [757, 99] on h4 "HTML" at bounding box center [762, 96] width 20 height 13
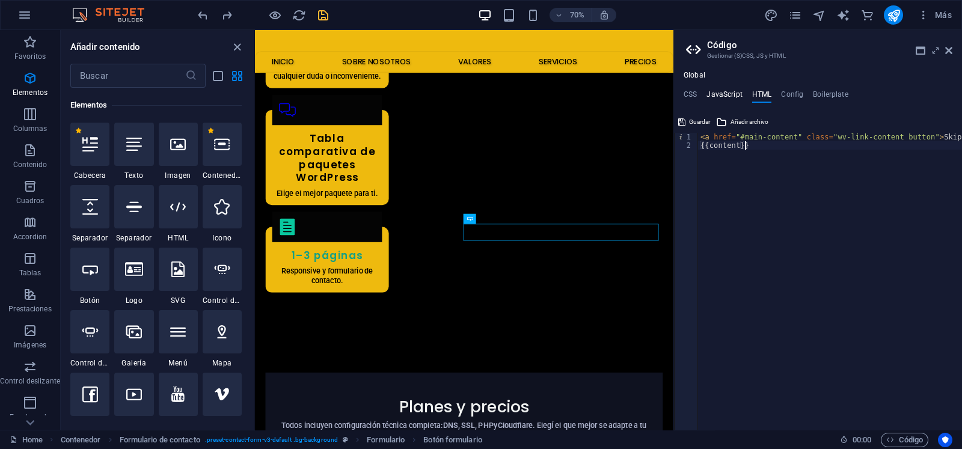
click at [724, 97] on h4 "JavaScript" at bounding box center [723, 96] width 35 height 13
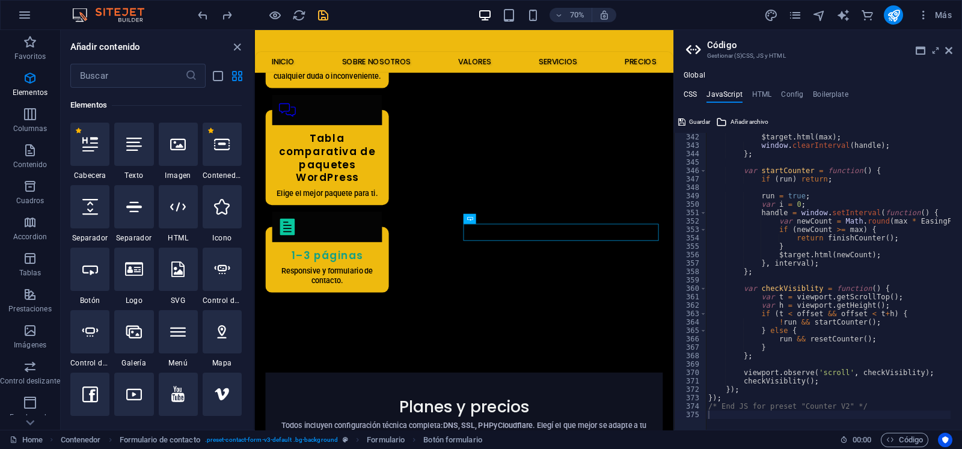
click at [690, 94] on h4 "CSS" at bounding box center [689, 96] width 13 height 13
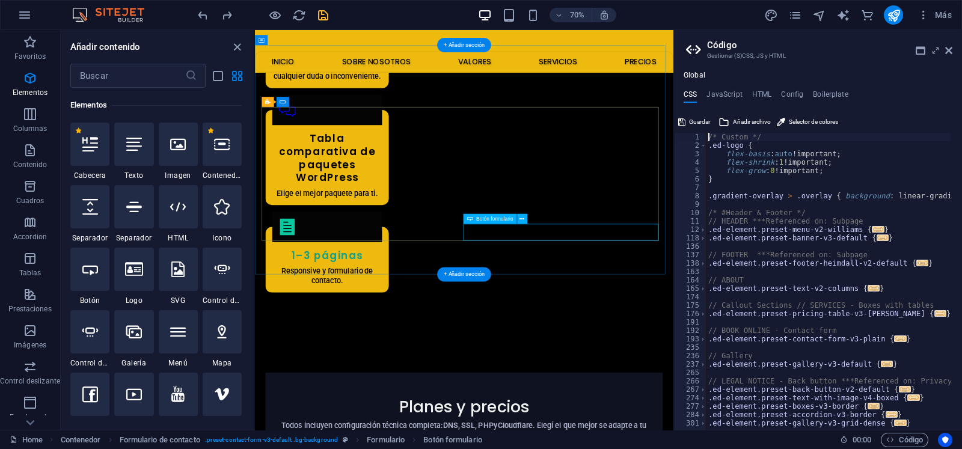
drag, startPoint x: 590, startPoint y: 299, endPoint x: 662, endPoint y: 295, distance: 72.2
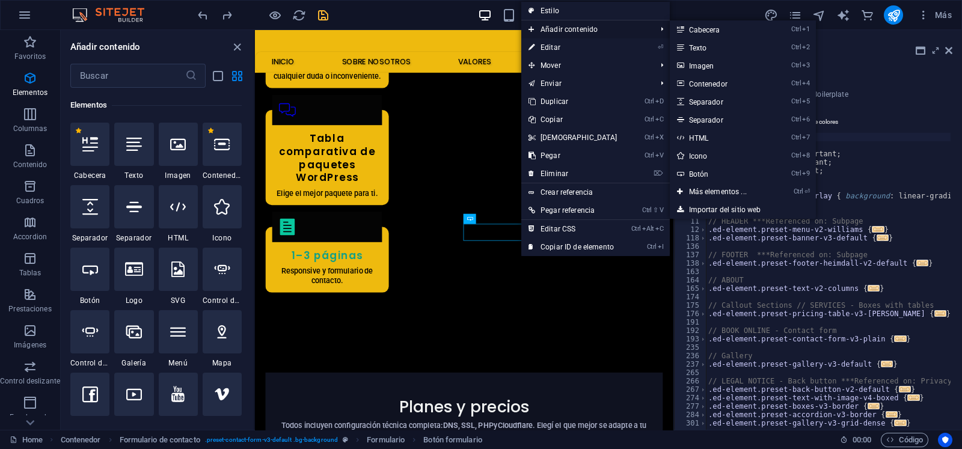
click at [582, 21] on span "Añadir contenido" at bounding box center [586, 29] width 130 height 18
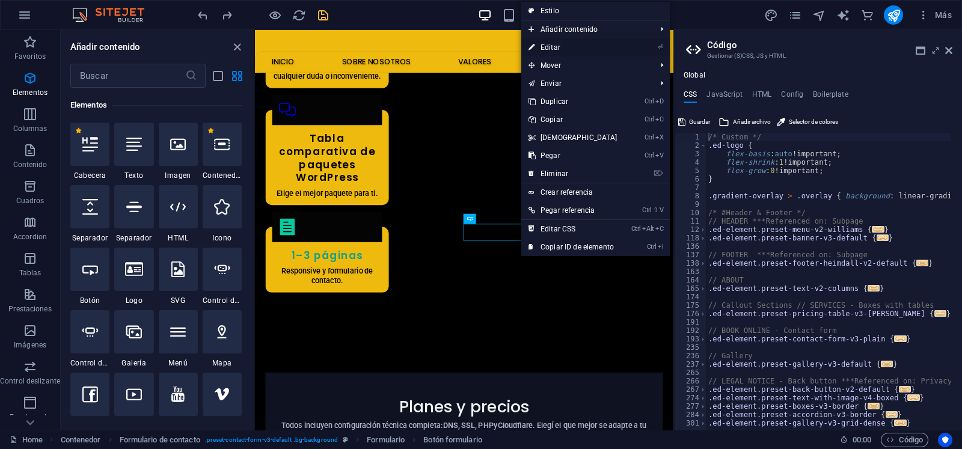
click at [566, 46] on link "⏎ Editar" at bounding box center [572, 47] width 103 height 18
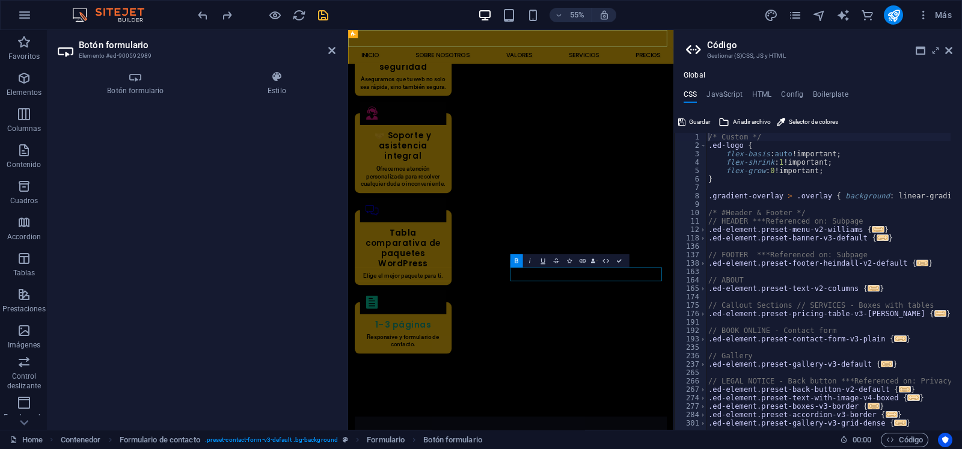
scroll to position [2669, 0]
click at [22, 157] on icon "button" at bounding box center [24, 150] width 14 height 14
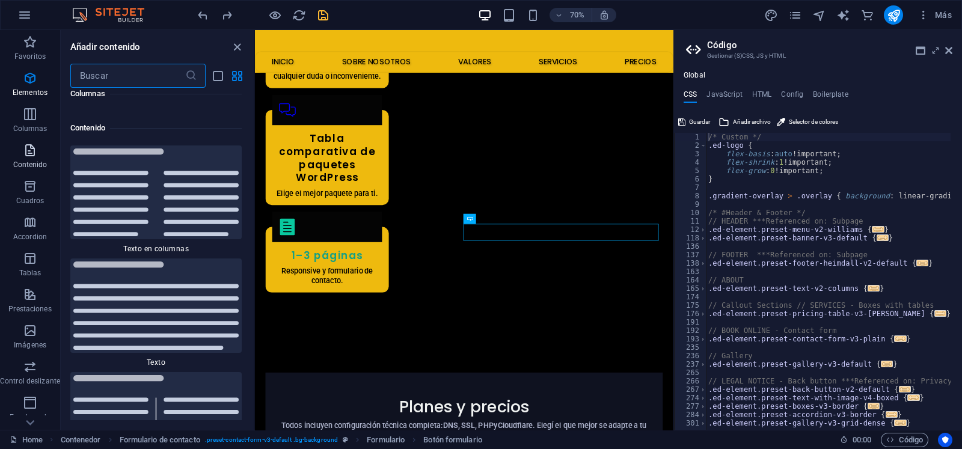
scroll to position [4080, 0]
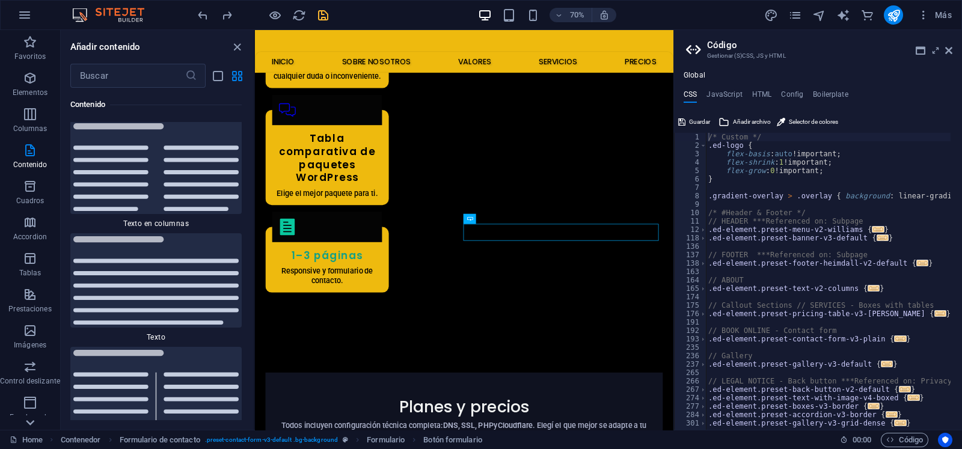
click at [28, 418] on icon at bounding box center [30, 422] width 17 height 17
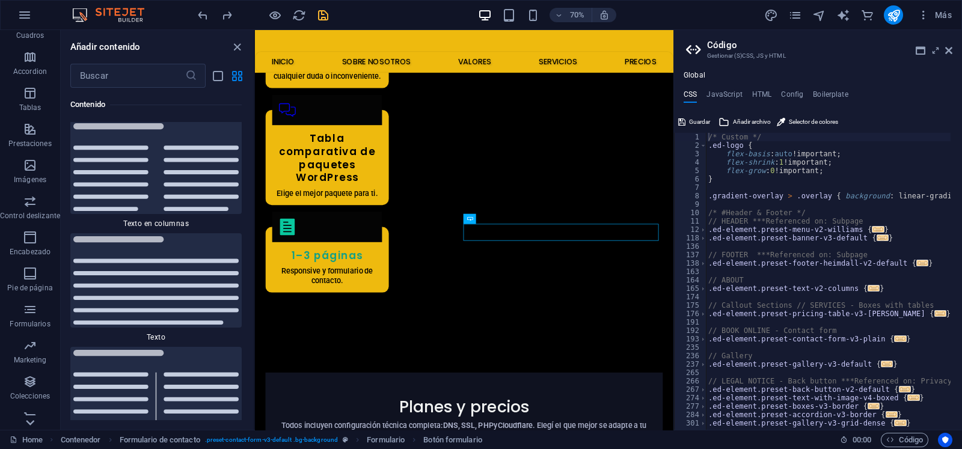
scroll to position [177, 0]
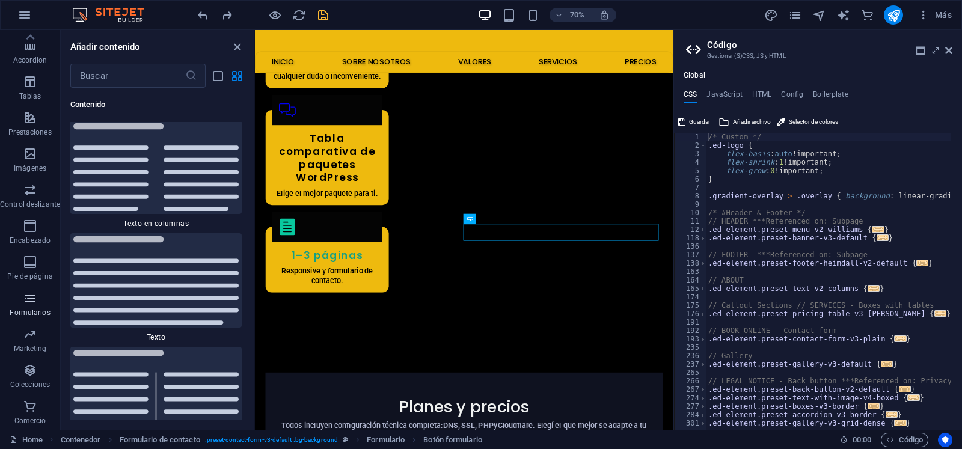
click at [28, 296] on icon "button" at bounding box center [30, 298] width 14 height 14
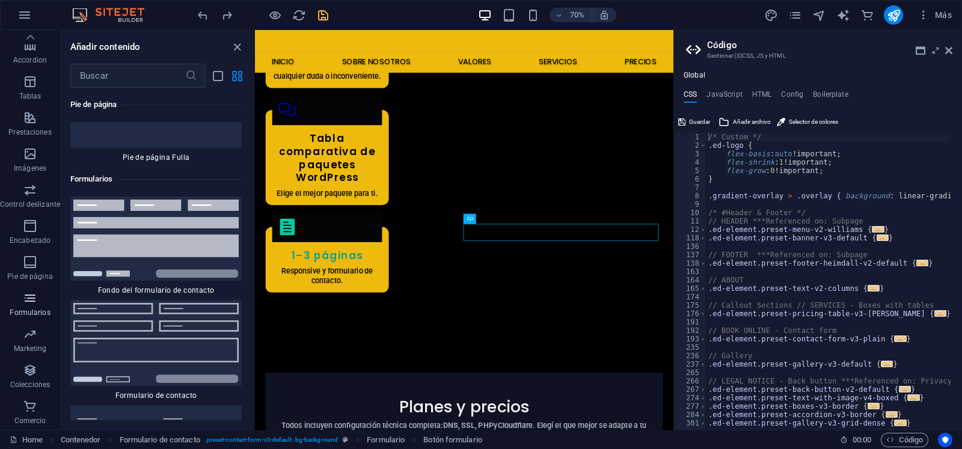
scroll to position [17598, 0]
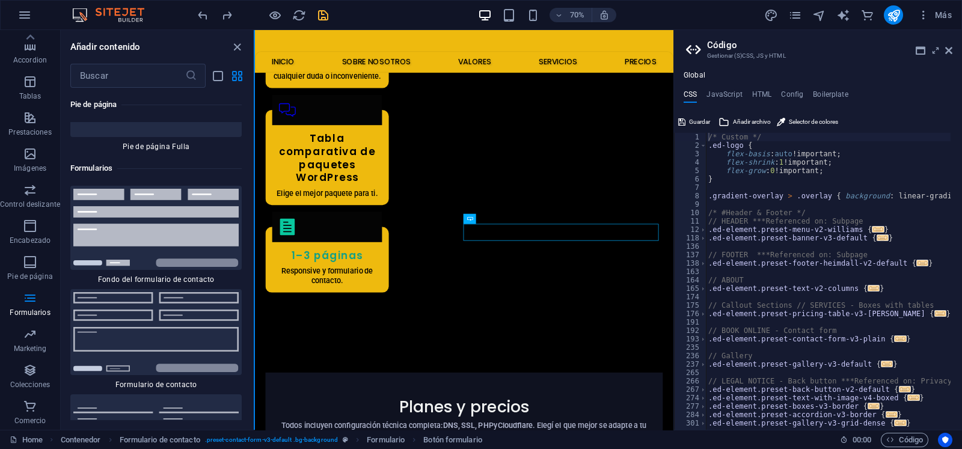
drag, startPoint x: 251, startPoint y: 332, endPoint x: 253, endPoint y: 350, distance: 18.2
click at [253, 350] on div "Favoritos Elementos Columnas Contenido [PERSON_NAME] Accordion Tablas Prestacio…" at bounding box center [127, 230] width 255 height 400
click at [154, 292] on img at bounding box center [155, 332] width 165 height 80
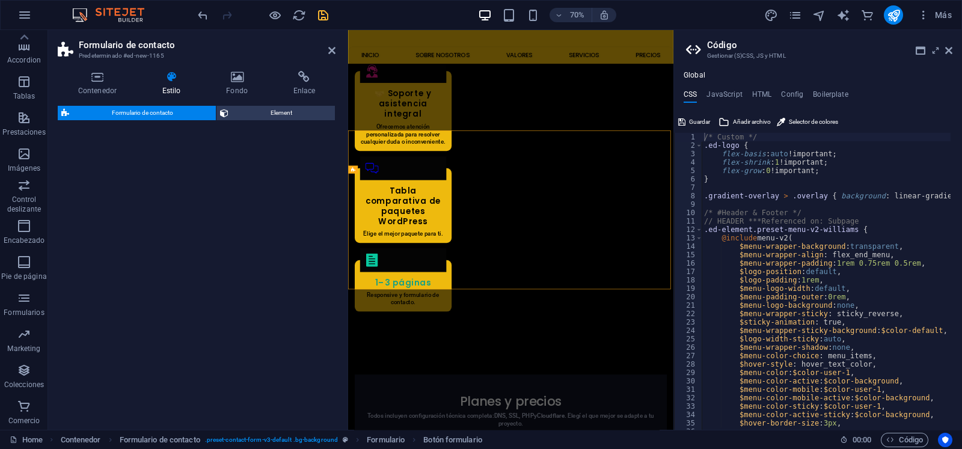
scroll to position [2912, 0]
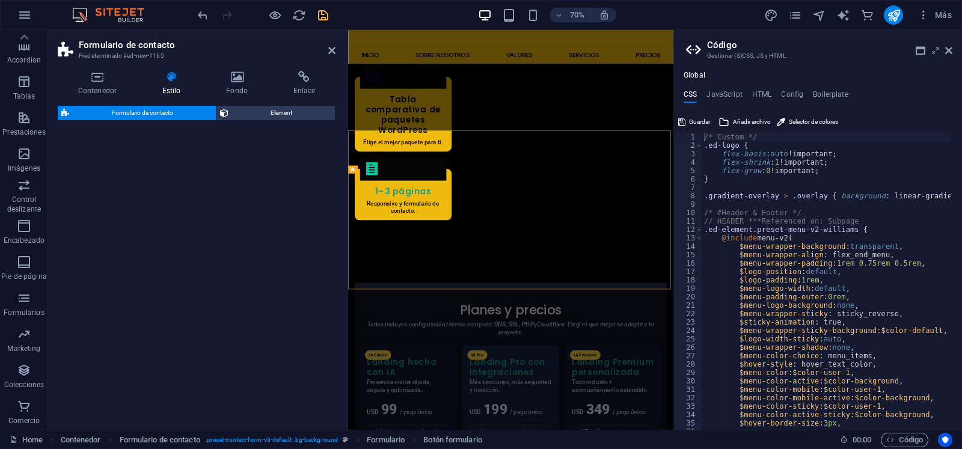
select select "rem"
select select "preset-contact-form-v3-default"
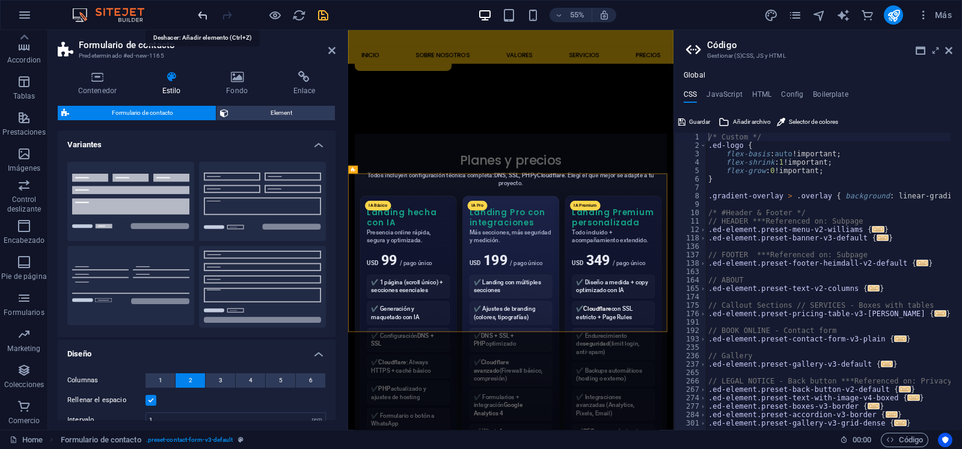
scroll to position [2805, 0]
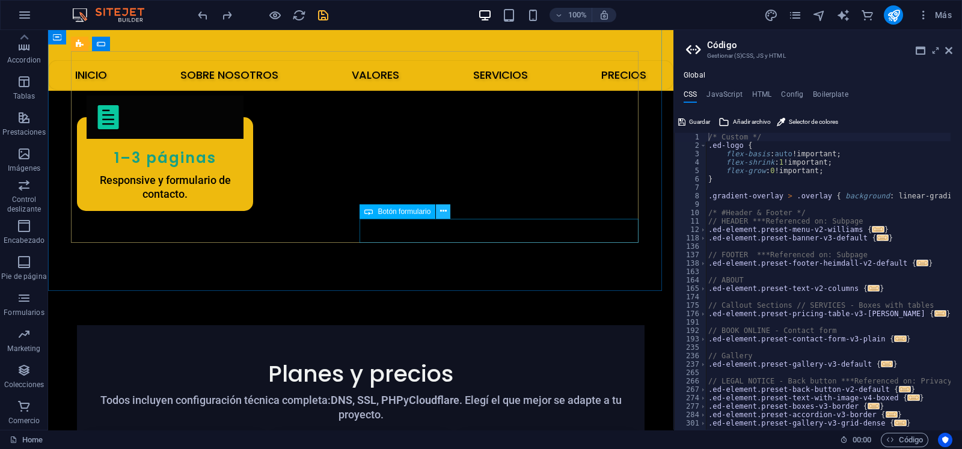
click at [437, 208] on button at bounding box center [443, 211] width 14 height 14
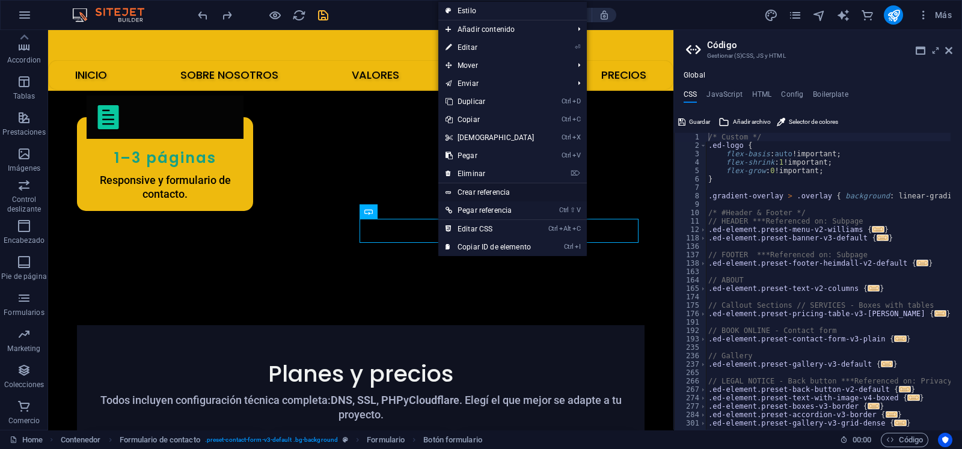
click at [502, 199] on link "Crear referencia" at bounding box center [512, 192] width 148 height 18
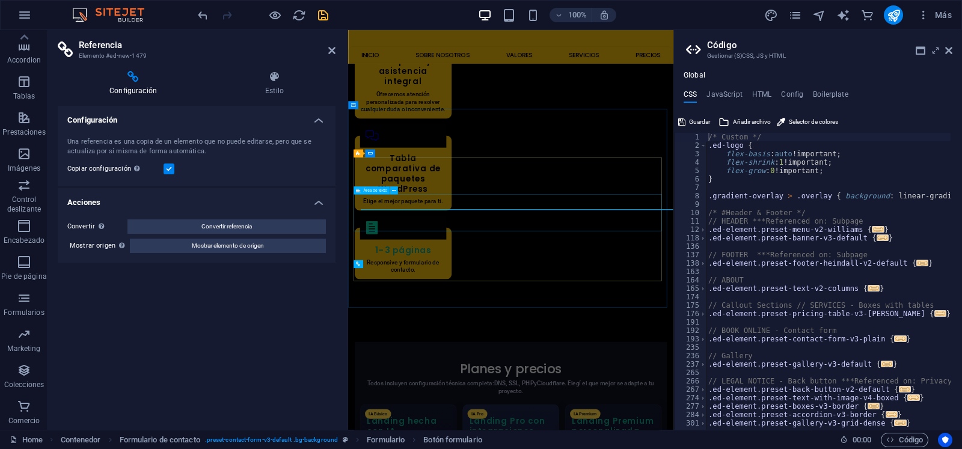
scroll to position [2702, 0]
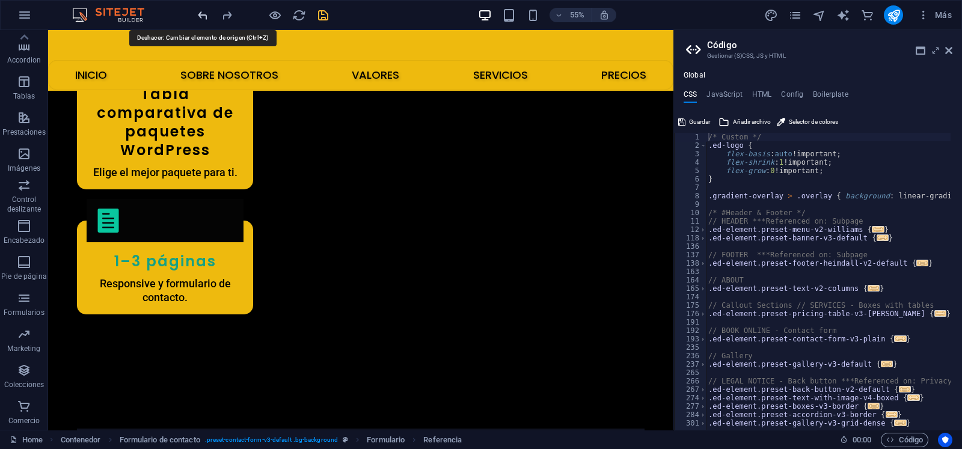
scroll to position [2805, 0]
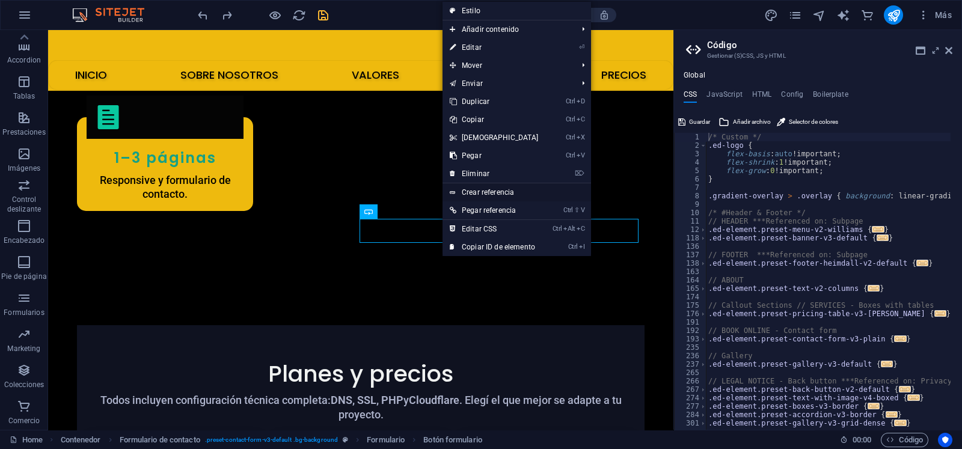
click at [512, 190] on link "Crear referencia" at bounding box center [516, 192] width 148 height 18
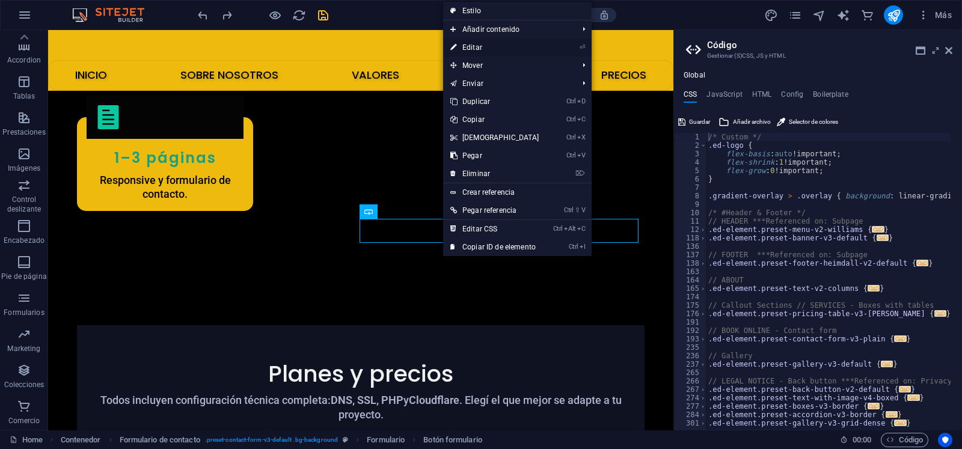
click at [475, 45] on link "⏎ Editar" at bounding box center [494, 47] width 103 height 18
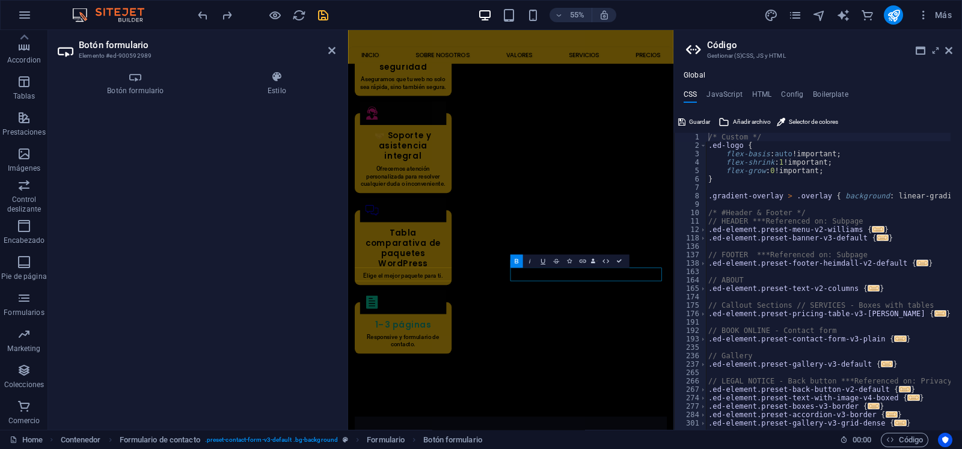
scroll to position [2669, 0]
click at [602, 261] on icon "button" at bounding box center [606, 261] width 8 height 8
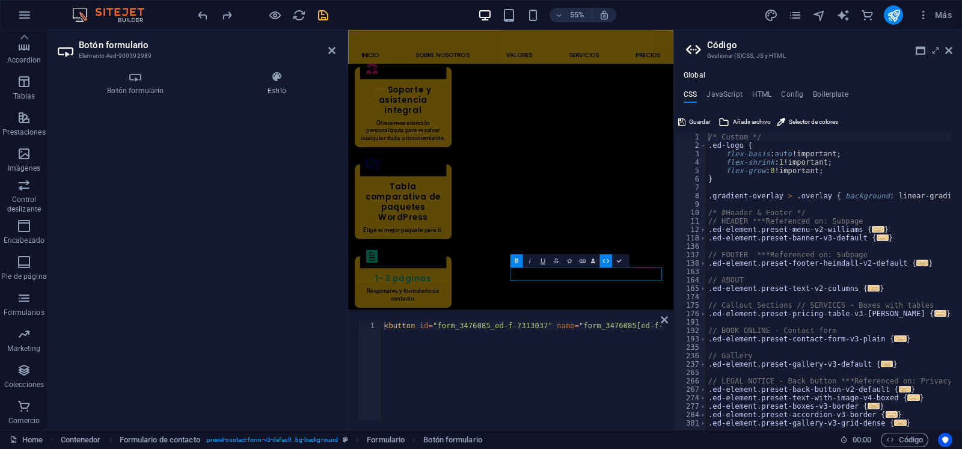
type button "Submit"
